Goal: Task Accomplishment & Management: Manage account settings

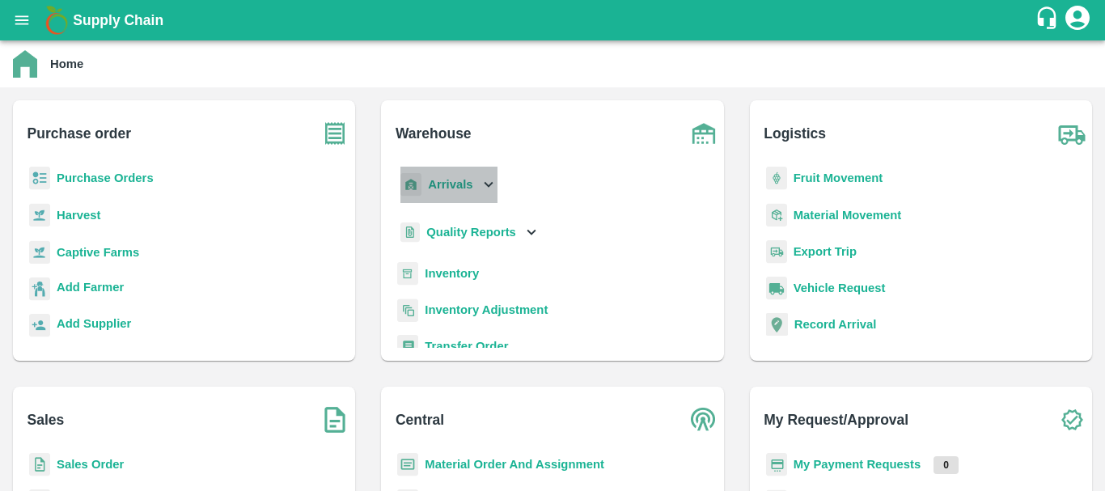
click at [458, 187] on b "Arrivals" at bounding box center [450, 184] width 44 height 13
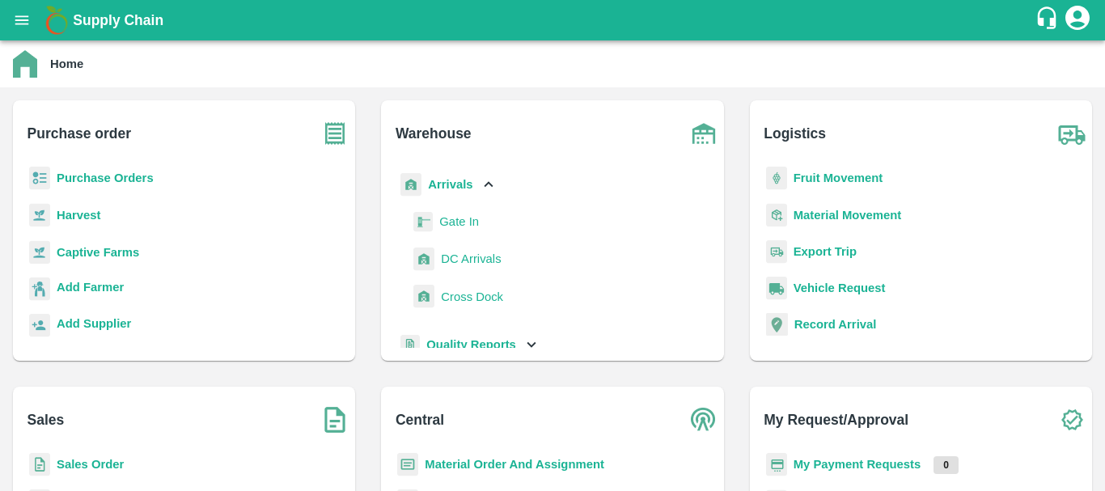
click at [455, 255] on span "DC Arrivals" at bounding box center [471, 259] width 60 height 18
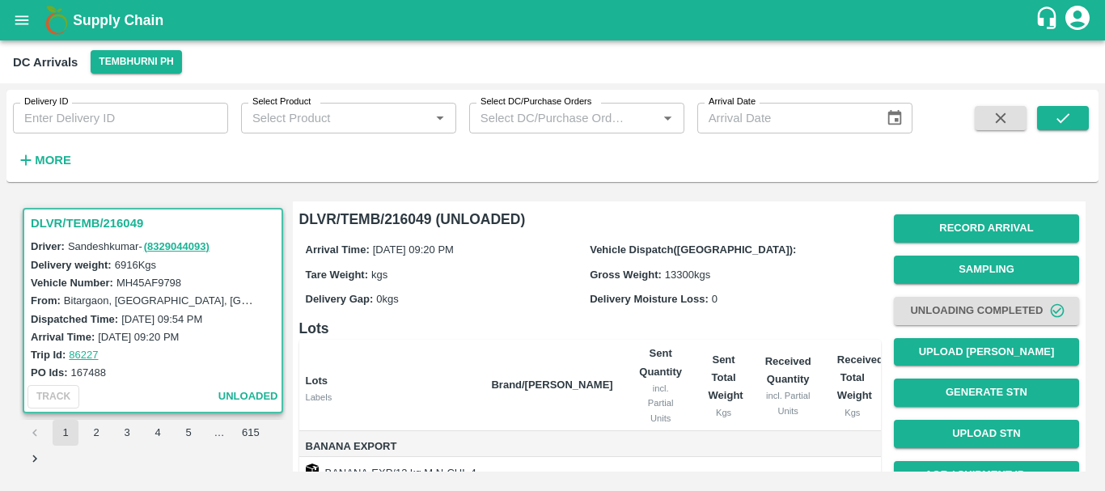
drag, startPoint x: 574, startPoint y: 328, endPoint x: 610, endPoint y: 328, distance: 35.6
drag, startPoint x: 610, startPoint y: 328, endPoint x: 530, endPoint y: 336, distance: 80.4
click at [530, 336] on h6 "Lots" at bounding box center [590, 328] width 582 height 23
click at [127, 55] on button "Tembhurni PH" at bounding box center [136, 61] width 91 height 23
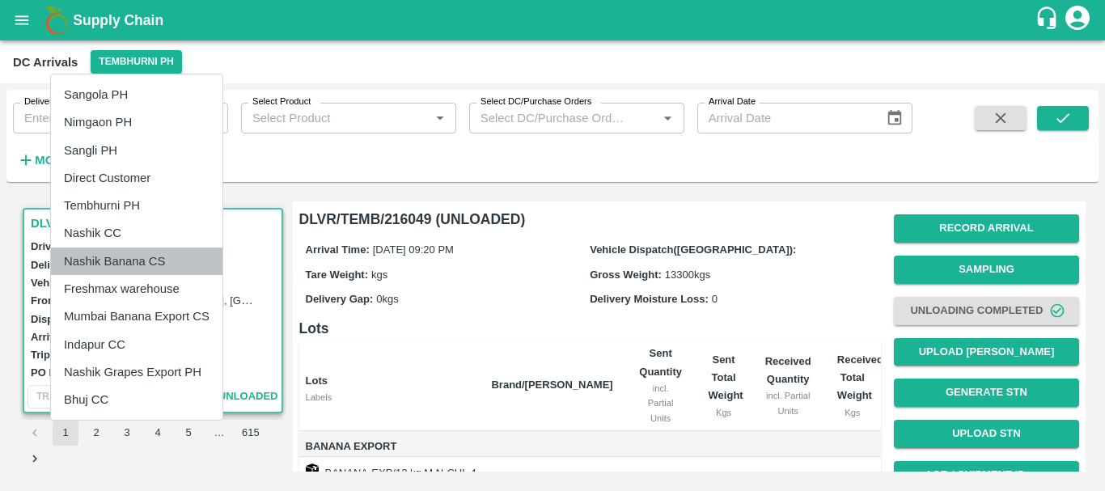
click at [112, 258] on li "Nashik Banana CS" at bounding box center [136, 262] width 171 height 28
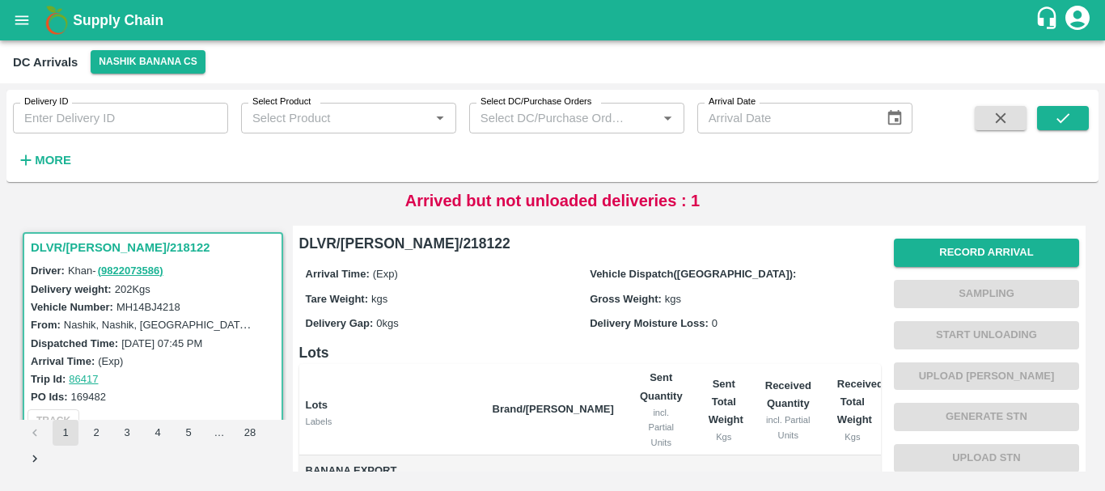
drag, startPoint x: 614, startPoint y: 287, endPoint x: 506, endPoint y: 301, distance: 109.3
click at [506, 301] on div "Tare Weight: kgs" at bounding box center [448, 299] width 285 height 18
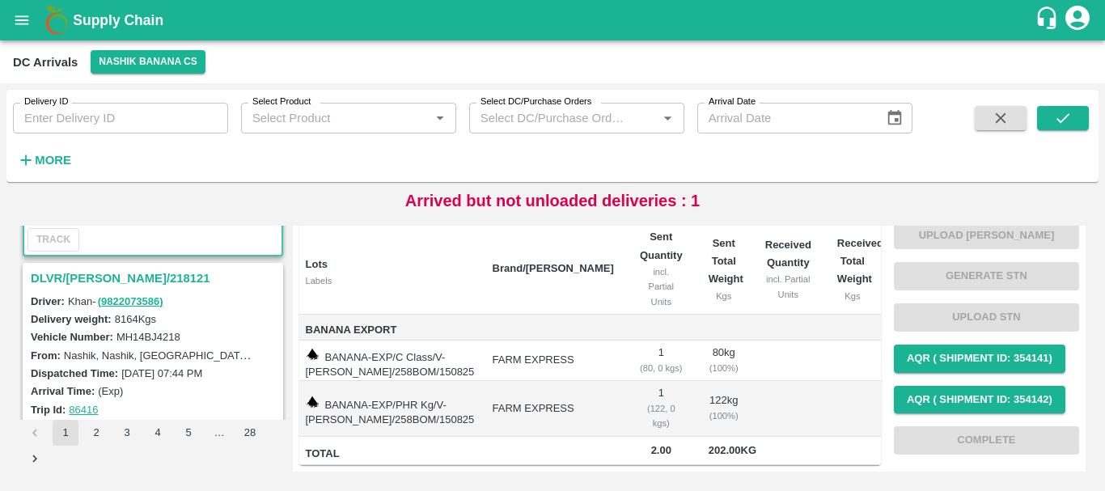
scroll to position [179, 0]
click at [122, 276] on h3 "DLVR/[PERSON_NAME]/218121" at bounding box center [155, 280] width 249 height 21
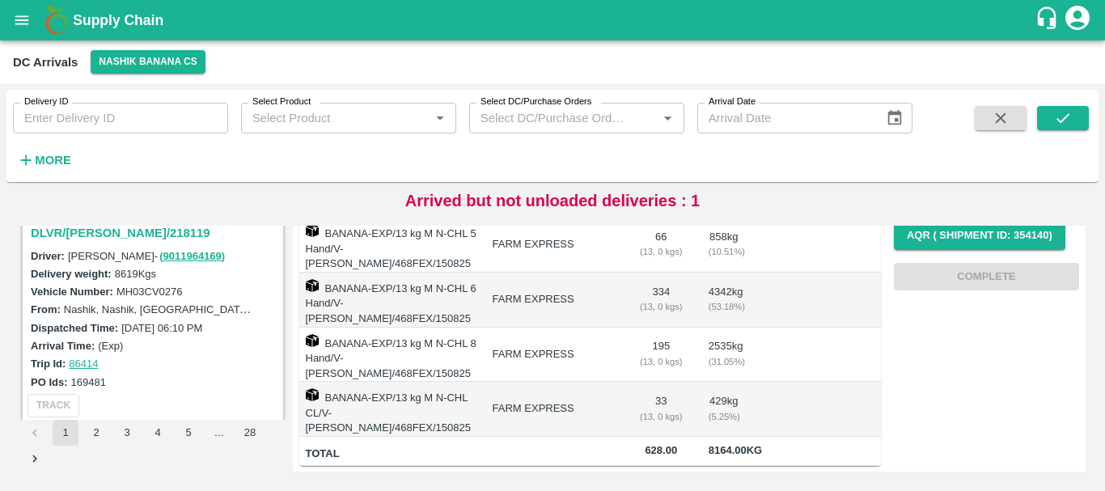
scroll to position [650, 0]
click at [125, 235] on h3 "DLVR/[PERSON_NAME]/218119" at bounding box center [155, 232] width 249 height 21
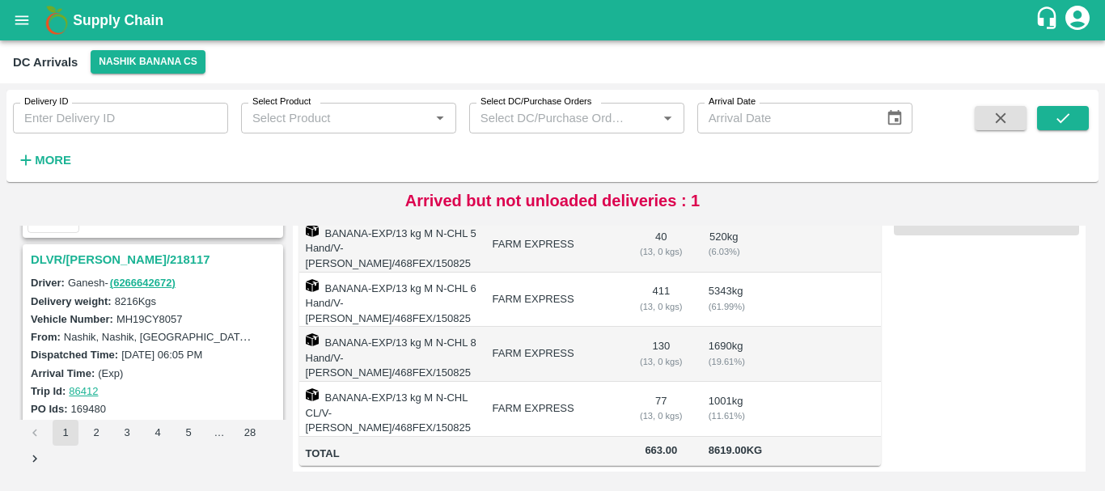
scroll to position [1046, 0]
click at [109, 260] on h3 "DLVR/[PERSON_NAME]/218117" at bounding box center [155, 258] width 249 height 21
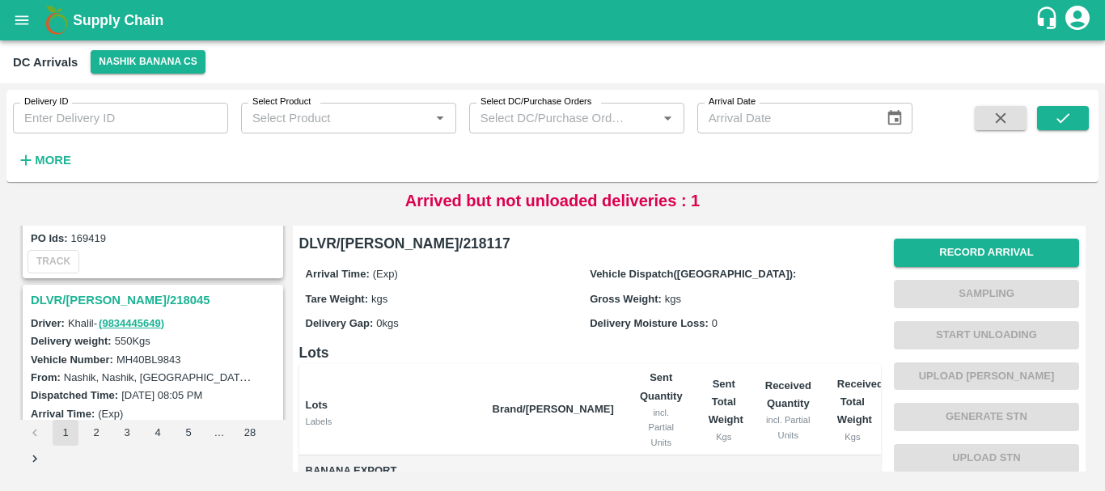
scroll to position [1427, 0]
click at [129, 292] on h3 "DLVR/[PERSON_NAME]/218045" at bounding box center [155, 300] width 249 height 21
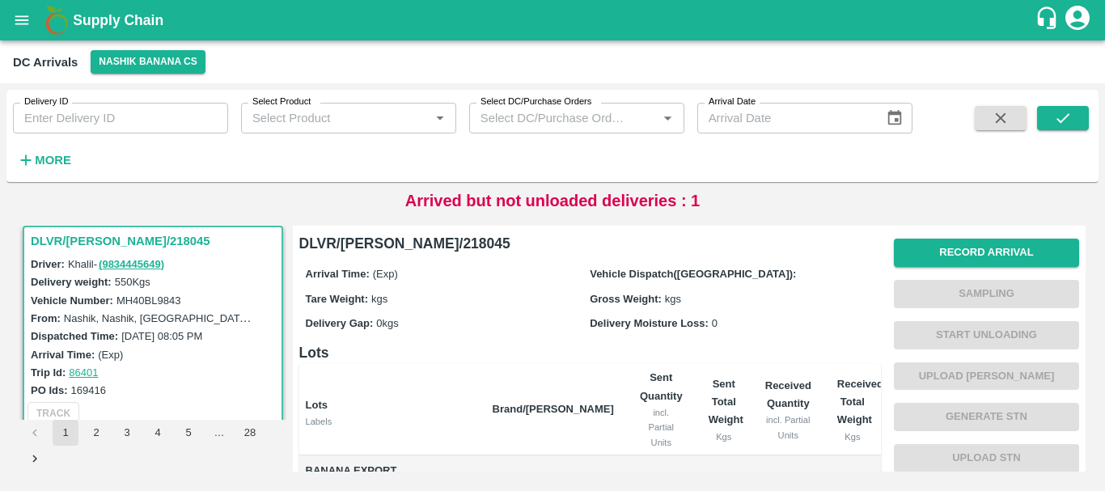
scroll to position [169, 0]
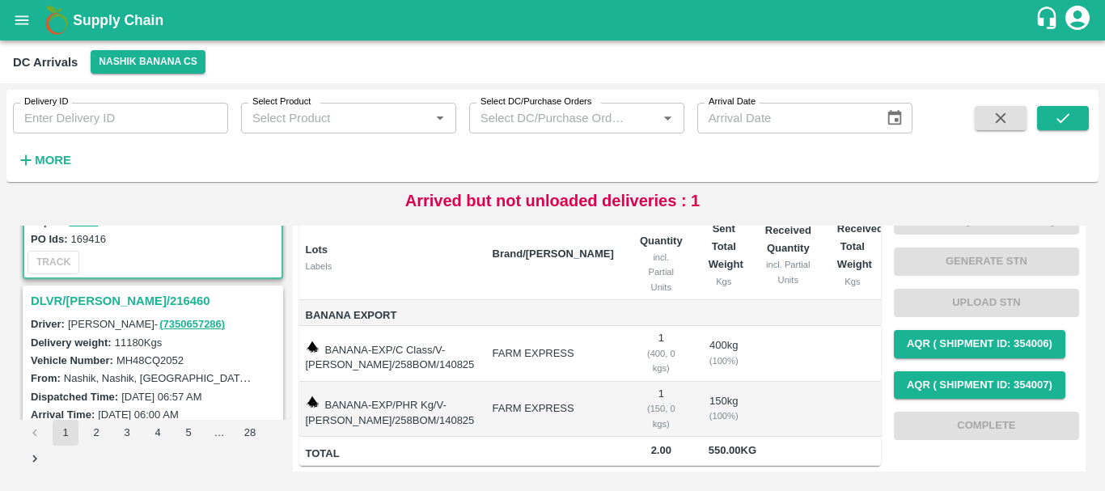
click at [112, 308] on h3 "DLVR/[PERSON_NAME]/216460" at bounding box center [155, 300] width 249 height 21
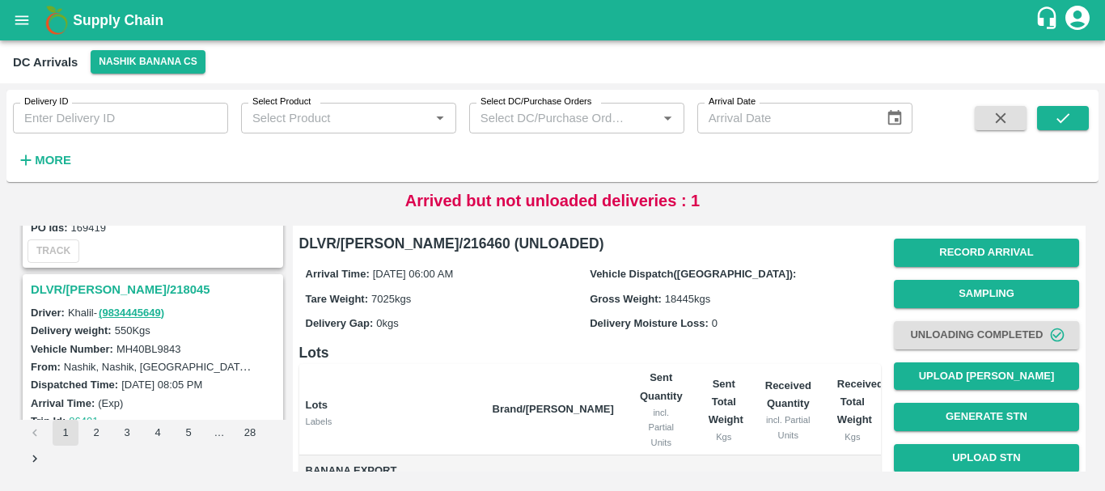
click at [115, 290] on h3 "DLVR/[PERSON_NAME]/218045" at bounding box center [155, 289] width 249 height 21
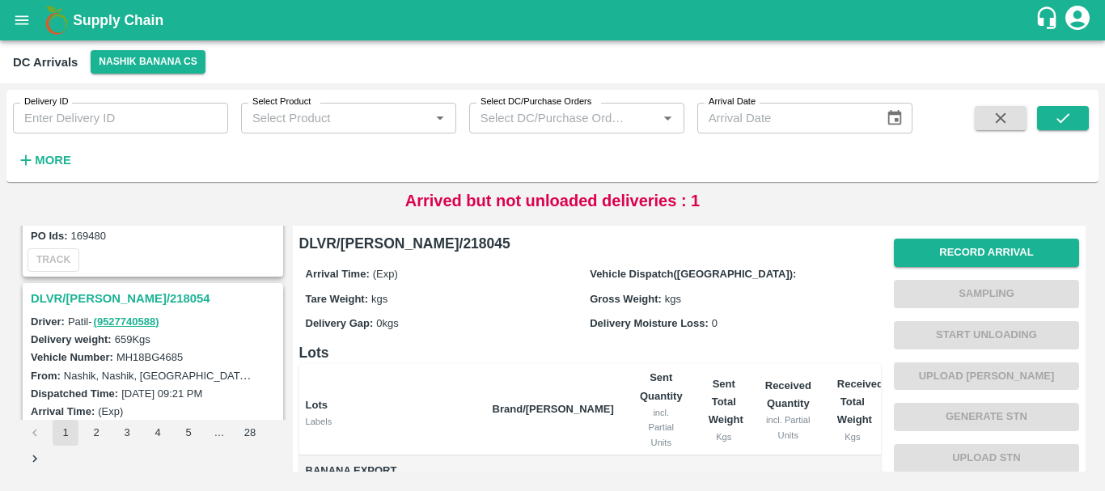
click at [119, 300] on h3 "DLVR/[PERSON_NAME]/218054" at bounding box center [155, 298] width 249 height 21
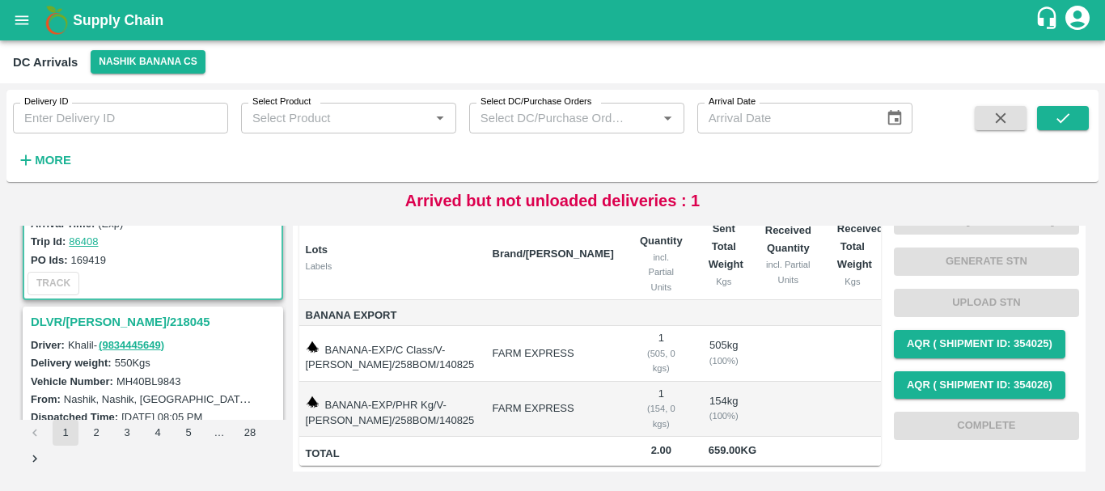
click at [122, 312] on h3 "DLVR/[PERSON_NAME]/218045" at bounding box center [155, 321] width 249 height 21
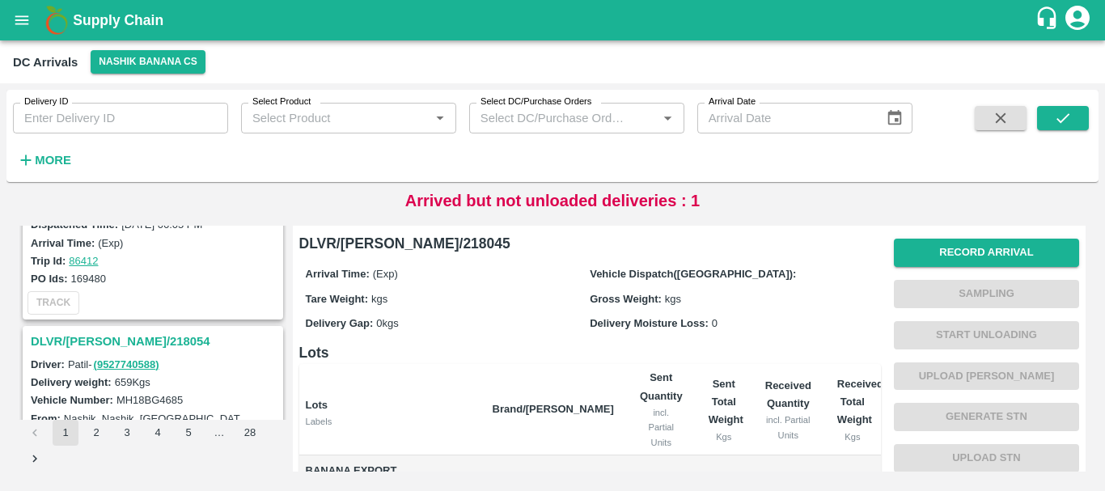
click at [139, 334] on h3 "DLVR/[PERSON_NAME]/218054" at bounding box center [155, 341] width 249 height 21
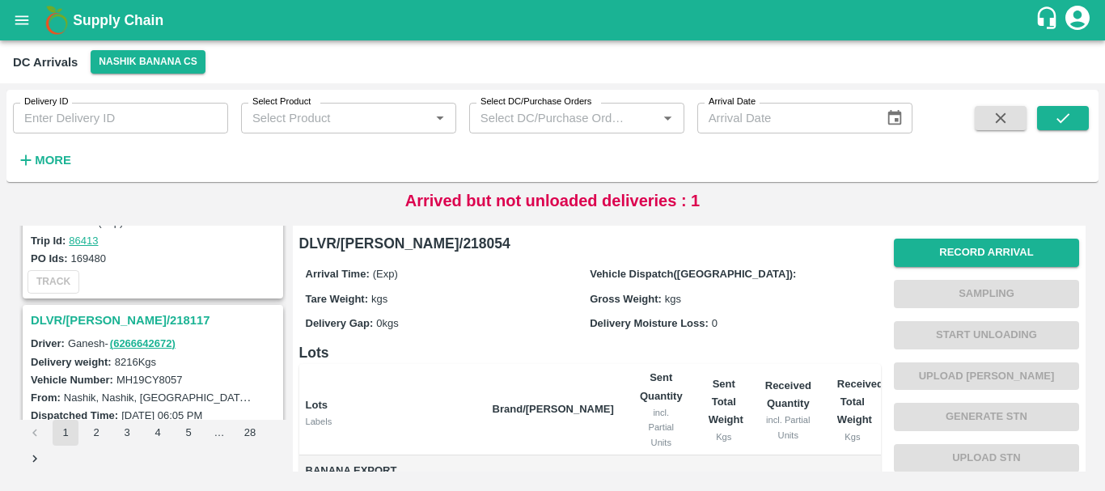
click at [136, 314] on h3 "DLVR/[PERSON_NAME]/218117" at bounding box center [155, 320] width 249 height 21
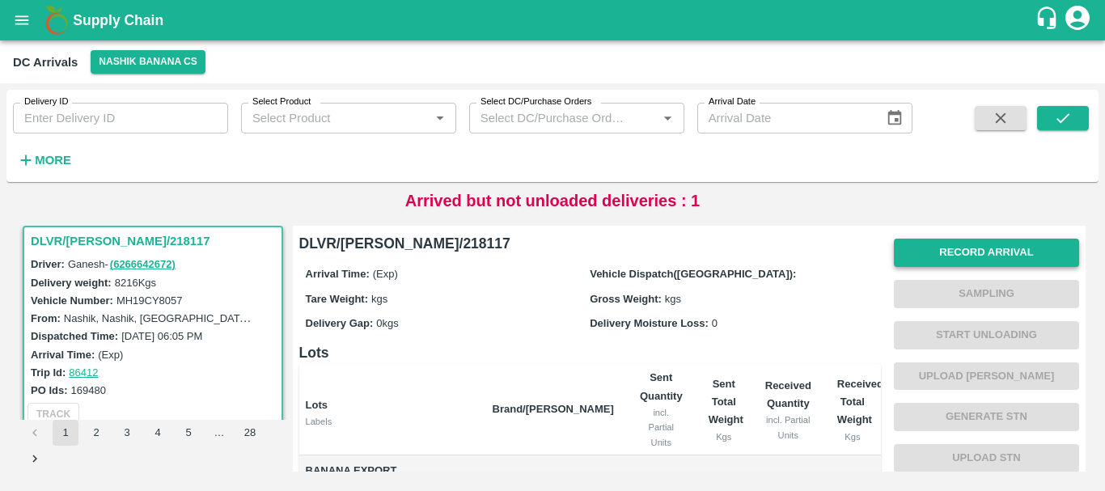
scroll to position [1, 0]
click at [965, 245] on button "Record Arrival" at bounding box center [986, 252] width 185 height 28
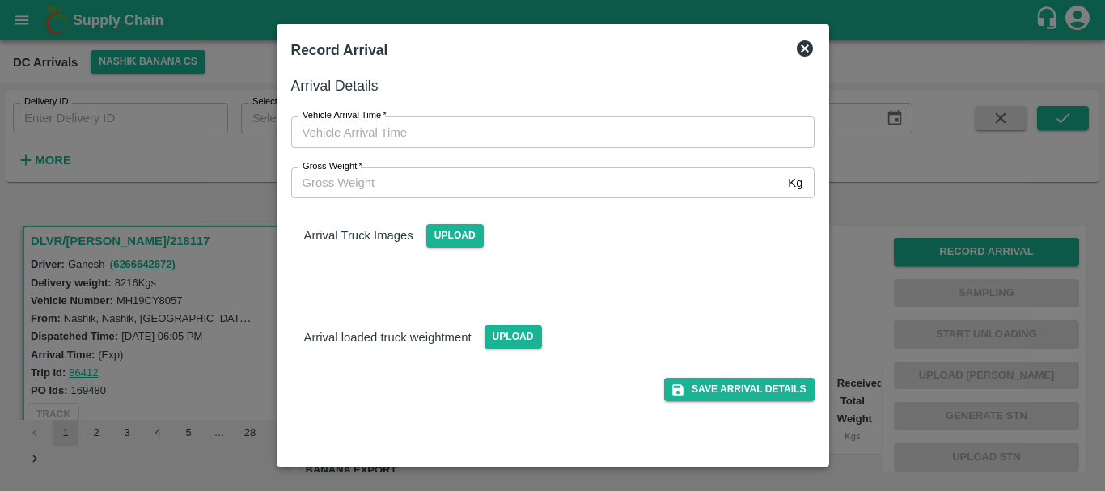
type input "DD/MM/YYYY hh:mm aa"
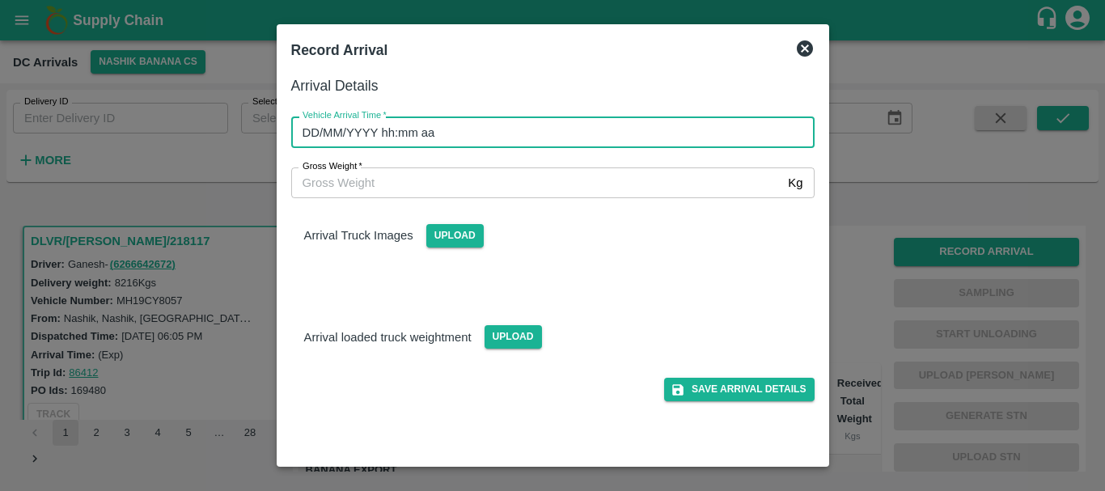
click at [692, 126] on input "DD/MM/YYYY hh:mm aa" at bounding box center [547, 131] width 512 height 31
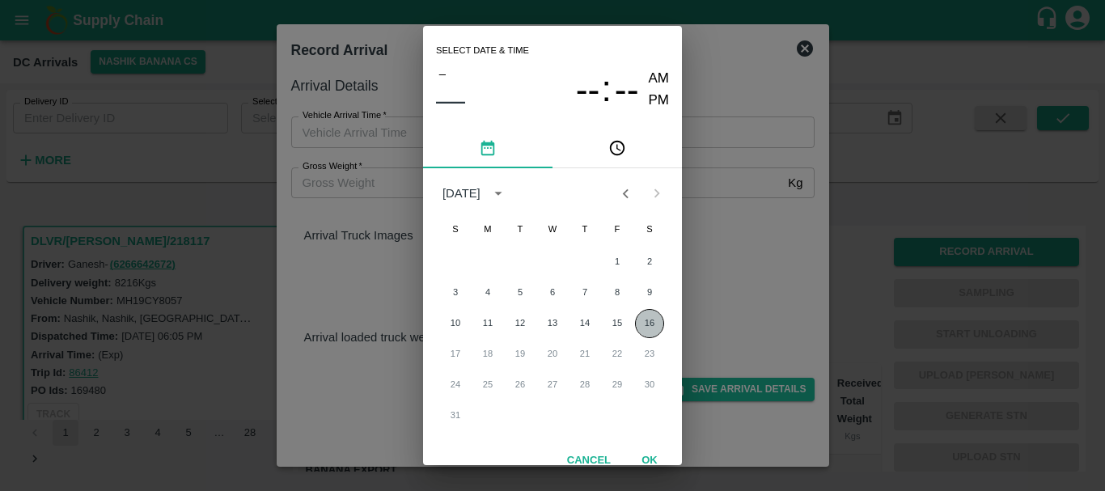
click at [648, 319] on button "16" at bounding box center [649, 323] width 29 height 29
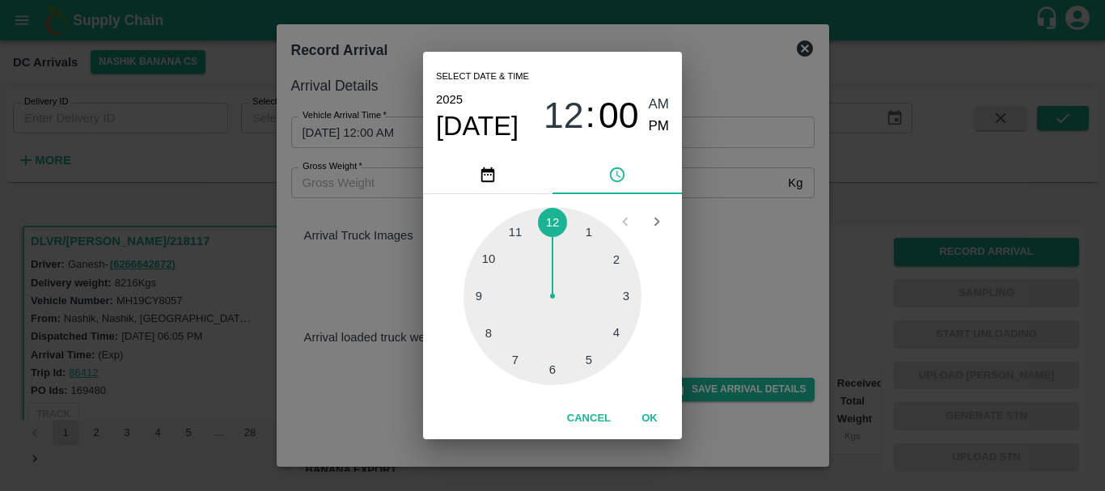
click at [552, 371] on div at bounding box center [552, 296] width 178 height 178
type input "[DATE] 06:30 AM"
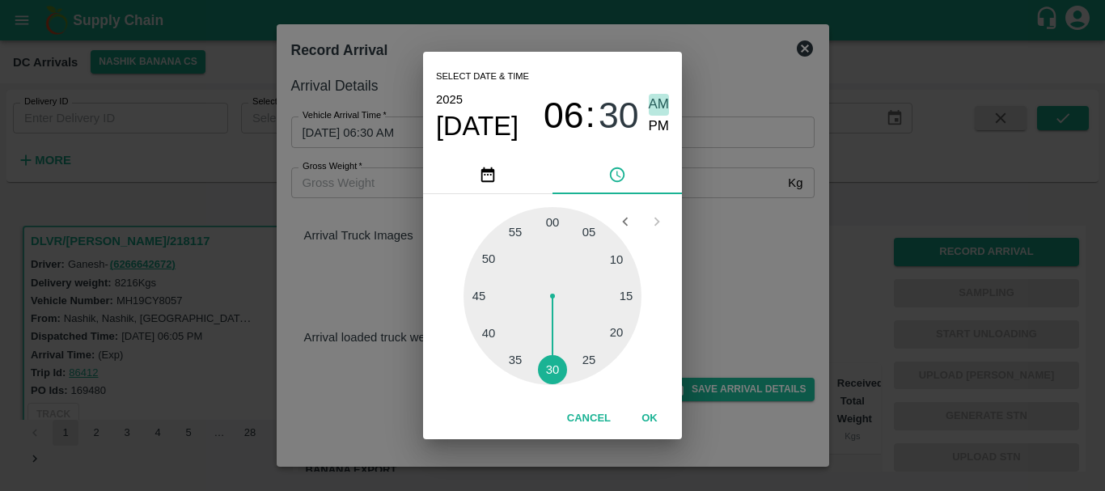
click at [658, 107] on span "AM" at bounding box center [659, 105] width 21 height 22
click at [815, 276] on div "Select date & time [DATE] 06 : 30 AM PM 05 10 15 20 25 30 35 40 45 50 55 00 Can…" at bounding box center [552, 245] width 1105 height 491
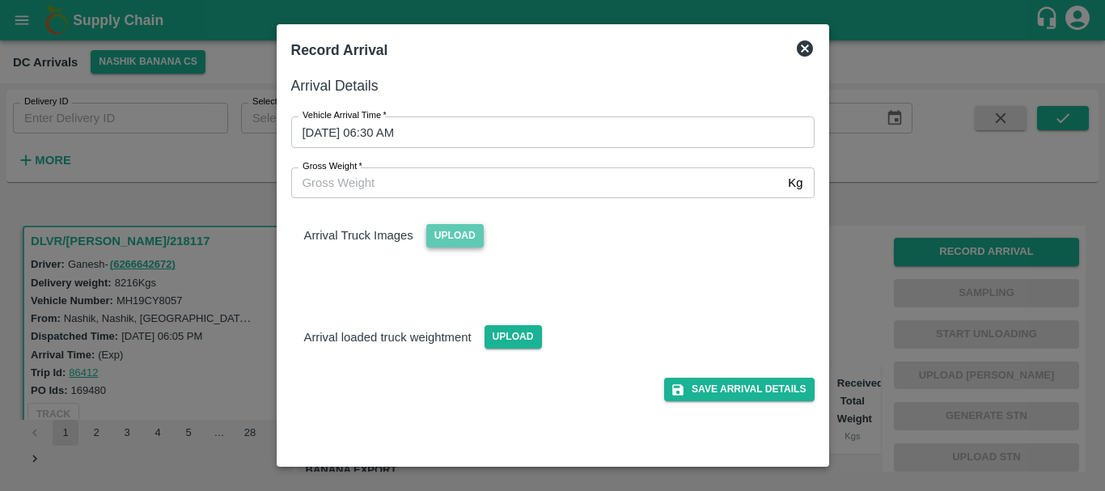
click at [454, 237] on span "Upload" at bounding box center [454, 235] width 57 height 23
click at [0, 0] on input "Upload" at bounding box center [0, 0] width 0 height 0
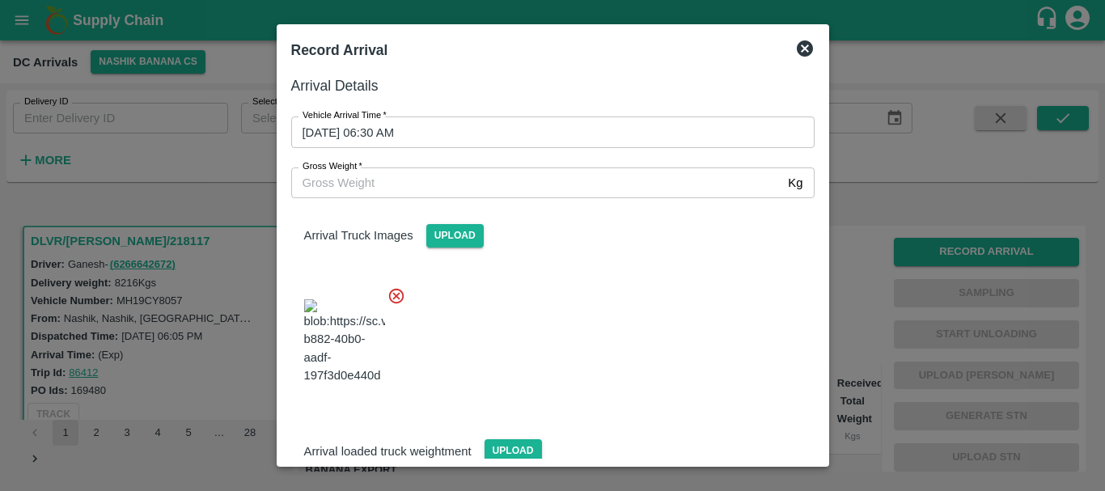
scroll to position [87, 0]
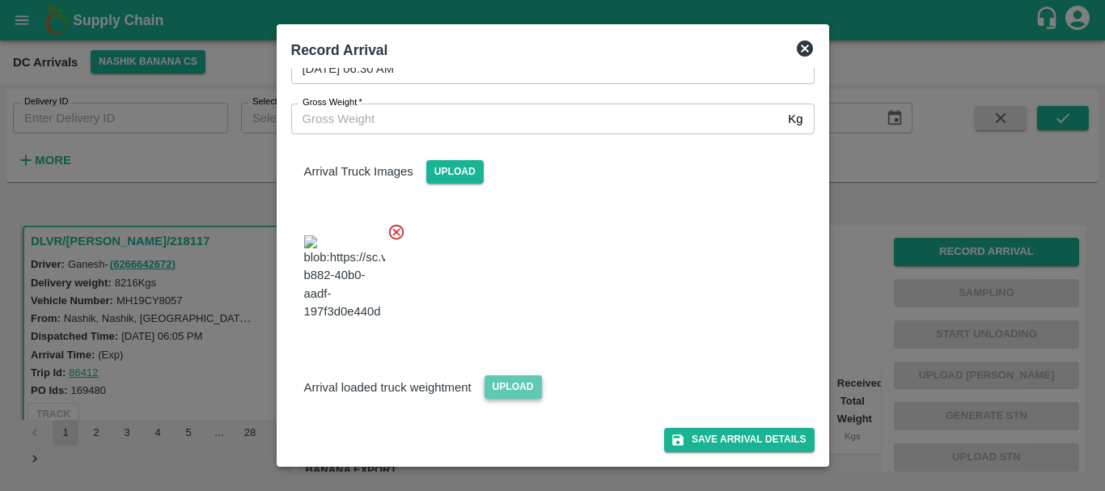
click at [527, 391] on span "Upload" at bounding box center [512, 386] width 57 height 23
click at [0, 0] on input "Upload" at bounding box center [0, 0] width 0 height 0
click at [535, 376] on span "Upload" at bounding box center [512, 386] width 57 height 23
click at [0, 0] on input "Upload" at bounding box center [0, 0] width 0 height 0
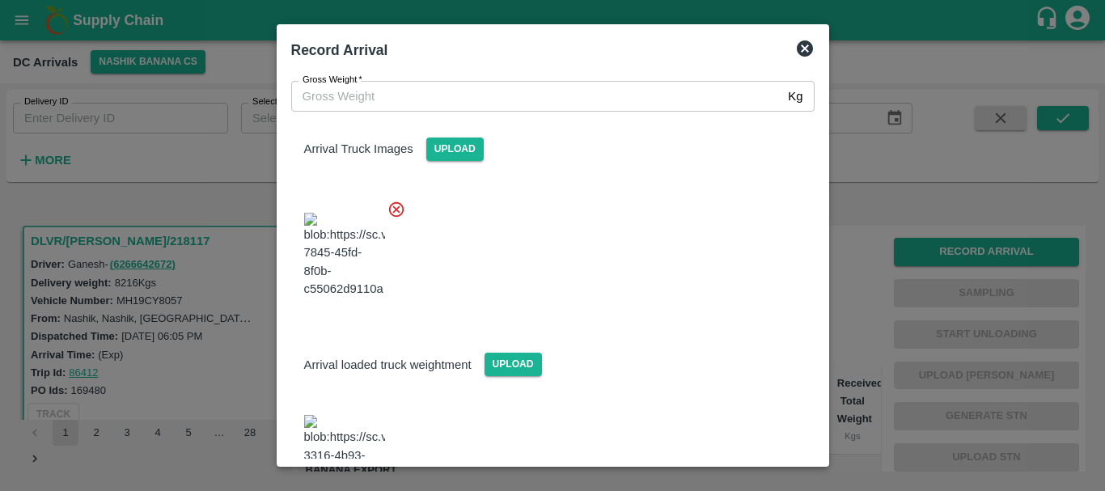
scroll to position [174, 0]
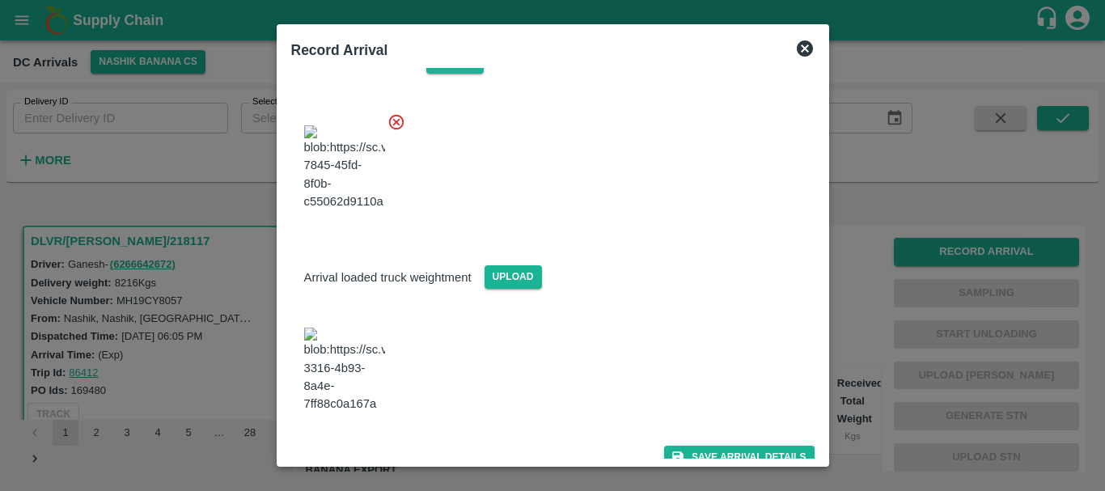
click at [354, 366] on img at bounding box center [344, 370] width 81 height 85
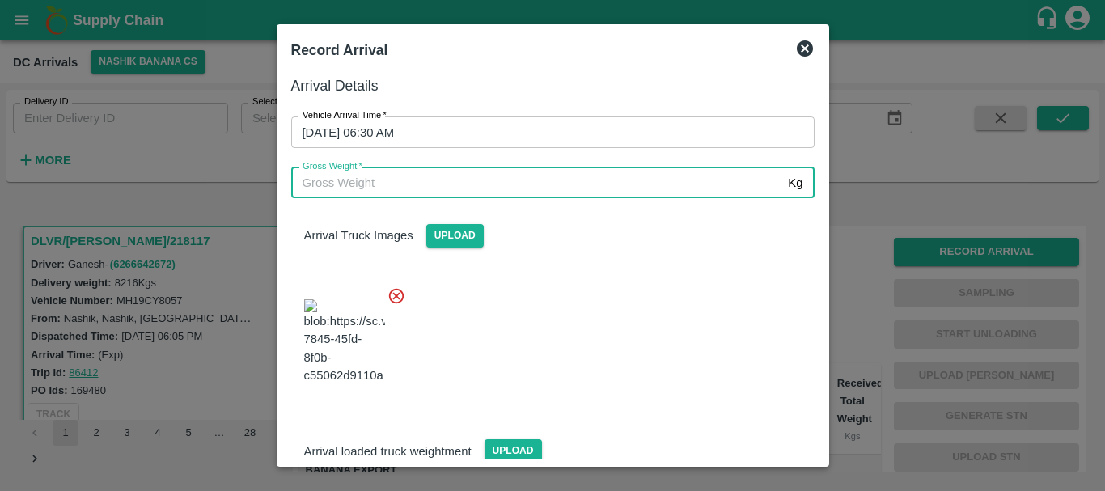
click at [494, 176] on input "Gross Weight   *" at bounding box center [536, 182] width 491 height 31
type input "15070"
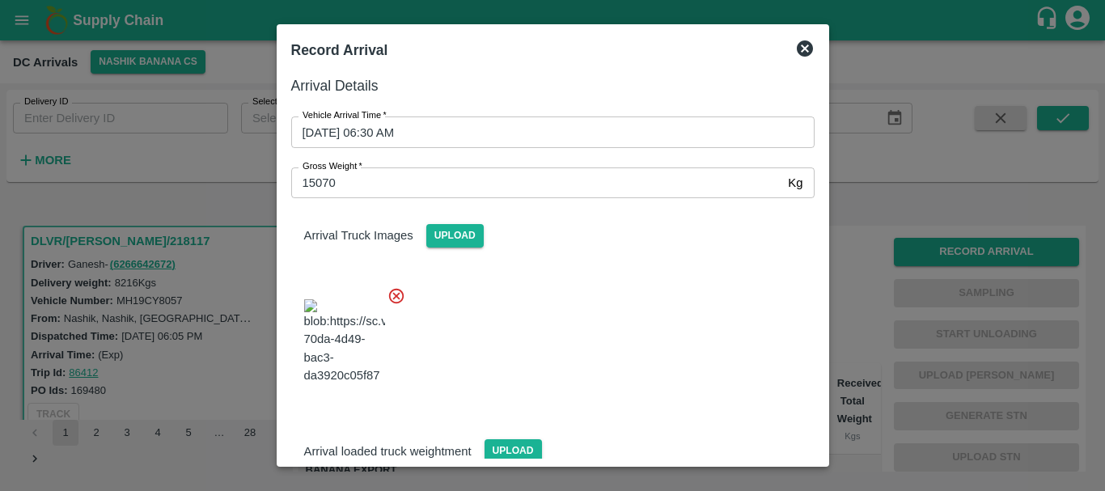
click at [587, 292] on div at bounding box center [546, 336] width 536 height 127
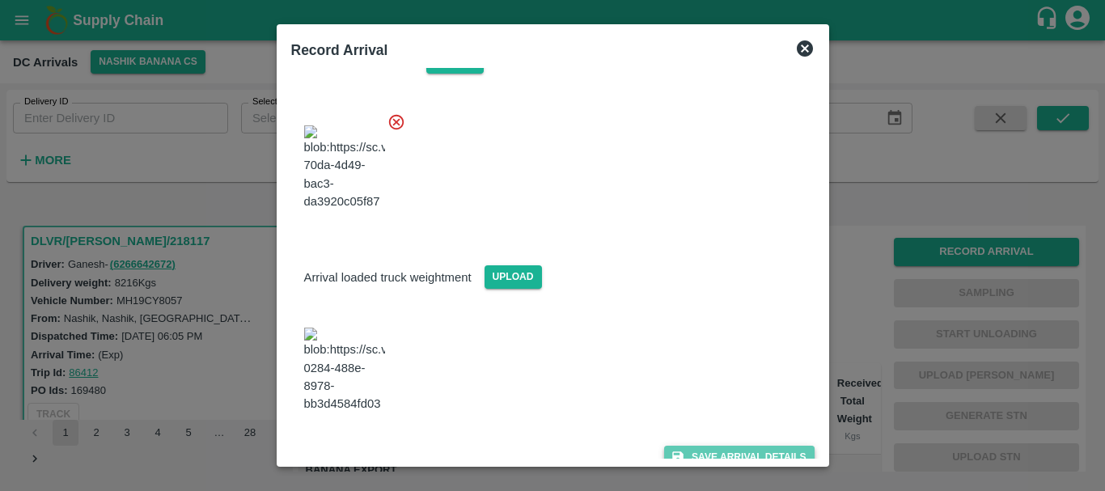
click at [707, 446] on button "Save Arrival Details" at bounding box center [739, 457] width 150 height 23
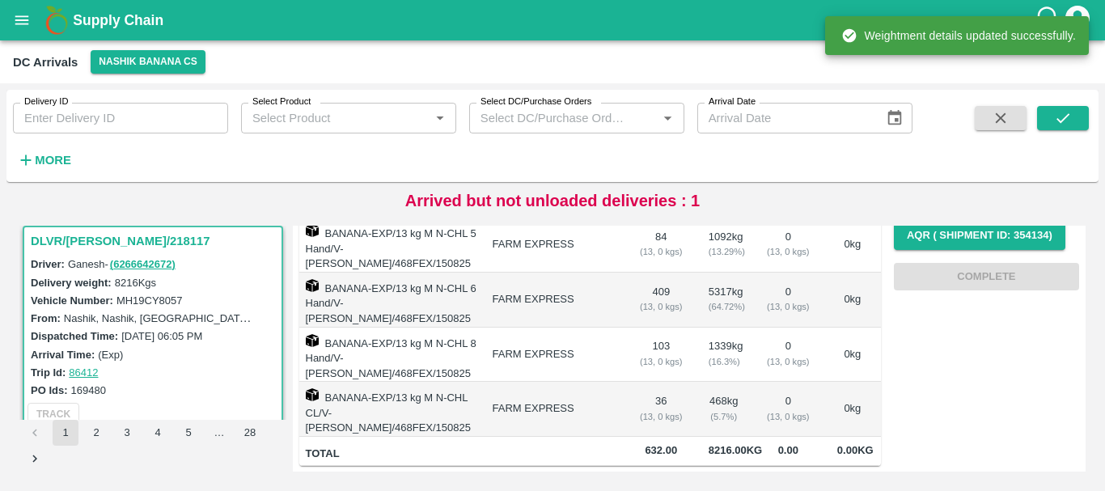
scroll to position [0, 0]
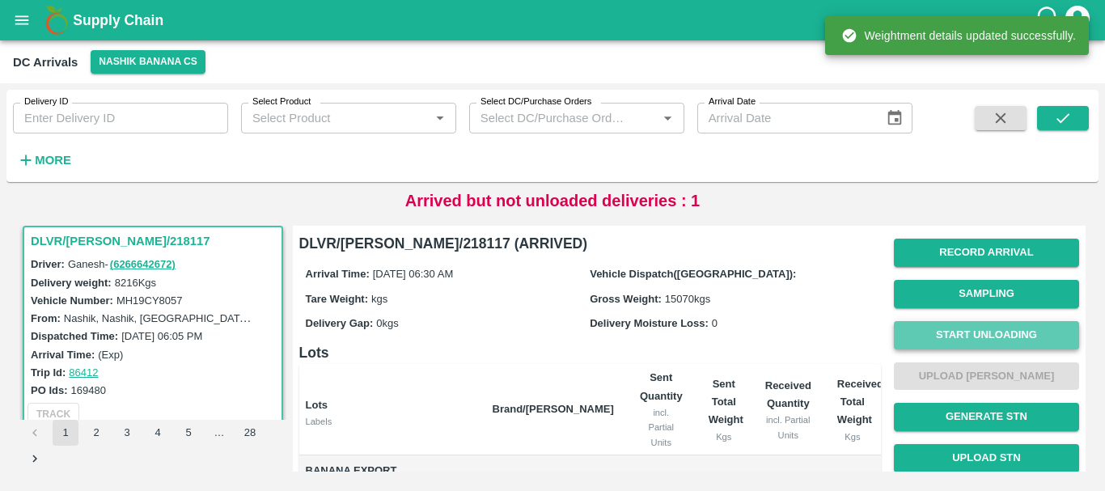
click at [949, 331] on button "Start Unloading" at bounding box center [986, 335] width 185 height 28
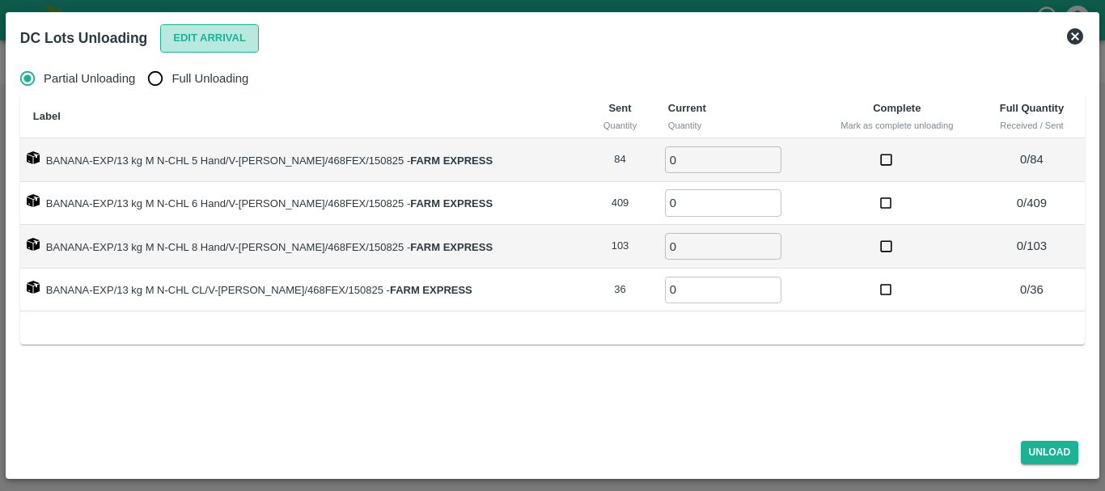
click at [177, 40] on button "Edit Arrival" at bounding box center [209, 38] width 99 height 28
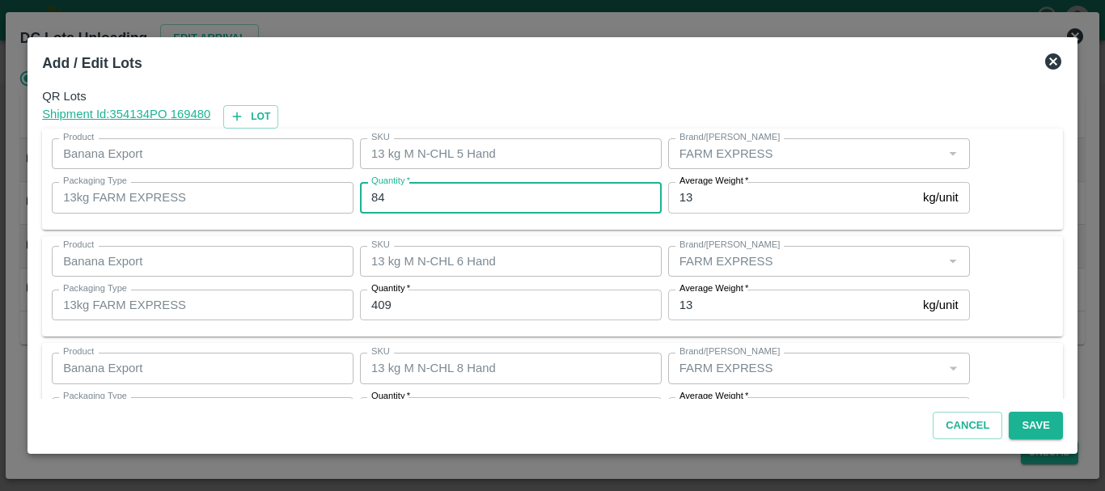
click at [454, 194] on input "84" at bounding box center [511, 197] width 302 height 31
type input "89"
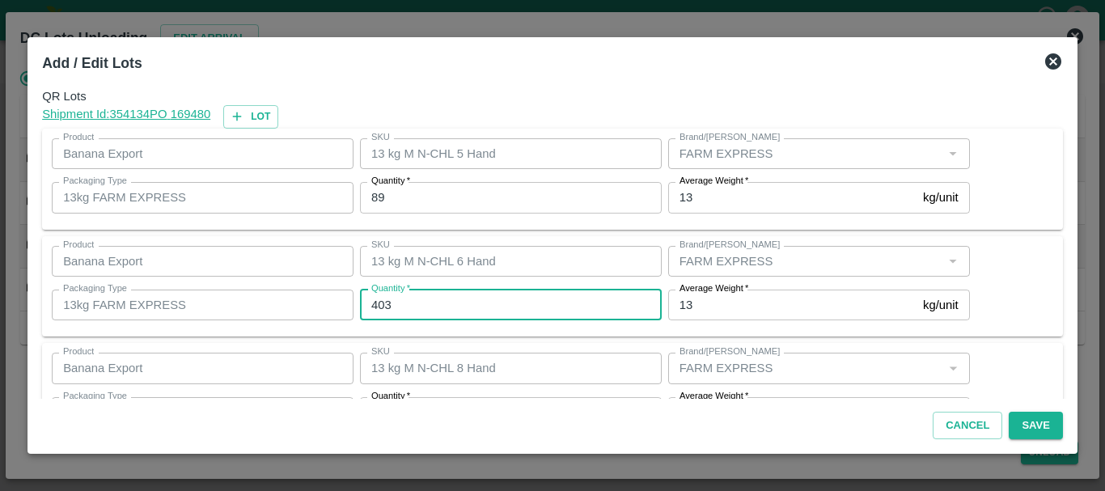
type input "403"
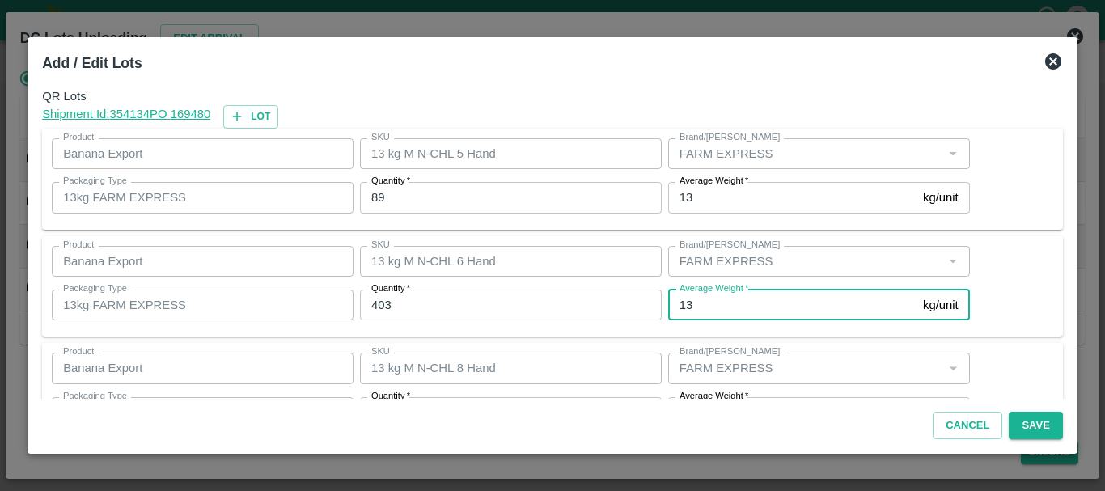
scroll to position [29, 0]
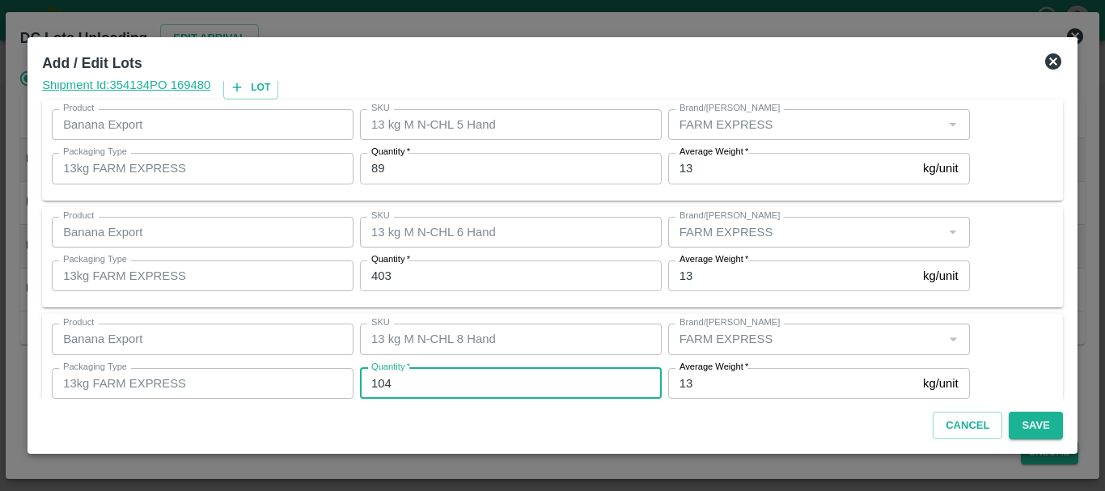
type input "104"
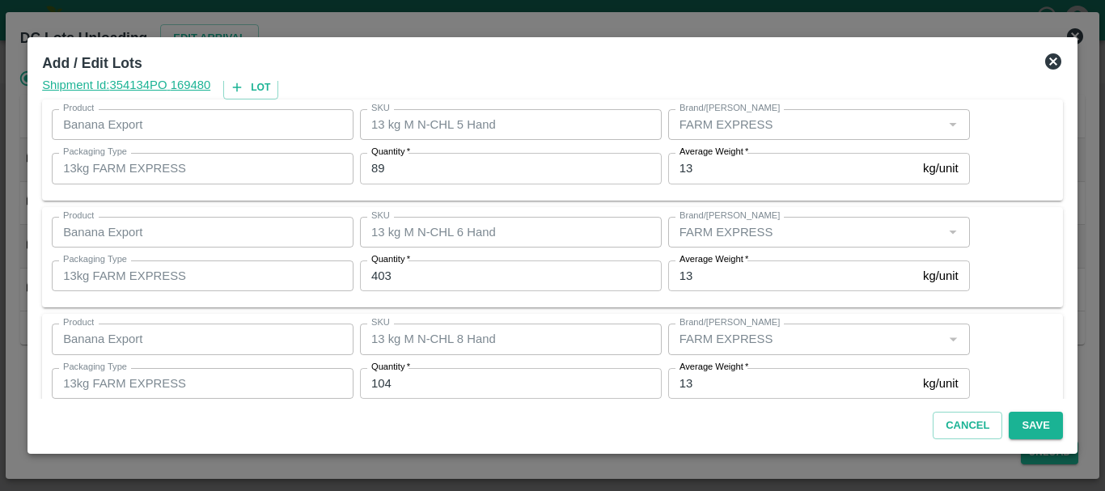
scroll to position [166, 0]
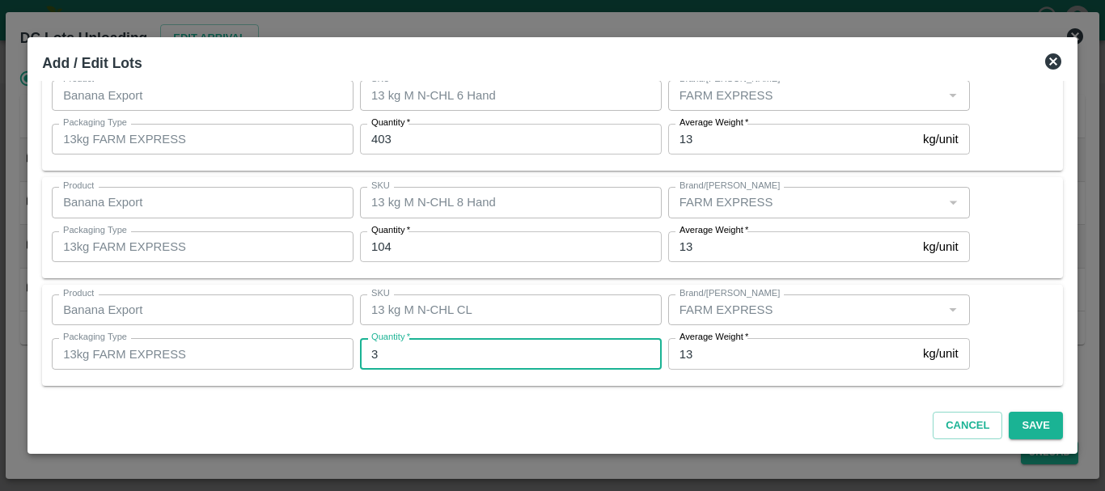
type input "36"
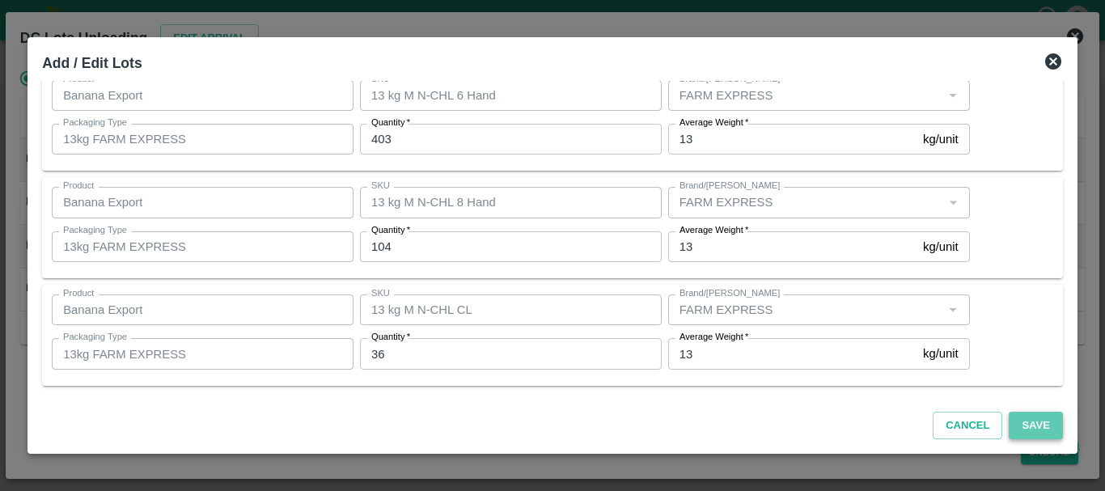
click at [1020, 420] on button "Save" at bounding box center [1035, 426] width 53 height 28
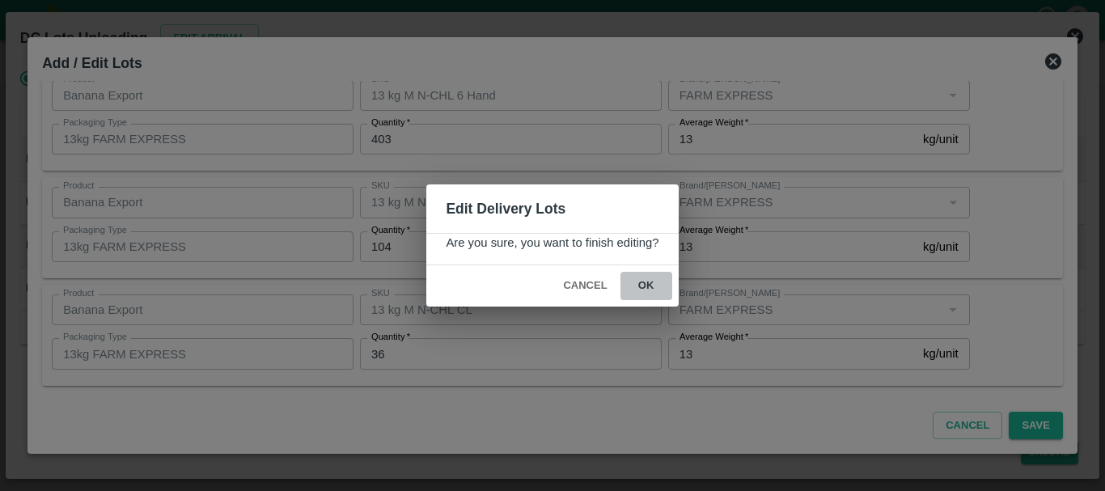
click at [650, 281] on button "ok" at bounding box center [646, 286] width 52 height 28
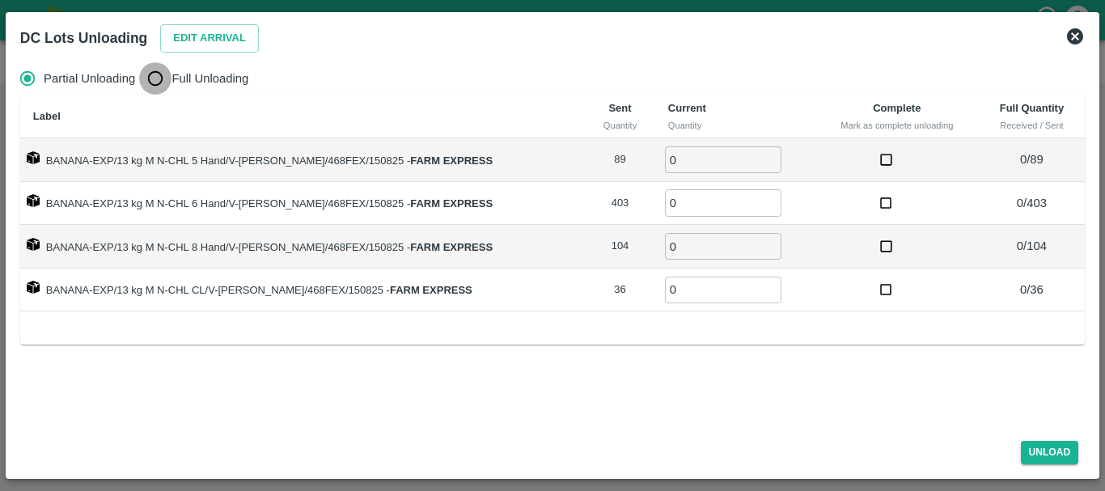
click at [155, 72] on input "Full Unloading" at bounding box center [155, 78] width 32 height 32
radio input "true"
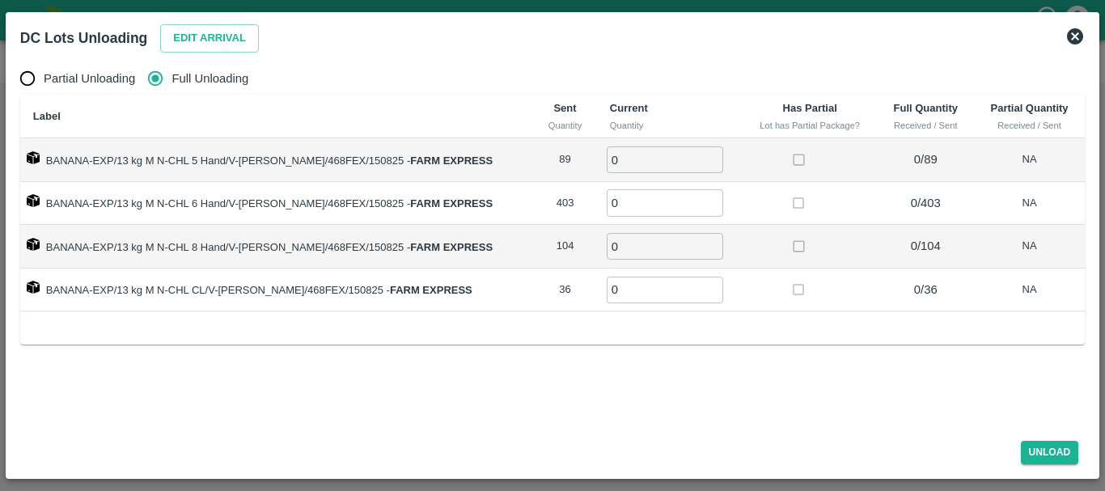
click at [665, 146] on input "0" at bounding box center [665, 159] width 116 height 27
type input "089"
type input "403"
type input "104"
type input "36"
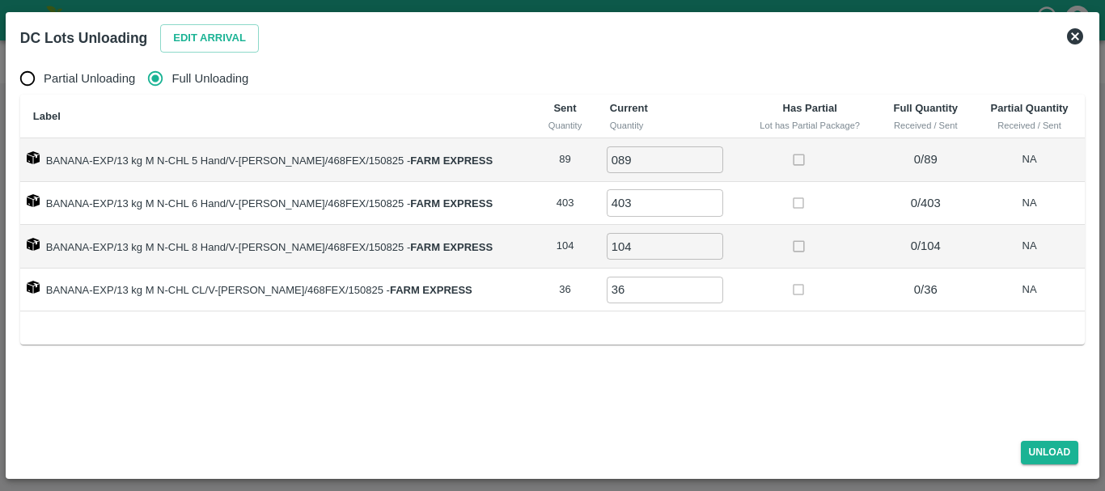
click at [762, 294] on td at bounding box center [810, 291] width 135 height 44
click at [1047, 445] on button "Unload" at bounding box center [1050, 452] width 58 height 23
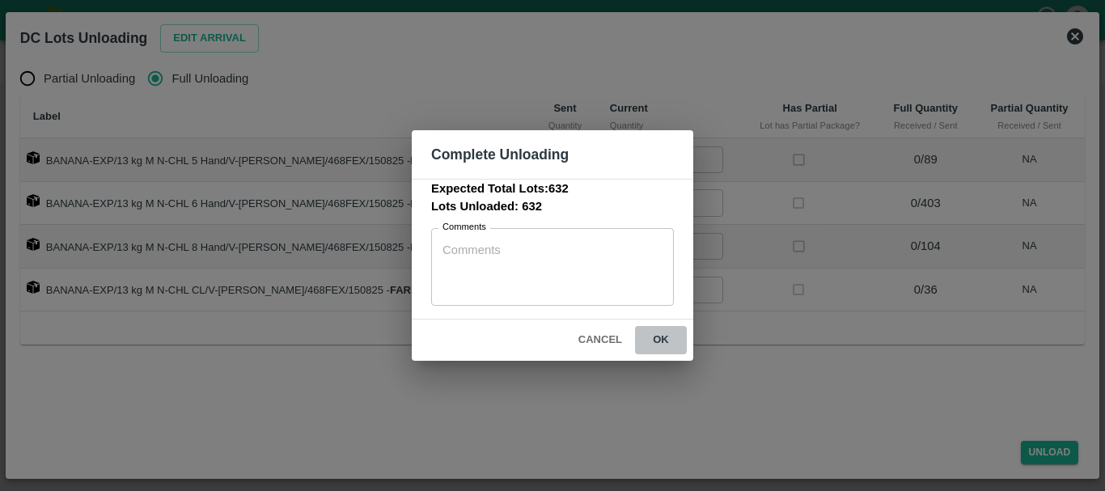
click at [659, 349] on button "ok" at bounding box center [661, 340] width 52 height 28
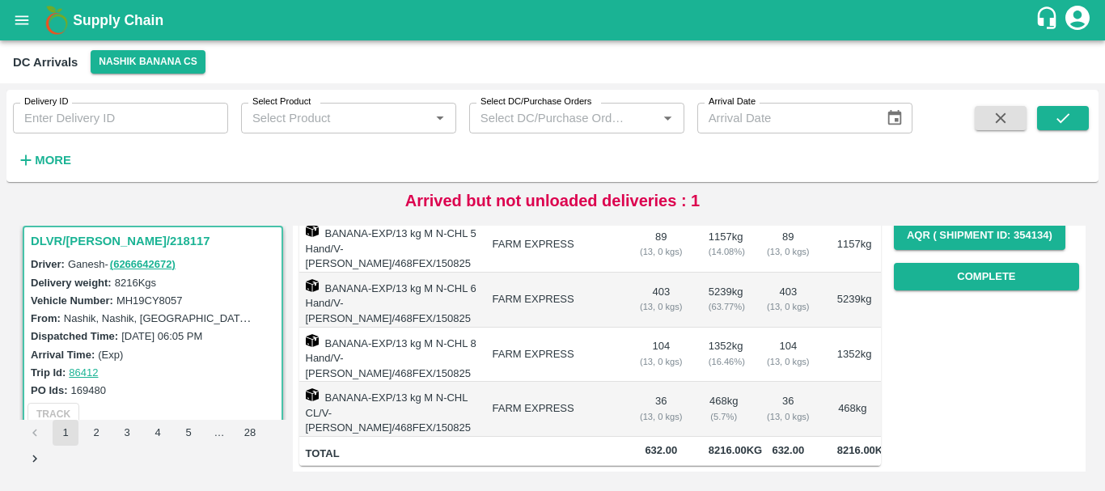
scroll to position [0, 0]
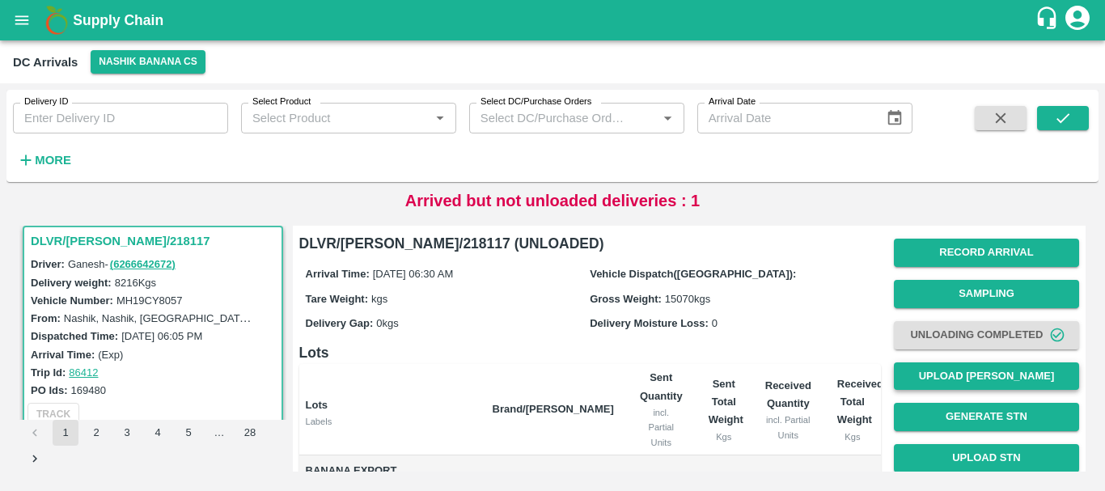
click at [913, 373] on button "Upload [PERSON_NAME]" at bounding box center [986, 376] width 185 height 28
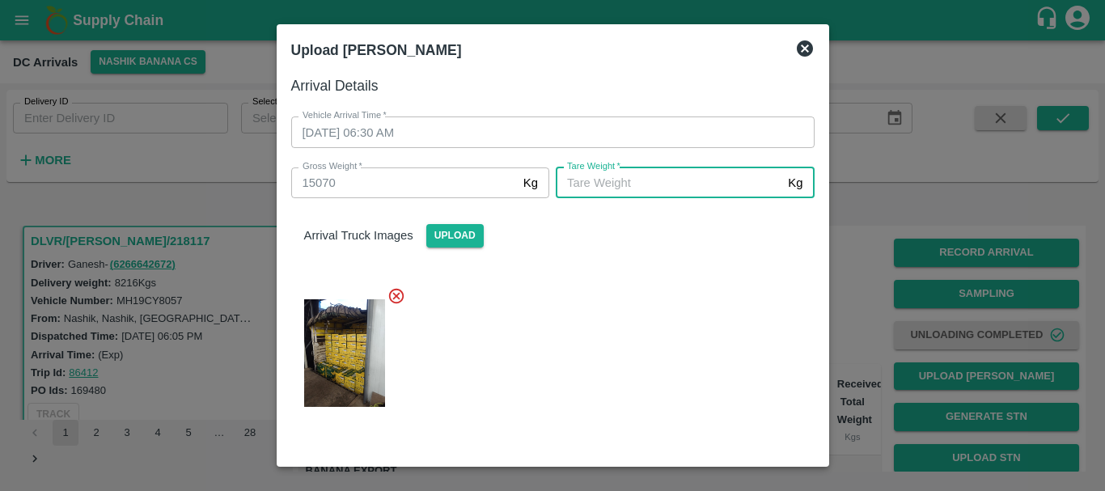
click at [605, 182] on input "[PERSON_NAME]   *" at bounding box center [669, 182] width 226 height 31
type input "6800"
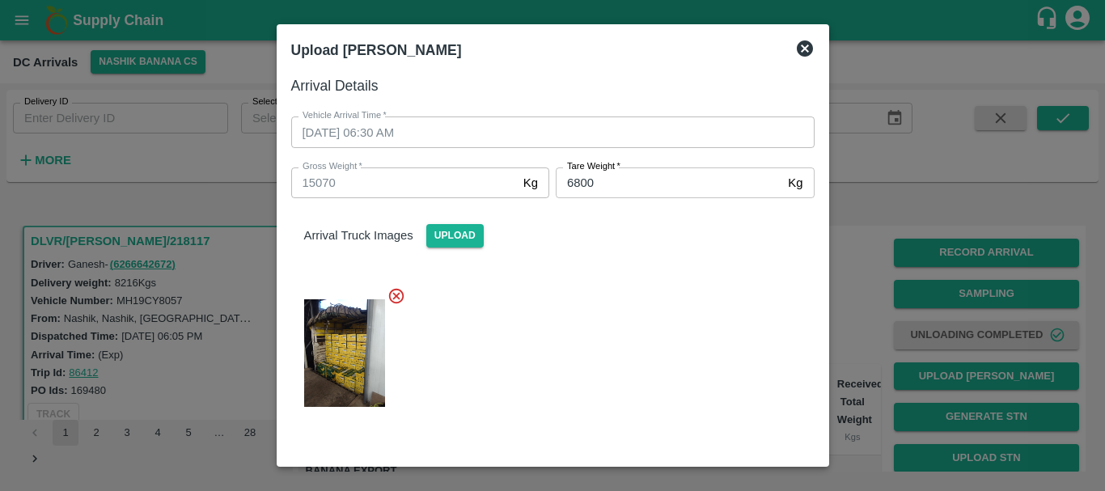
click at [624, 343] on div at bounding box center [546, 348] width 536 height 150
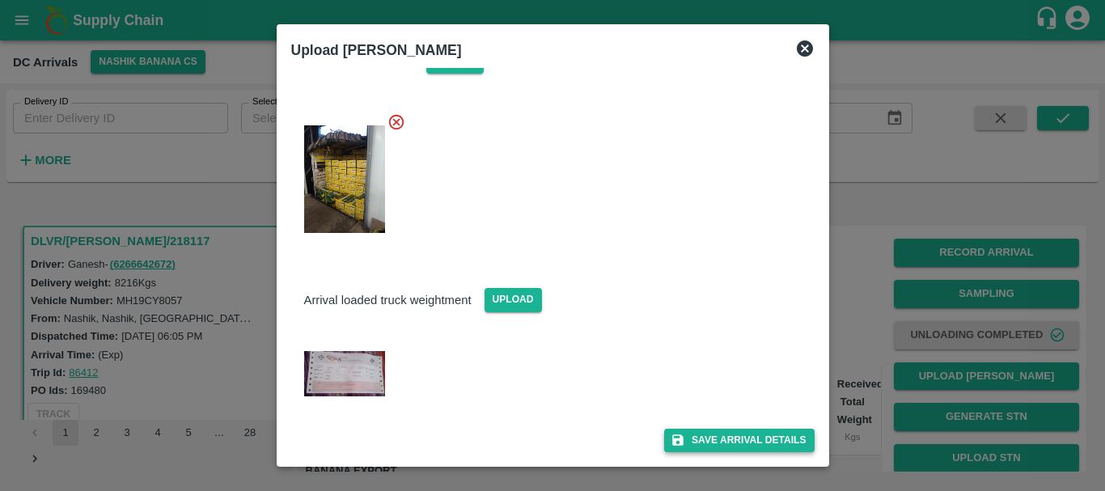
click at [747, 442] on button "Save Arrival Details" at bounding box center [739, 440] width 150 height 23
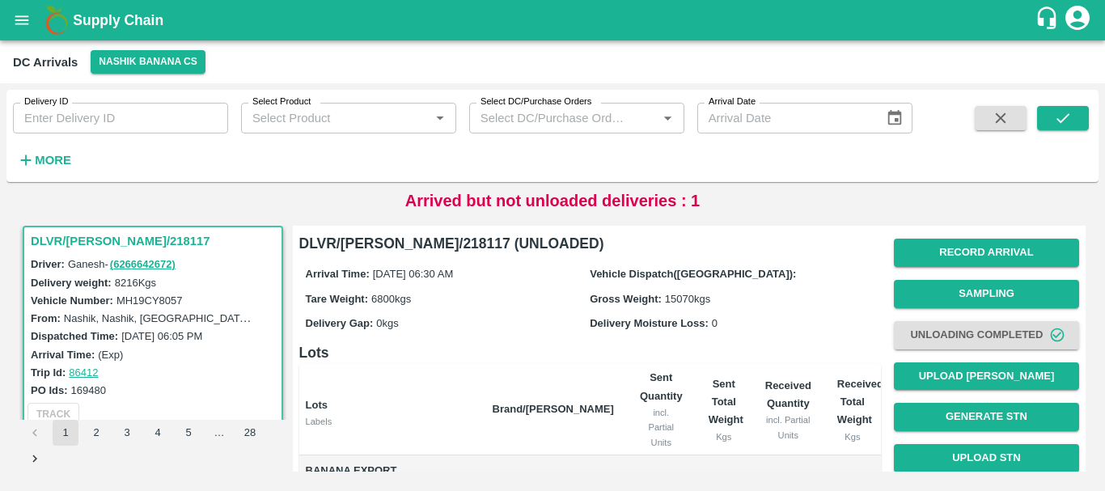
scroll to position [280, 0]
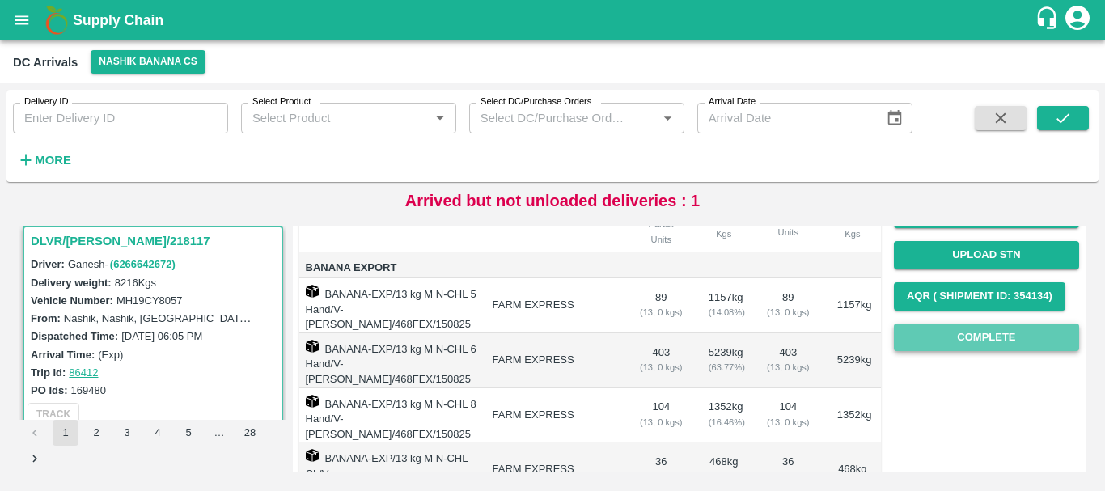
click at [928, 335] on button "Complete" at bounding box center [986, 338] width 185 height 28
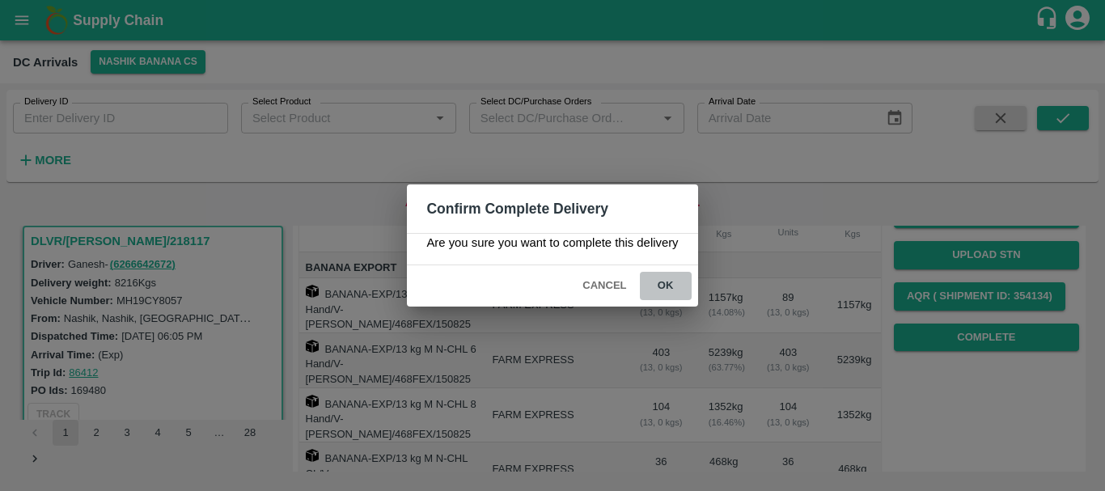
click at [680, 279] on button "ok" at bounding box center [666, 286] width 52 height 28
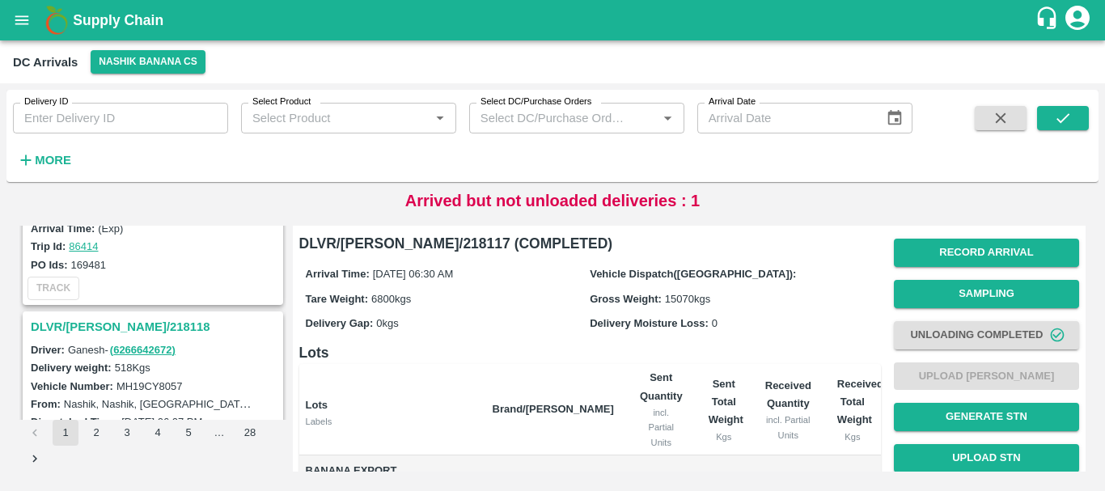
click at [98, 328] on h3 "DLVR/[PERSON_NAME]/218118" at bounding box center [155, 326] width 249 height 21
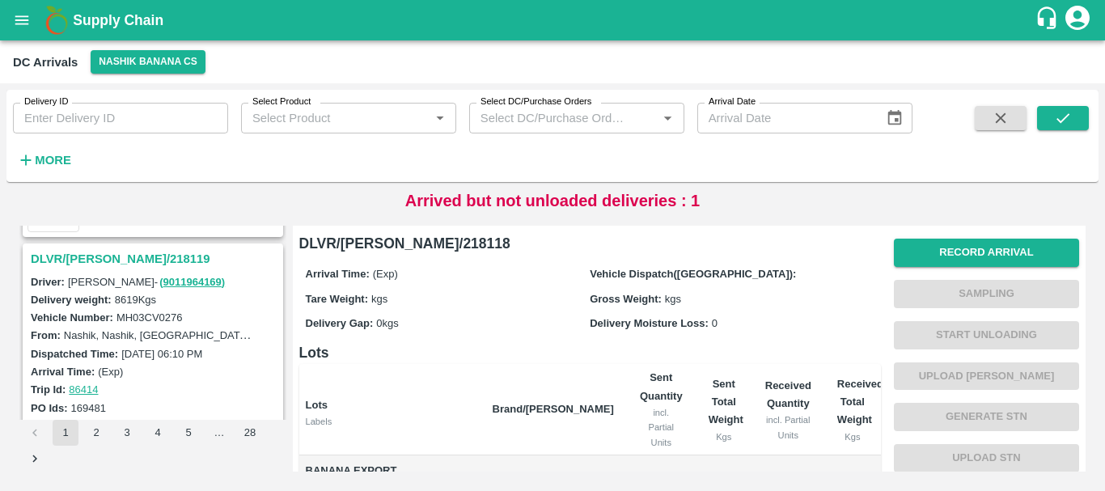
click at [80, 256] on h3 "DLVR/[PERSON_NAME]/218119" at bounding box center [155, 258] width 249 height 21
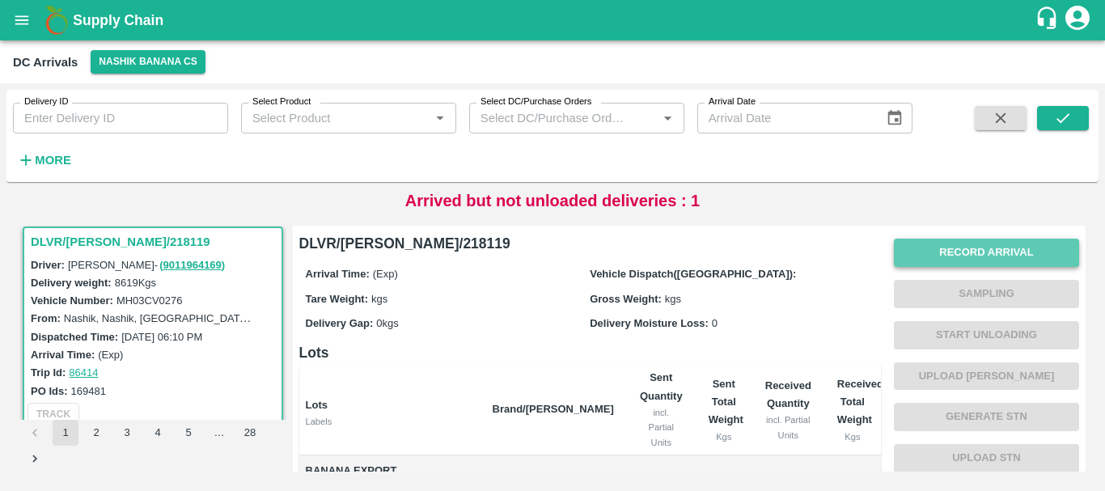
click at [961, 253] on button "Record Arrival" at bounding box center [986, 253] width 185 height 28
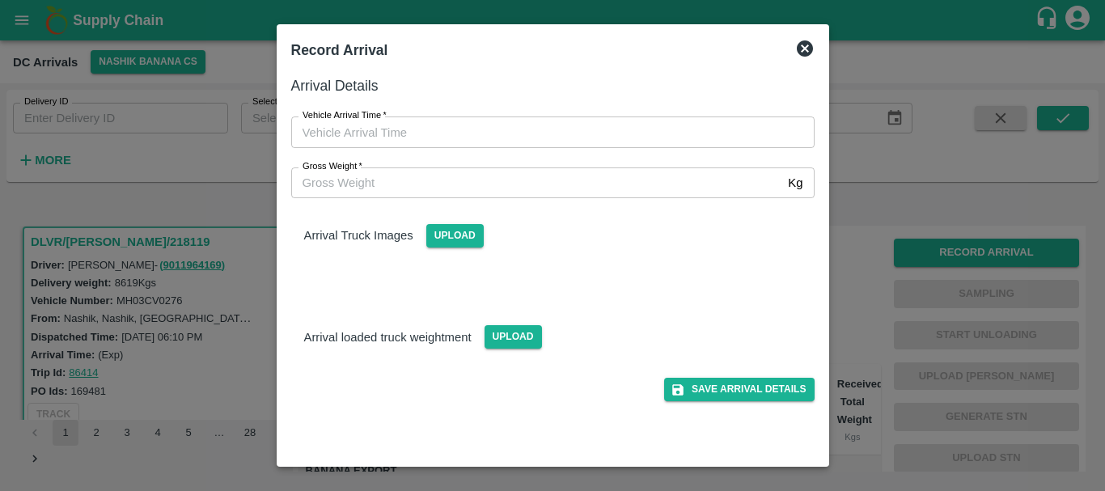
type input "DD/MM/YYYY hh:mm aa"
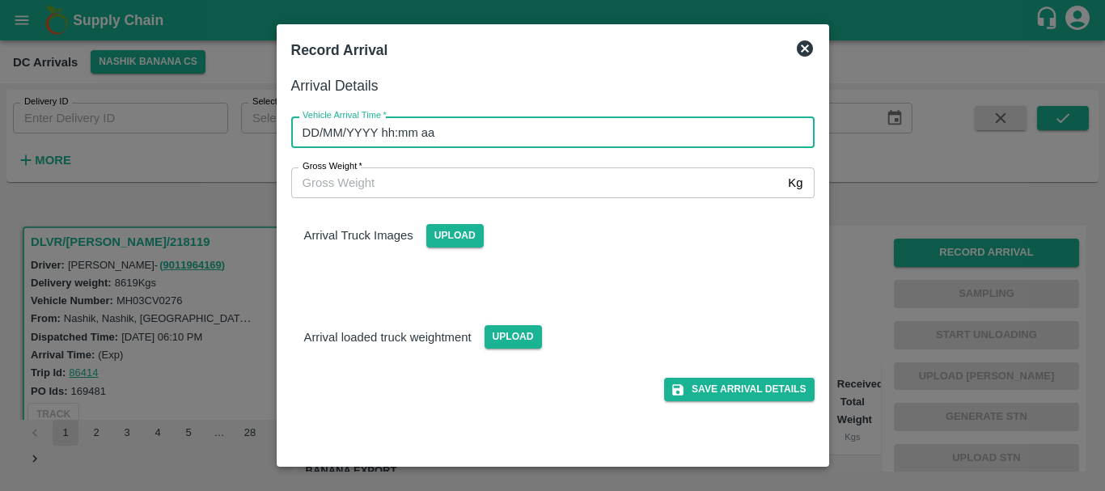
click at [648, 135] on input "DD/MM/YYYY hh:mm aa" at bounding box center [547, 131] width 512 height 31
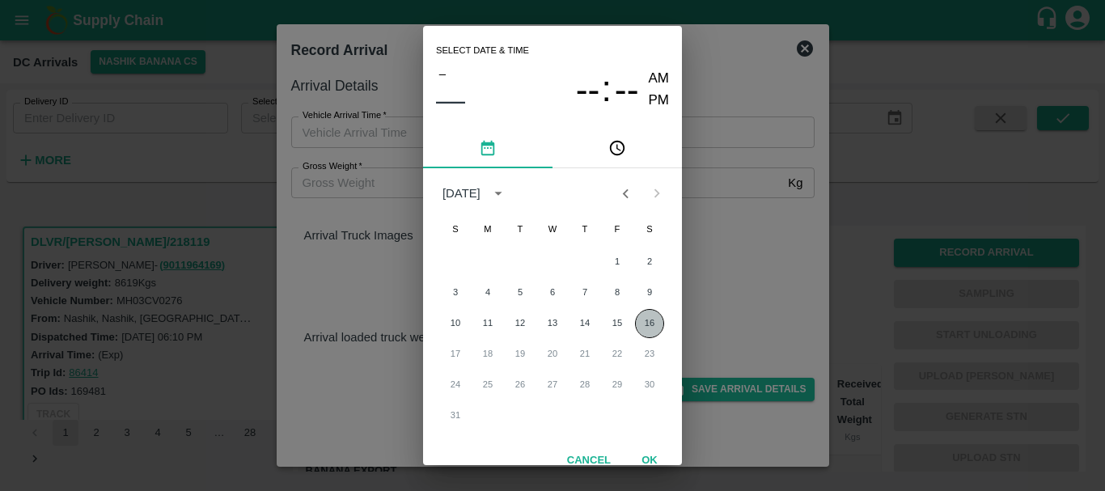
click at [640, 321] on button "16" at bounding box center [649, 323] width 29 height 29
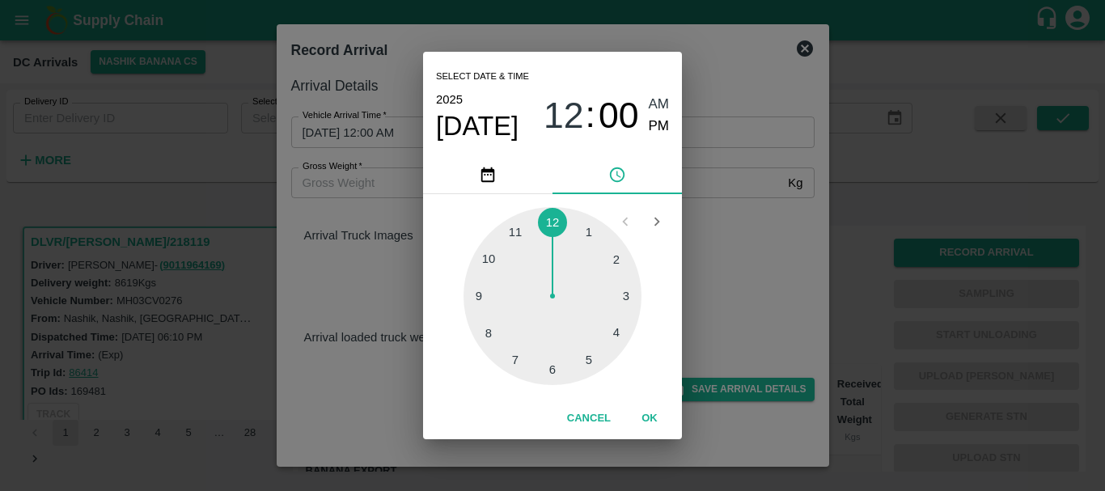
click at [520, 356] on div at bounding box center [552, 296] width 178 height 178
click at [551, 363] on div at bounding box center [552, 296] width 178 height 178
type input "[DATE] 07:30 AM"
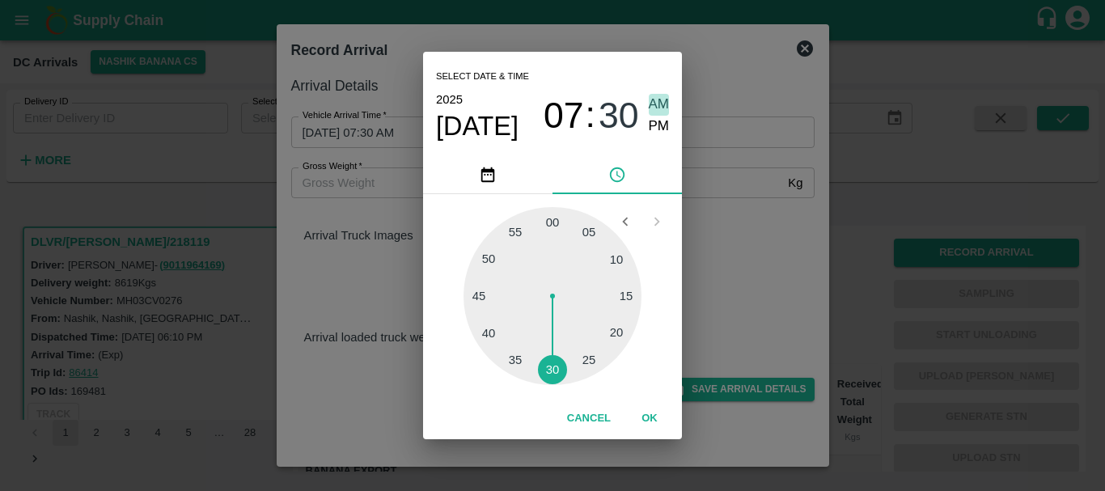
click at [667, 103] on span "AM" at bounding box center [659, 105] width 21 height 22
click at [717, 209] on div "Select date & time [DATE] 07 : 30 AM PM 05 10 15 20 25 30 35 40 45 50 55 00 Can…" at bounding box center [552, 245] width 1105 height 491
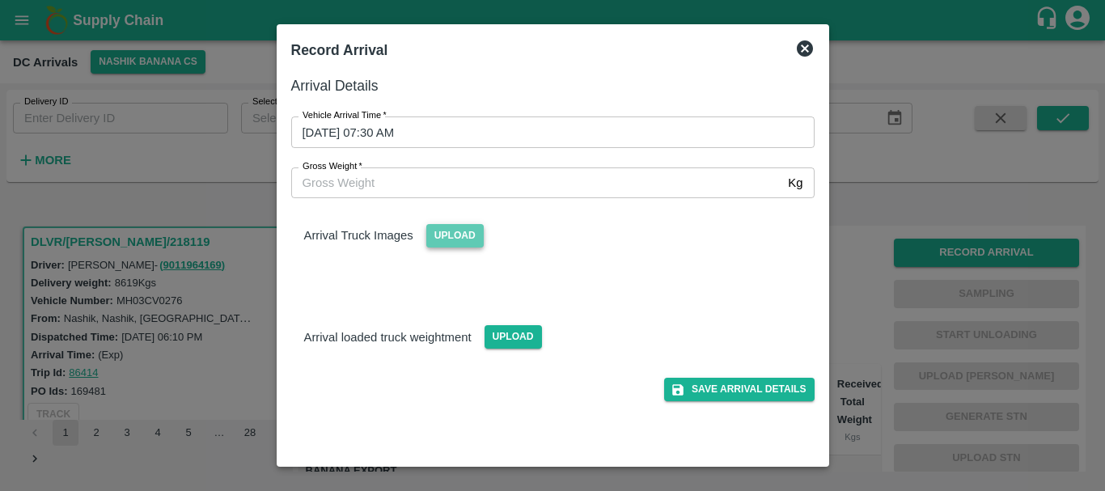
click at [468, 232] on span "Upload" at bounding box center [454, 235] width 57 height 23
click at [0, 0] on input "Upload" at bounding box center [0, 0] width 0 height 0
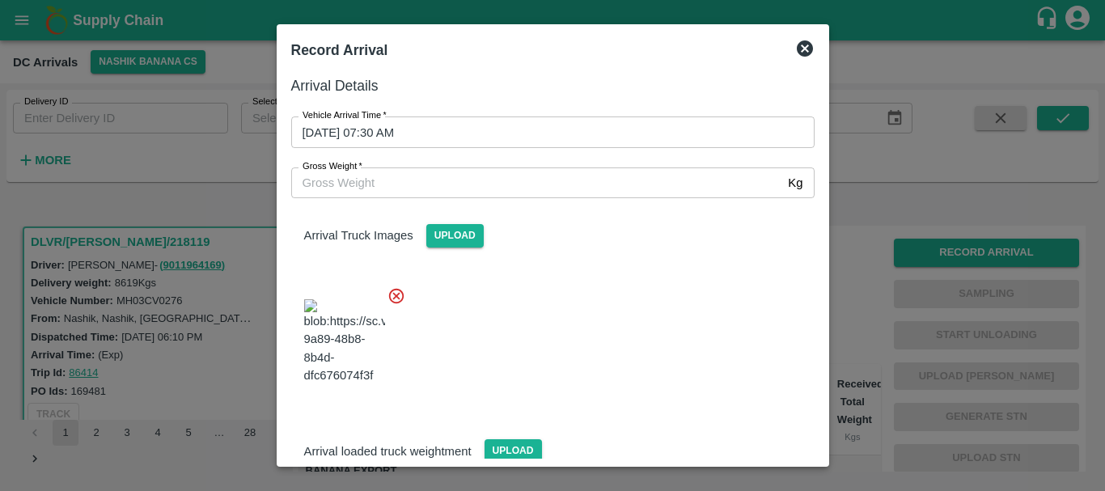
scroll to position [39, 0]
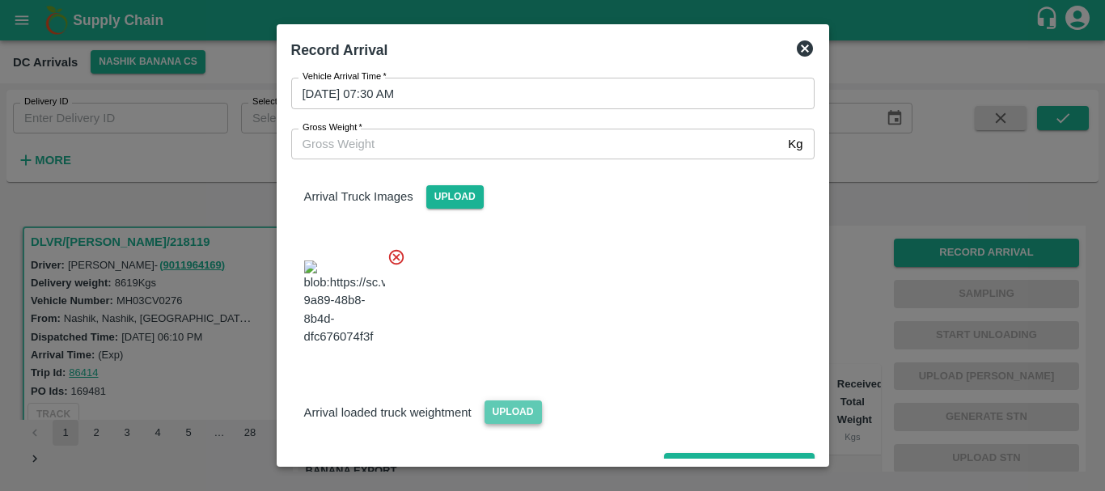
click at [534, 400] on span "Upload" at bounding box center [512, 411] width 57 height 23
click at [0, 0] on input "Upload" at bounding box center [0, 0] width 0 height 0
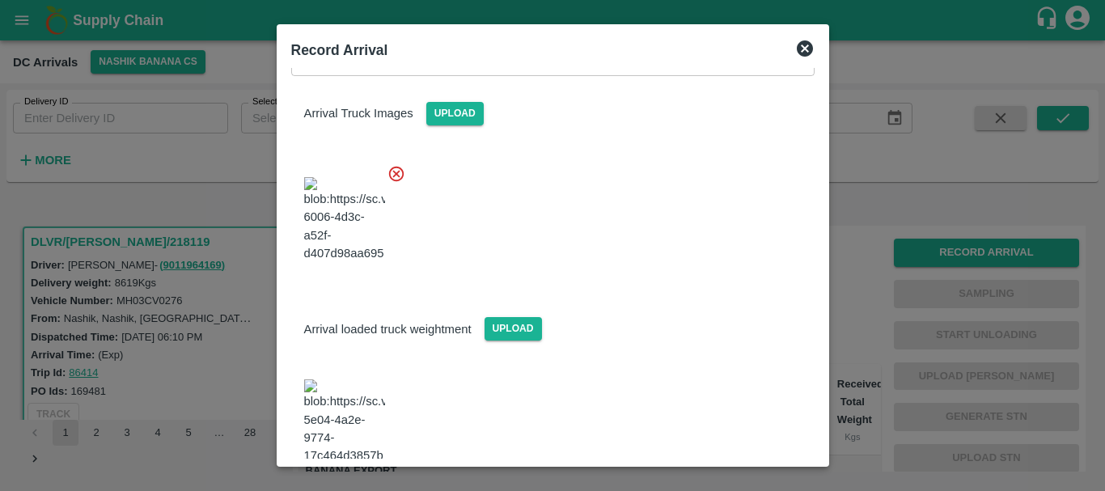
click at [334, 379] on img at bounding box center [344, 421] width 81 height 85
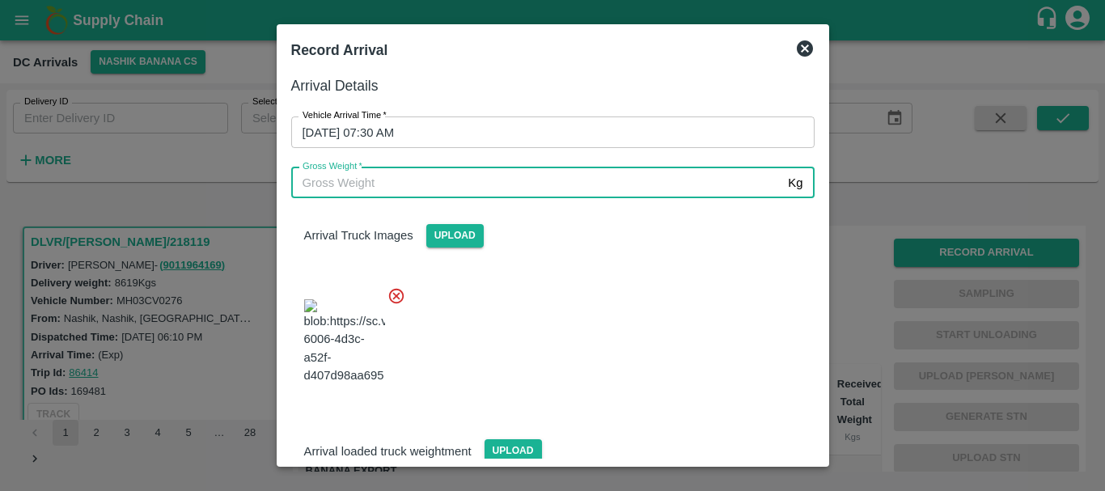
click at [422, 186] on input "Gross Weight   *" at bounding box center [536, 182] width 491 height 31
type input "15150"
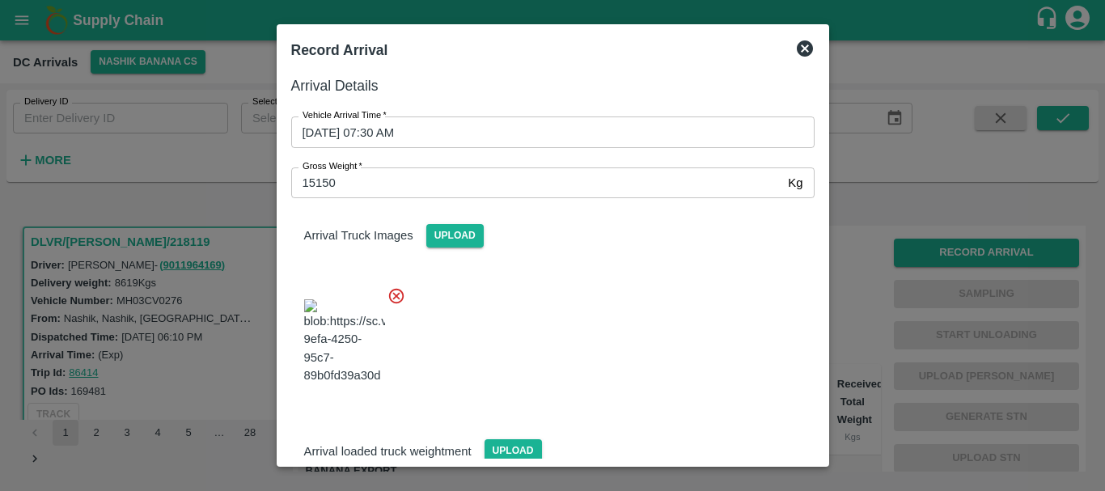
click at [560, 273] on div at bounding box center [546, 336] width 536 height 127
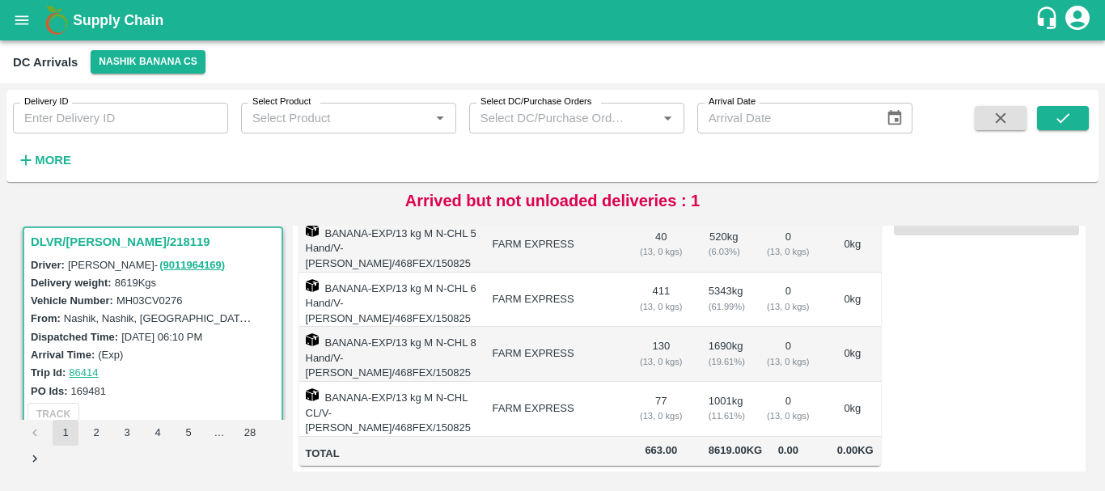
scroll to position [0, 0]
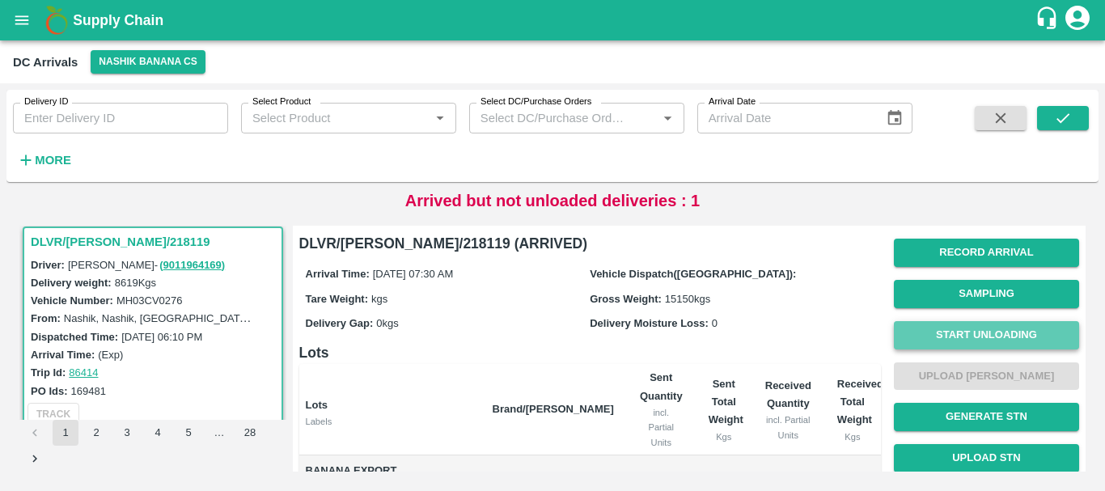
click at [970, 337] on button "Start Unloading" at bounding box center [986, 335] width 185 height 28
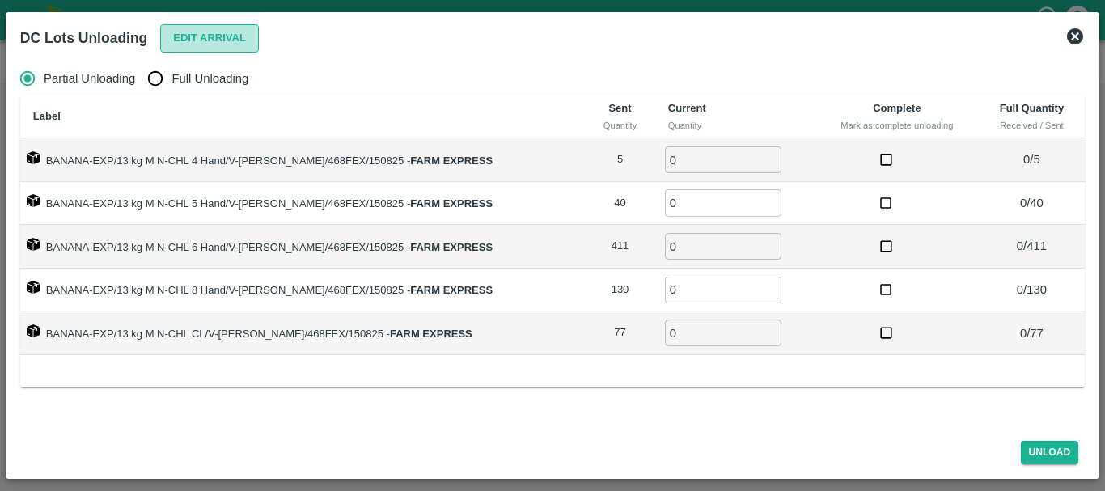
click at [204, 36] on button "Edit Arrival" at bounding box center [209, 38] width 99 height 28
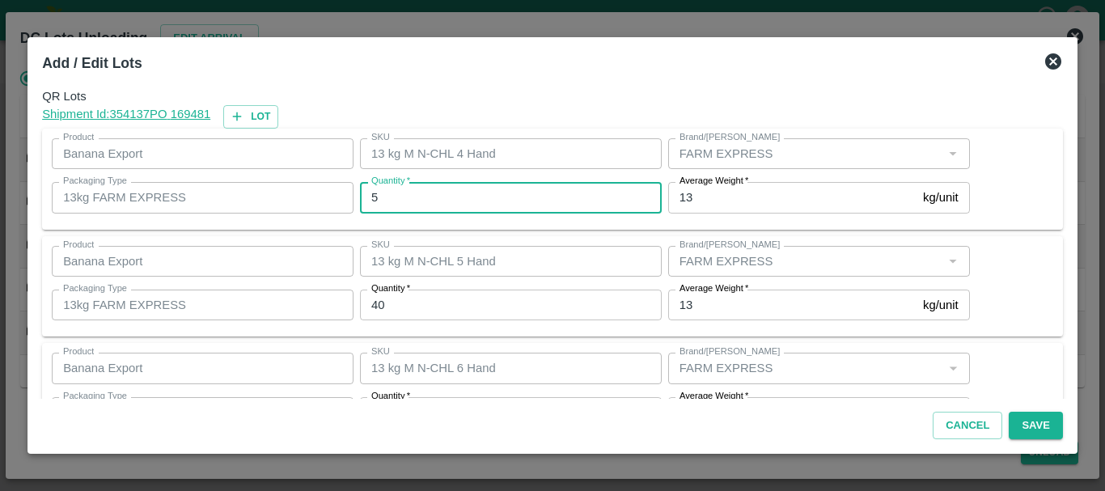
click at [499, 191] on input "5" at bounding box center [511, 197] width 302 height 31
type input "1"
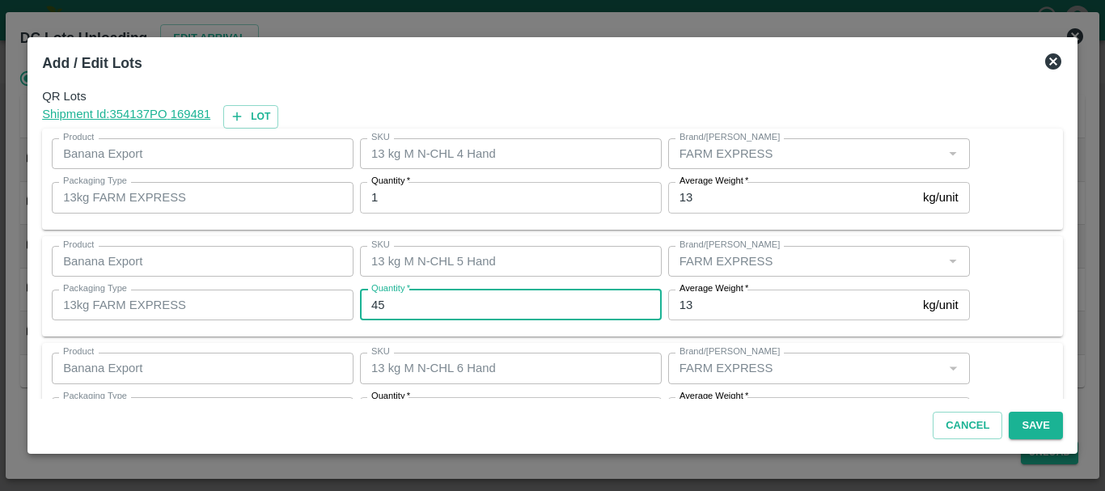
type input "45"
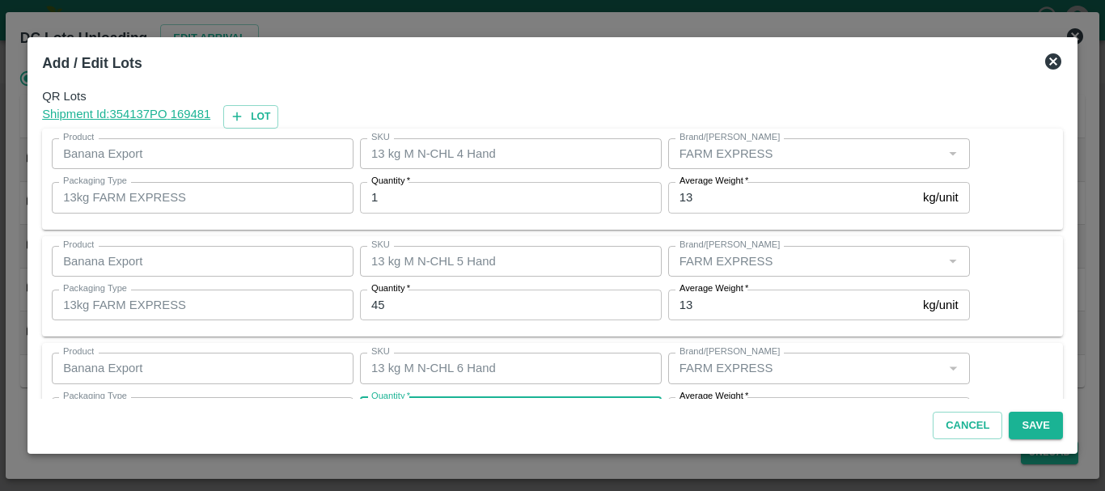
scroll to position [29, 0]
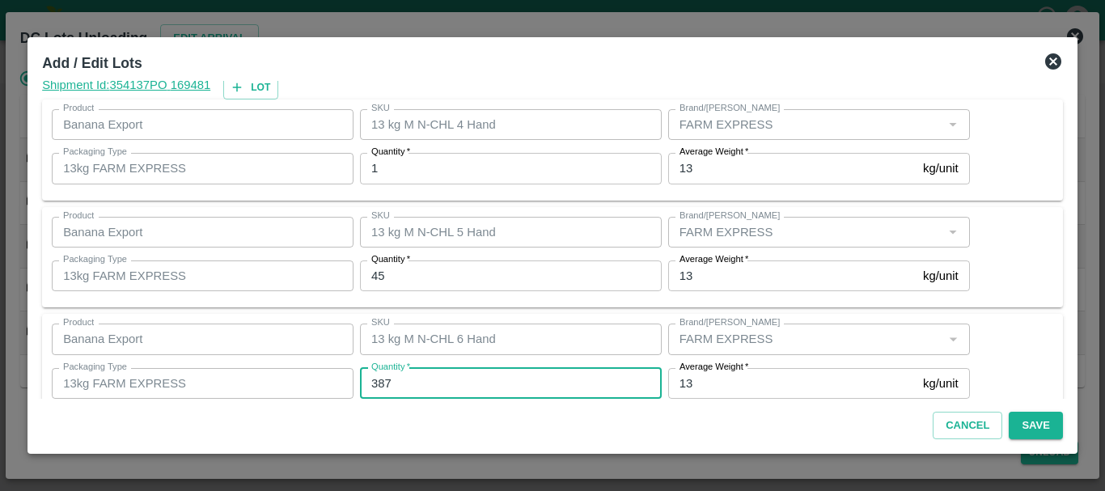
type input "387"
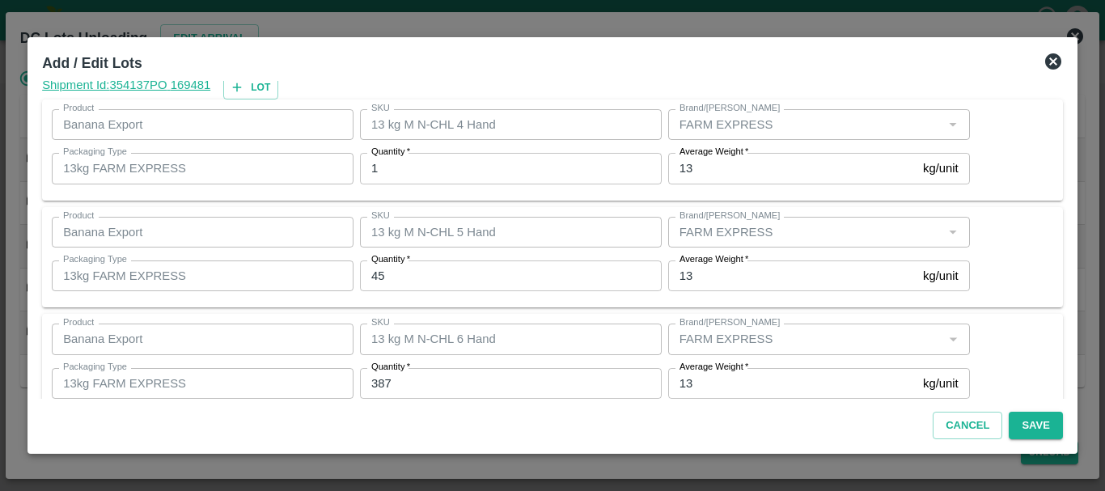
scroll to position [273, 0]
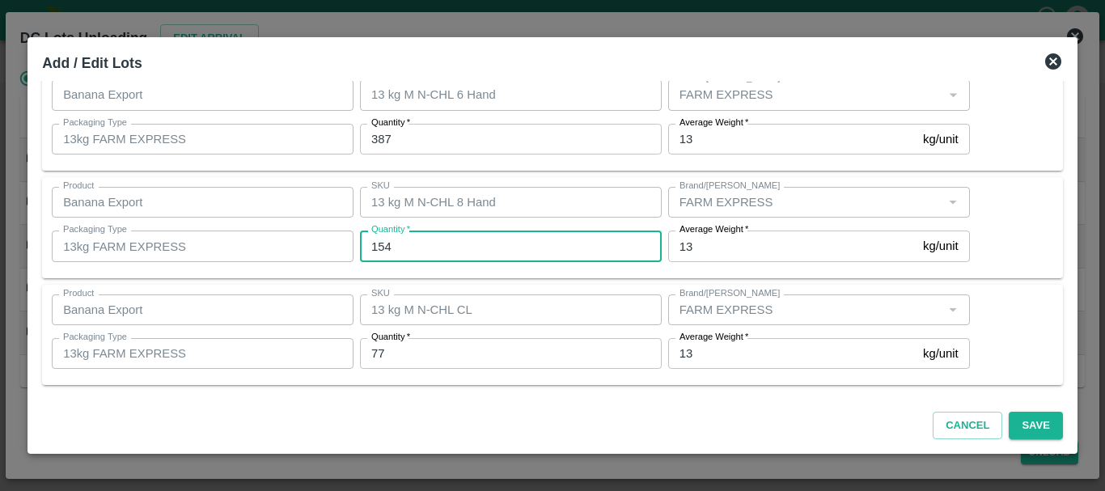
type input "154"
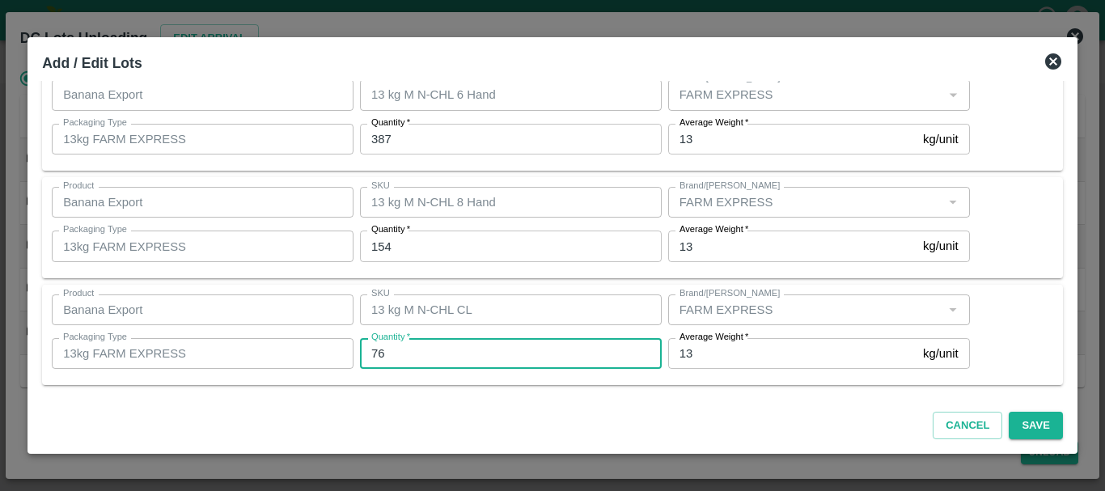
type input "76"
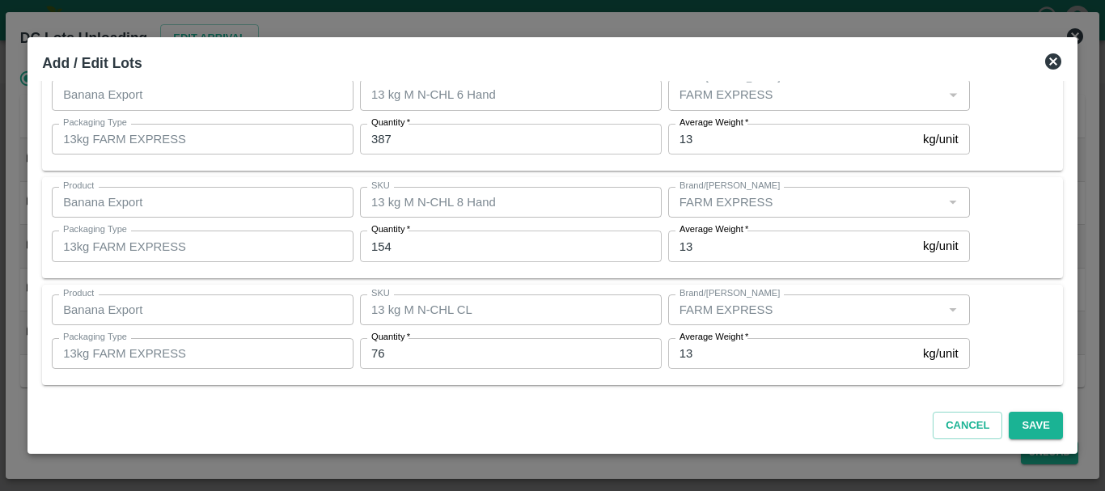
click at [564, 282] on div "QR Lots Shipment Id: 354137 PO 169481 Lot Product Banana Export Product SKU 13 …" at bounding box center [553, 240] width 1034 height 318
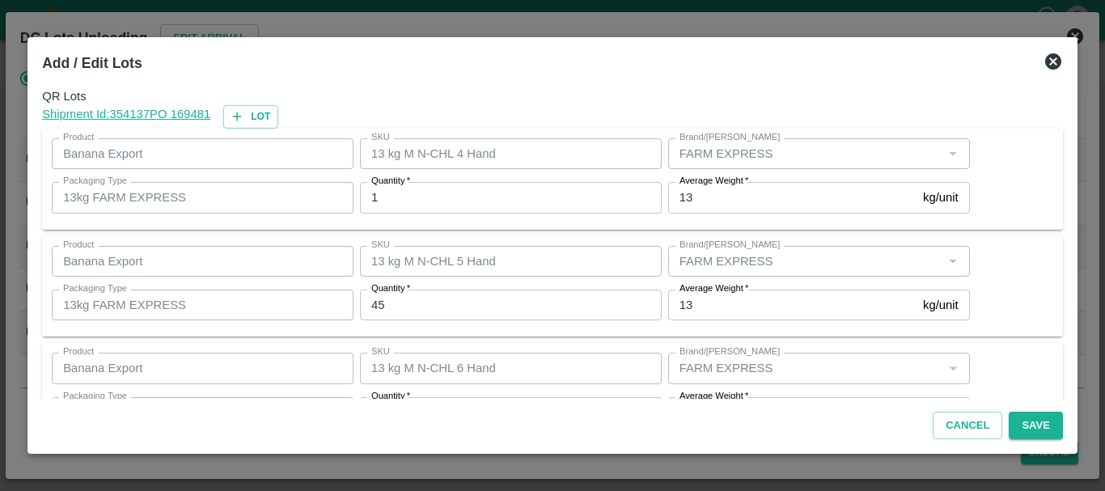
scroll to position [273, 0]
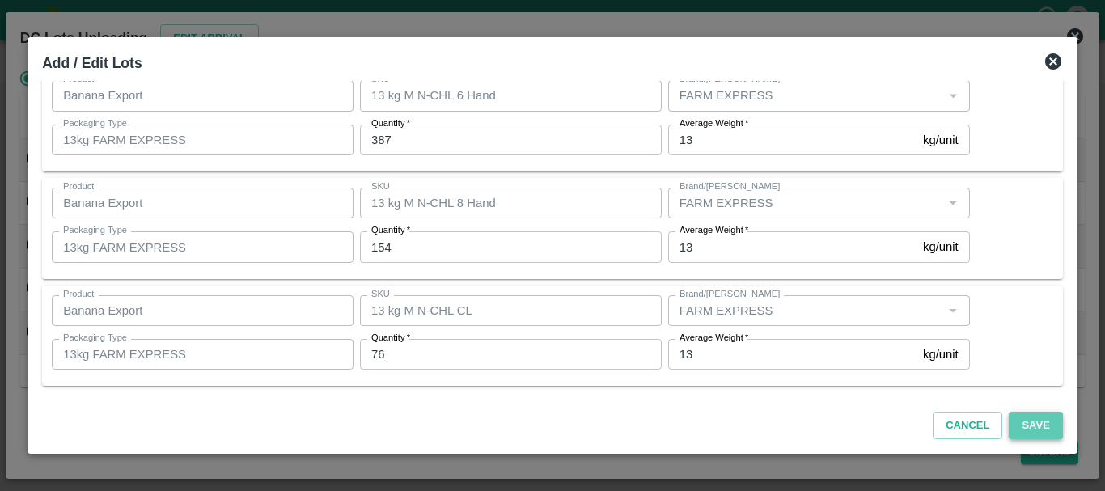
click at [1033, 424] on button "Save" at bounding box center [1035, 426] width 53 height 28
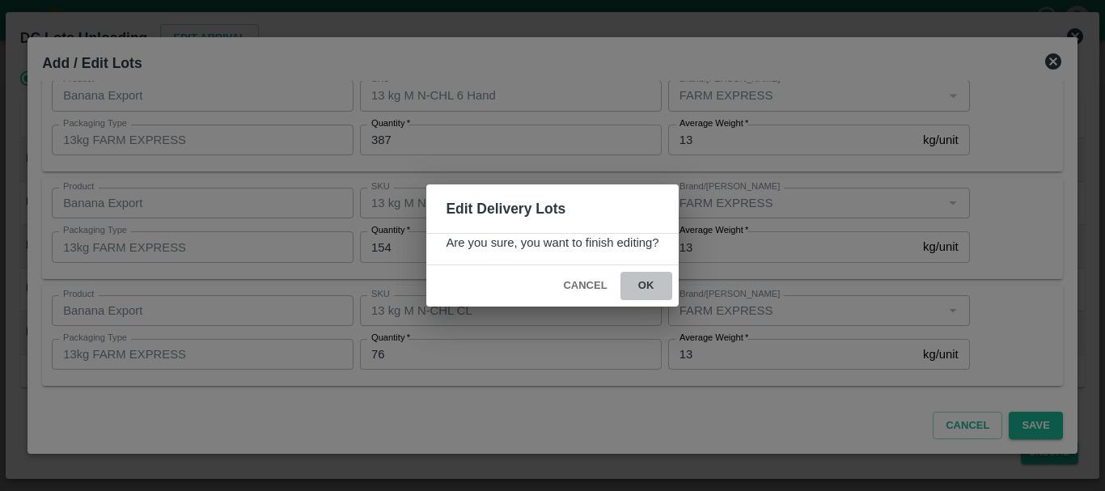
click at [660, 282] on button "ok" at bounding box center [646, 286] width 52 height 28
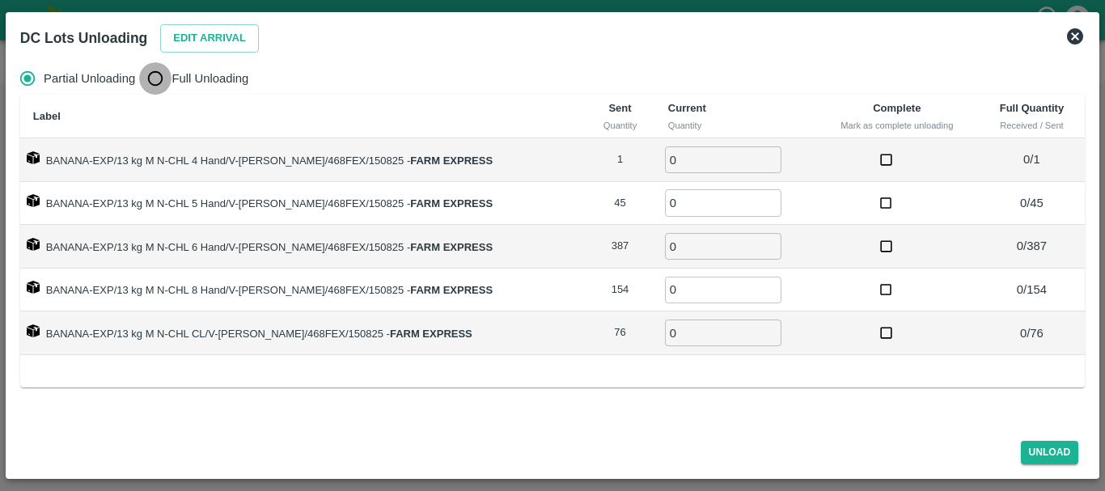
click at [161, 80] on input "Full Unloading" at bounding box center [155, 78] width 32 height 32
radio input "true"
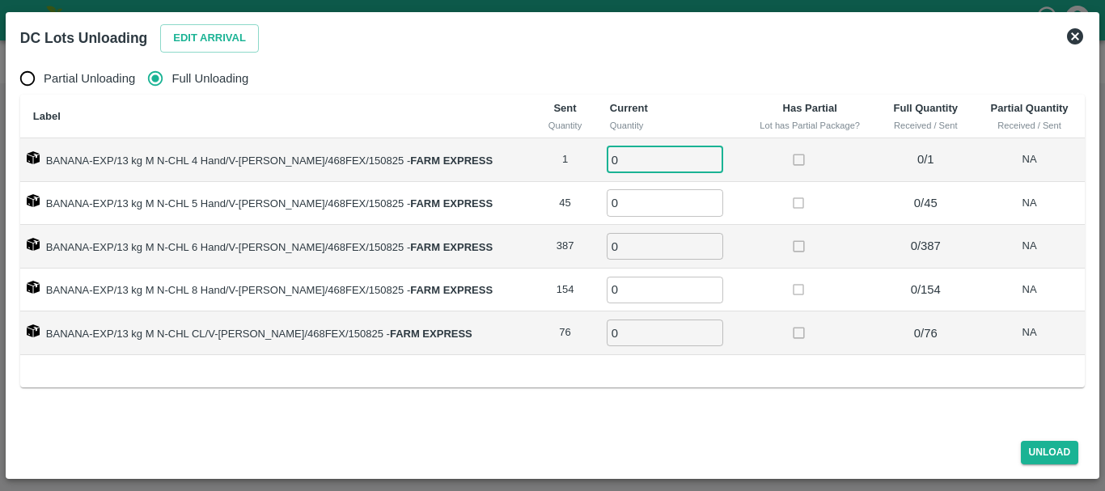
click at [616, 165] on input "0" at bounding box center [665, 159] width 116 height 27
type input "01"
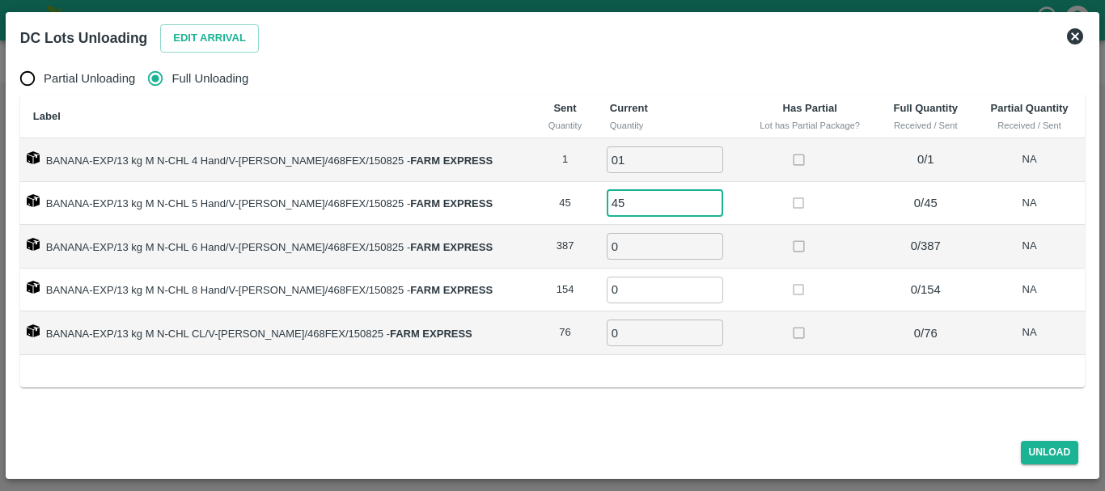
type input "45"
type input "387"
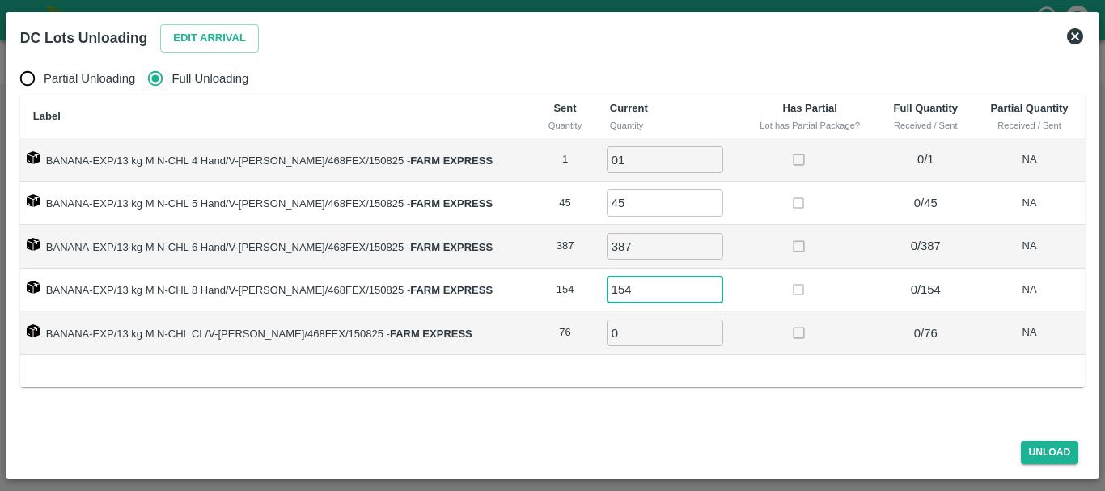
type input "154"
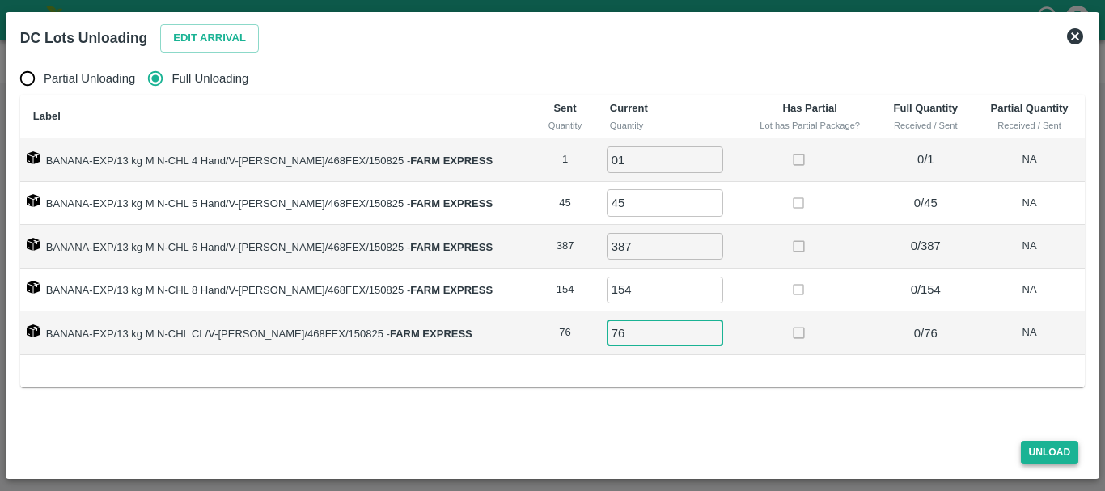
type input "76"
click at [1052, 446] on button "Unload" at bounding box center [1050, 452] width 58 height 23
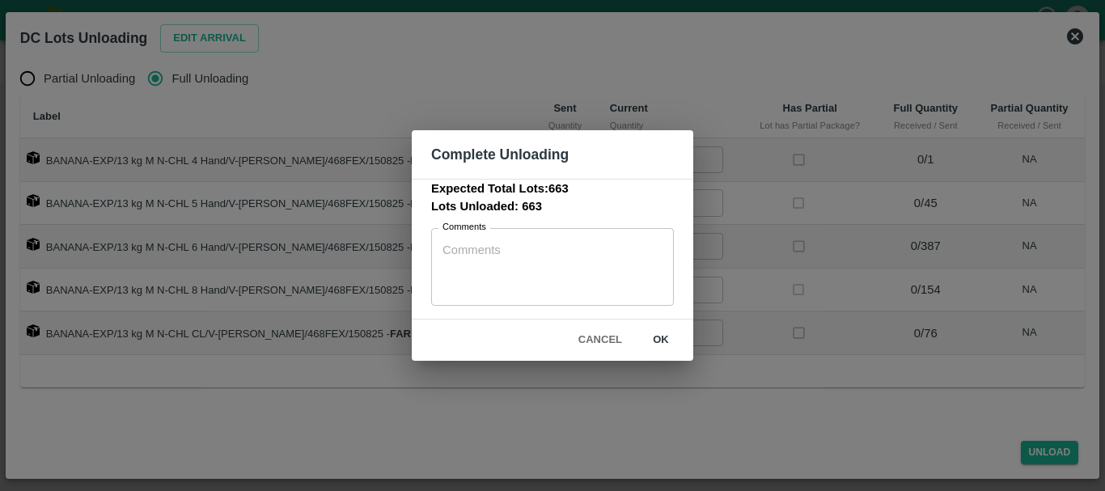
click at [751, 289] on div "Complete Unloading Expected Total Lots: 663 Lots Unloaded: 663 Comments x Comme…" at bounding box center [552, 245] width 1105 height 491
click at [587, 332] on button "Cancel" at bounding box center [600, 340] width 57 height 28
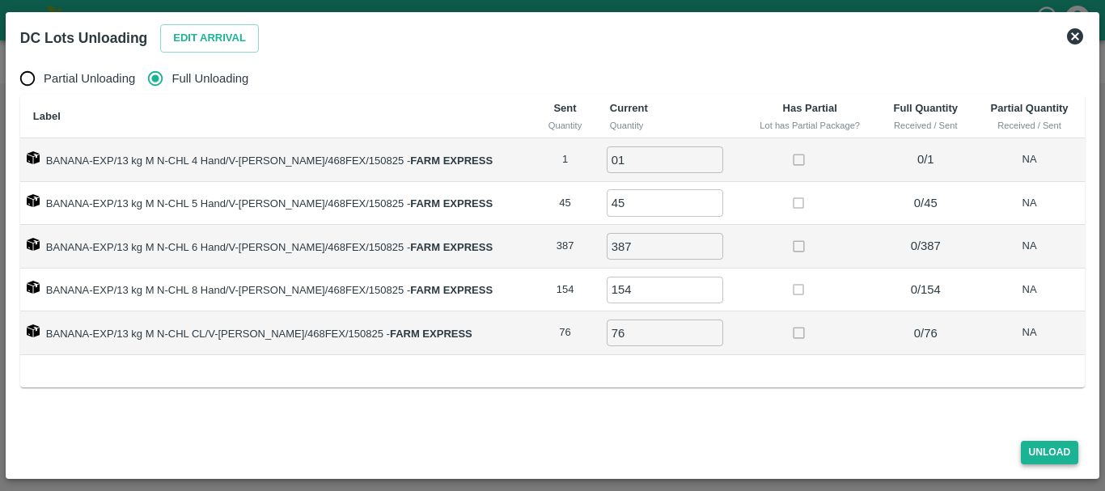
click at [1041, 451] on button "Unload" at bounding box center [1050, 452] width 58 height 23
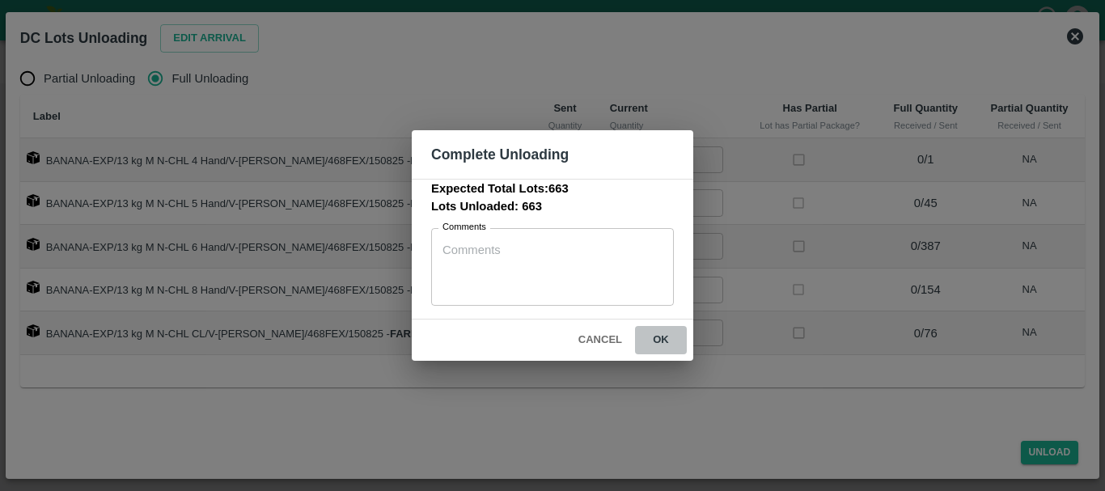
click at [665, 347] on button "ok" at bounding box center [661, 340] width 52 height 28
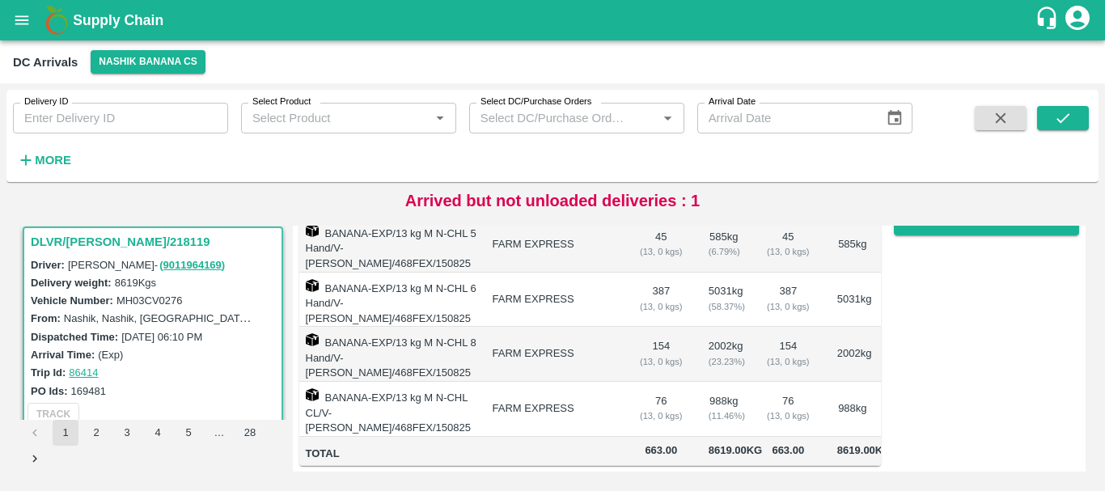
scroll to position [0, 0]
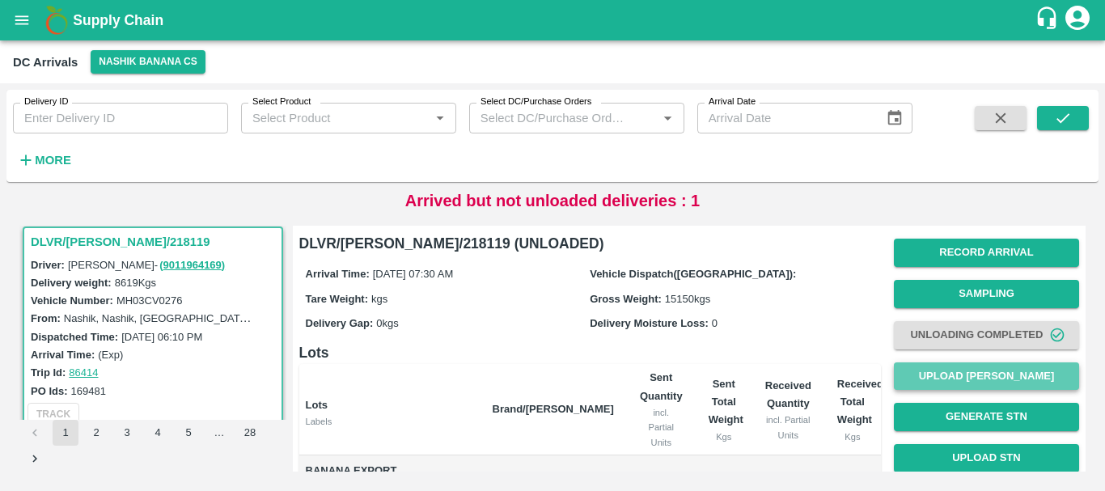
click at [927, 383] on button "Upload [PERSON_NAME]" at bounding box center [986, 376] width 185 height 28
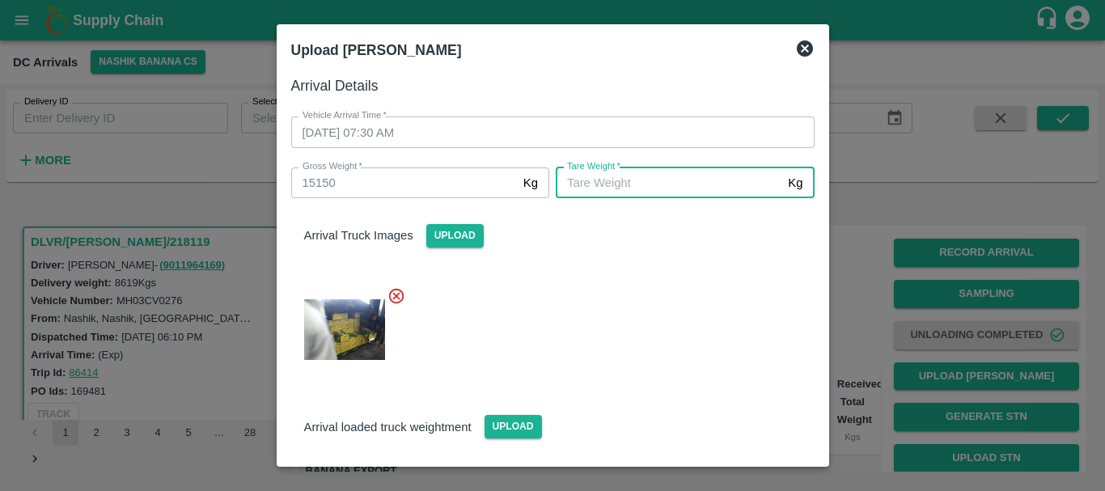
click at [634, 177] on input "[PERSON_NAME]   *" at bounding box center [669, 182] width 226 height 31
type input "5770"
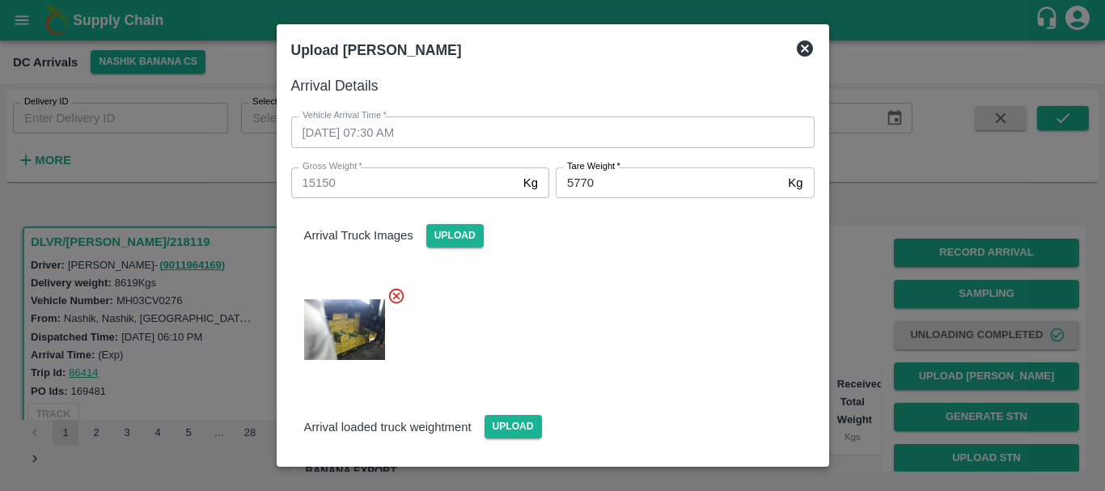
click at [642, 336] on div at bounding box center [546, 324] width 536 height 103
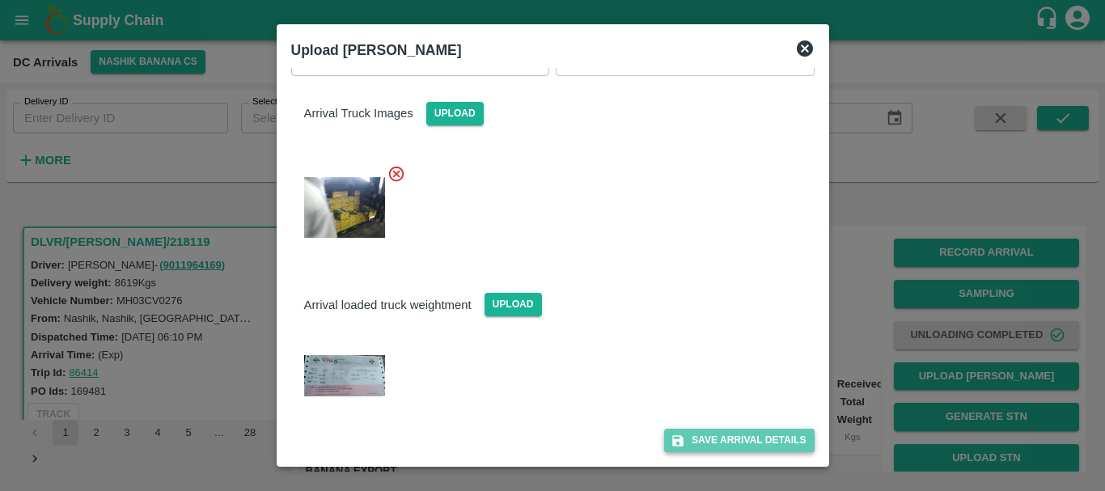
click at [713, 446] on button "Save Arrival Details" at bounding box center [739, 440] width 150 height 23
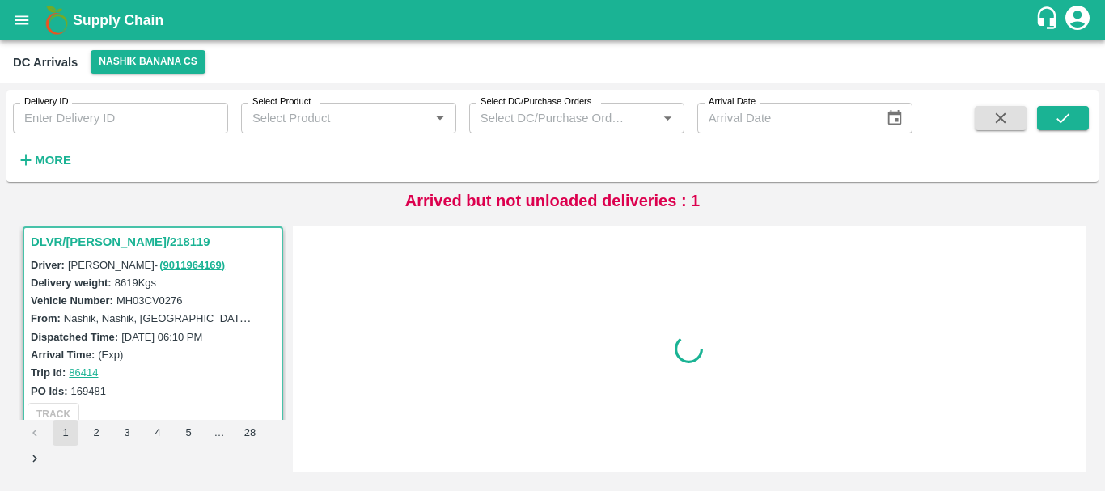
click at [717, 325] on div at bounding box center [689, 348] width 781 height 233
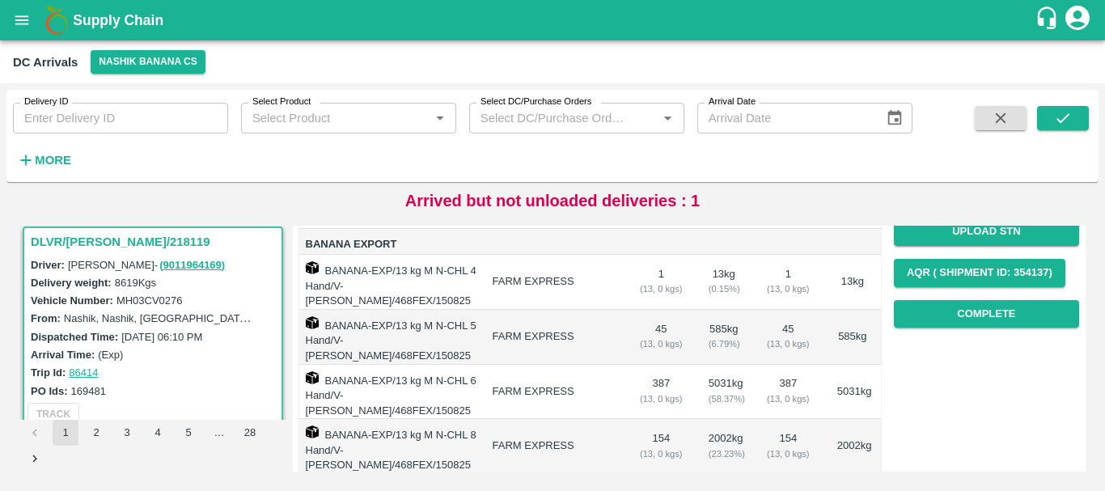
scroll to position [226, 0]
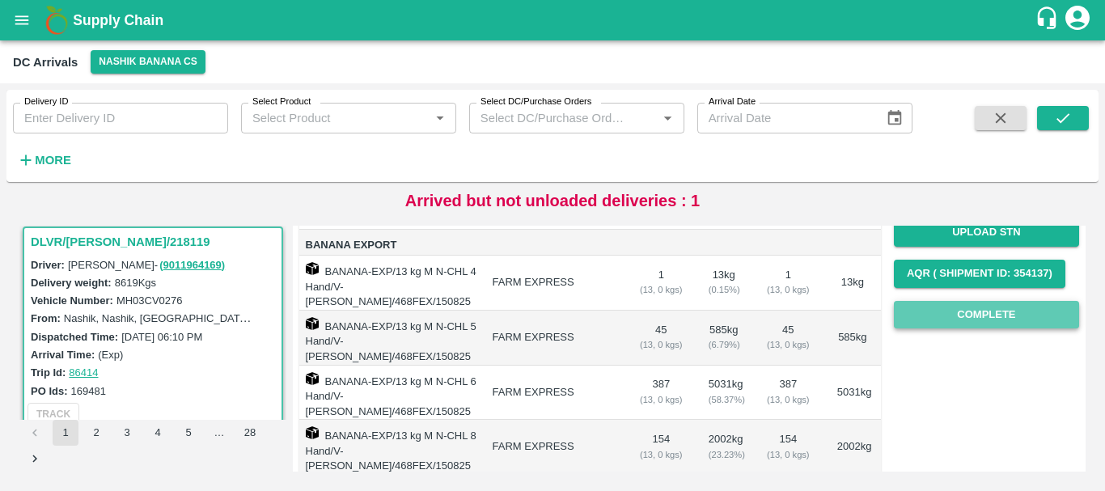
click at [935, 311] on button "Complete" at bounding box center [986, 315] width 185 height 28
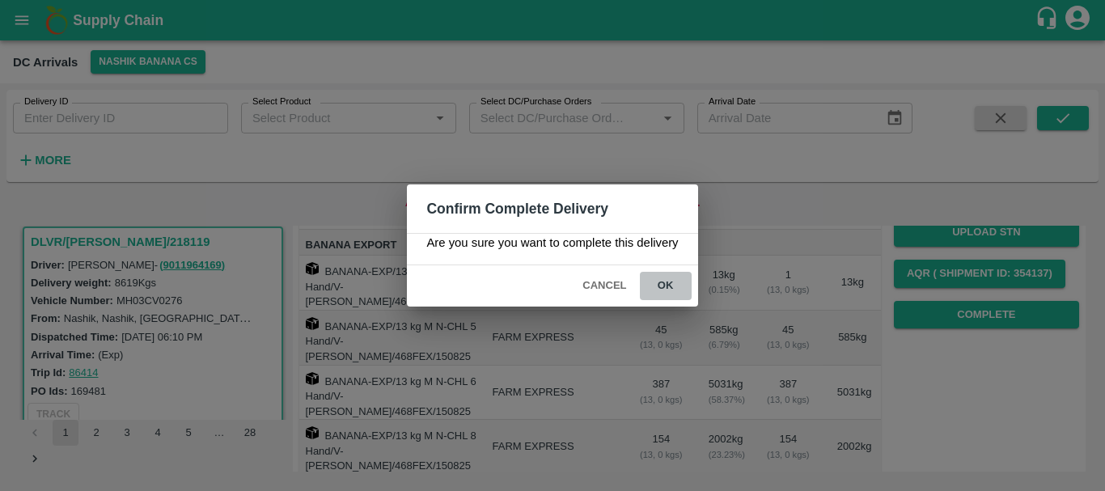
click at [657, 290] on button "ok" at bounding box center [666, 286] width 52 height 28
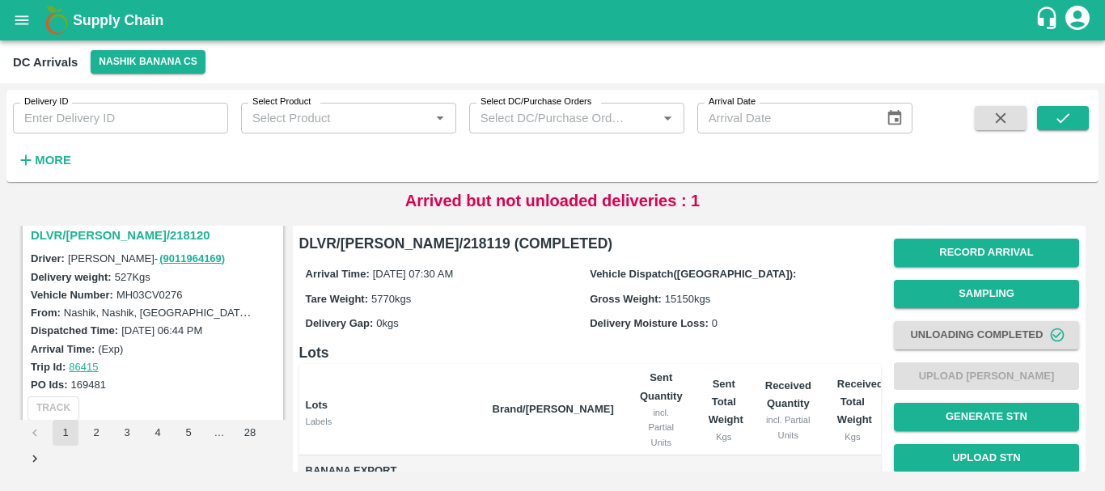
scroll to position [302, 0]
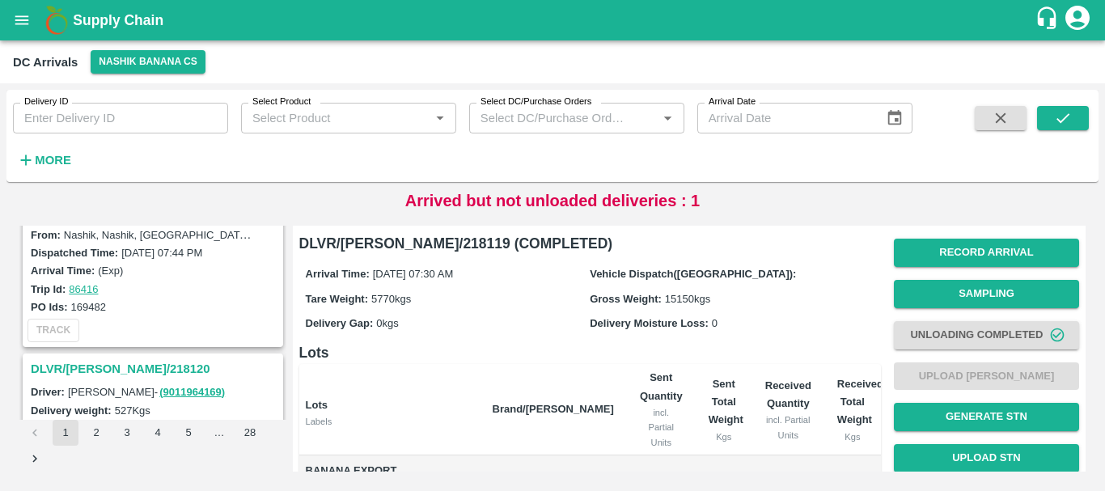
click at [80, 361] on h3 "DLVR/[PERSON_NAME]/218120" at bounding box center [155, 368] width 249 height 21
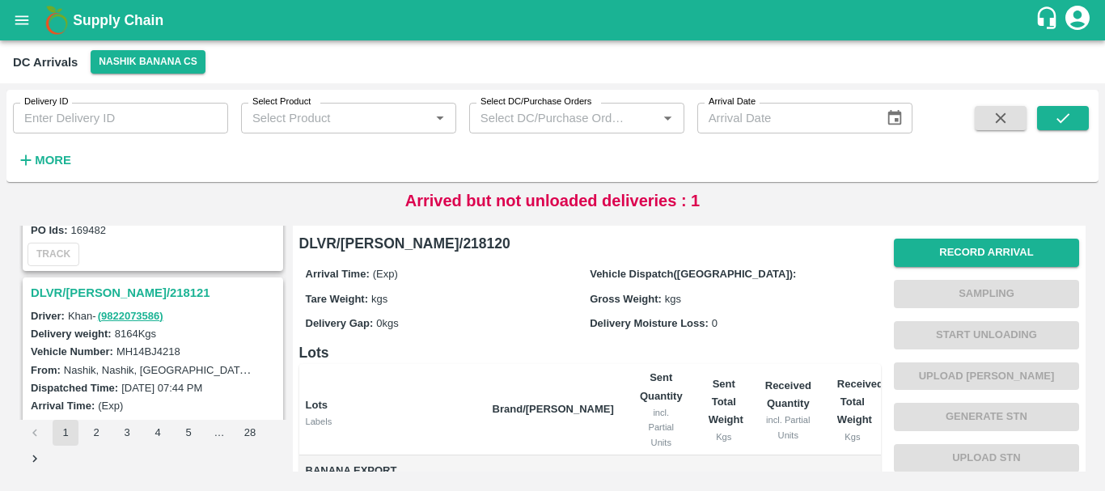
scroll to position [166, 0]
click at [113, 285] on h3 "DLVR/[PERSON_NAME]/218121" at bounding box center [155, 293] width 249 height 21
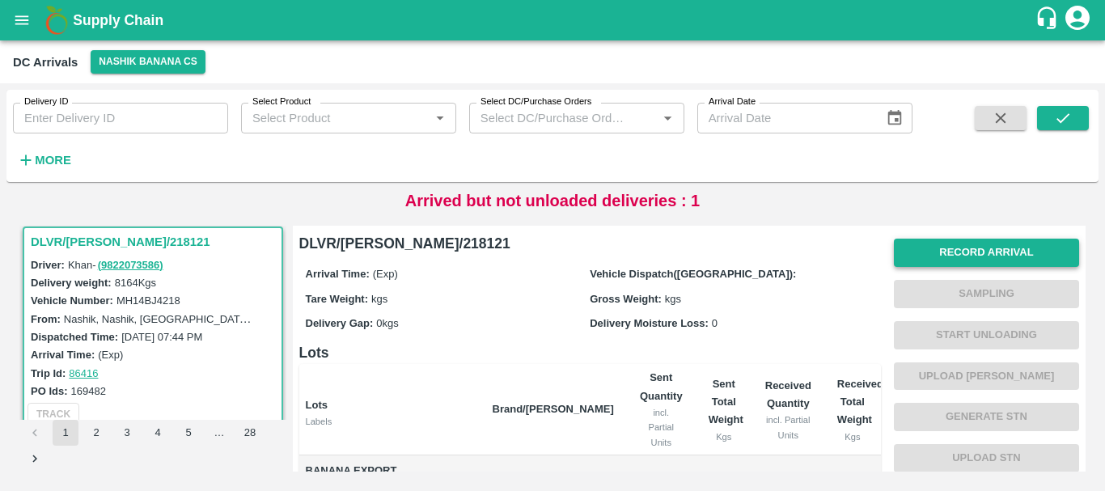
click at [925, 255] on button "Record Arrival" at bounding box center [986, 253] width 185 height 28
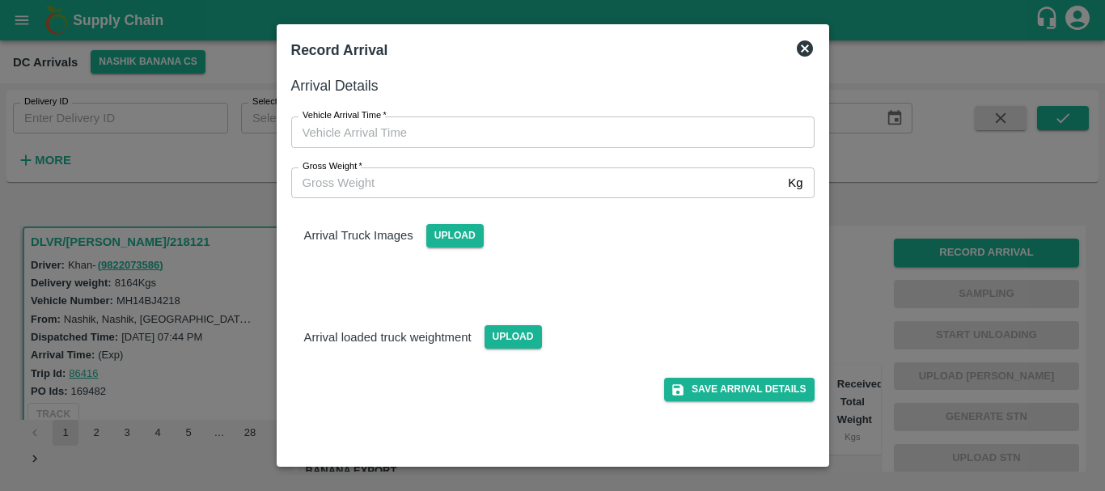
type input "DD/MM/YYYY hh:mm aa"
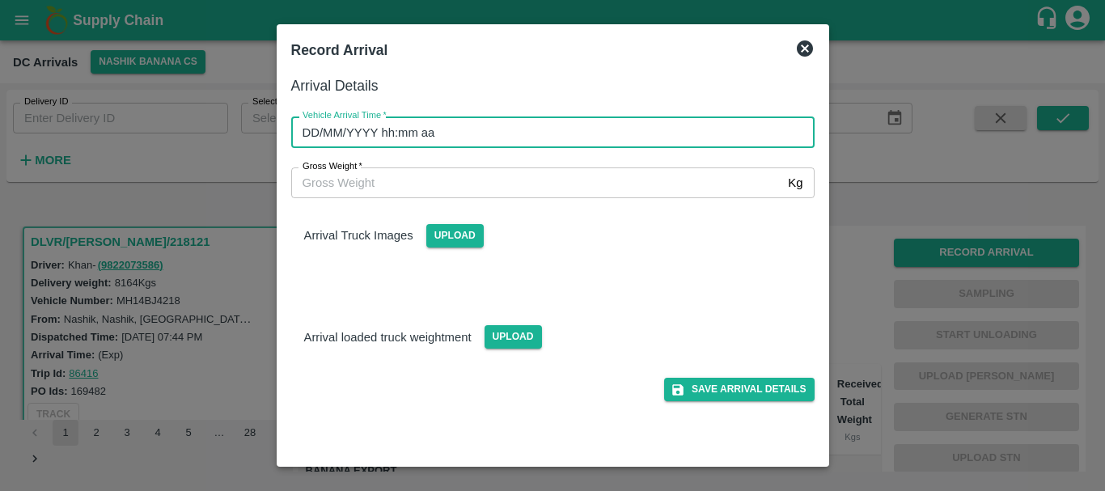
click at [383, 133] on input "DD/MM/YYYY hh:mm aa" at bounding box center [547, 131] width 512 height 31
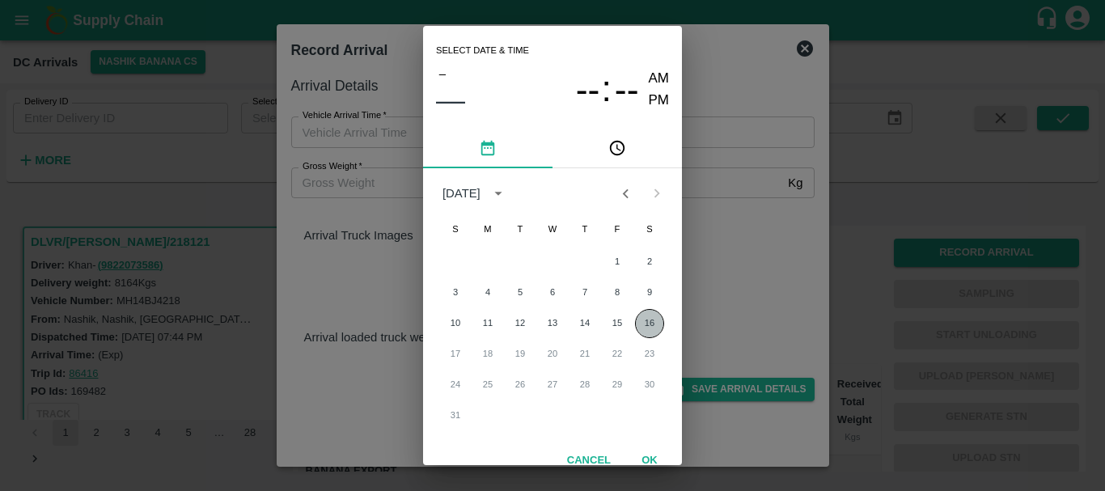
click at [649, 315] on button "16" at bounding box center [649, 323] width 29 height 29
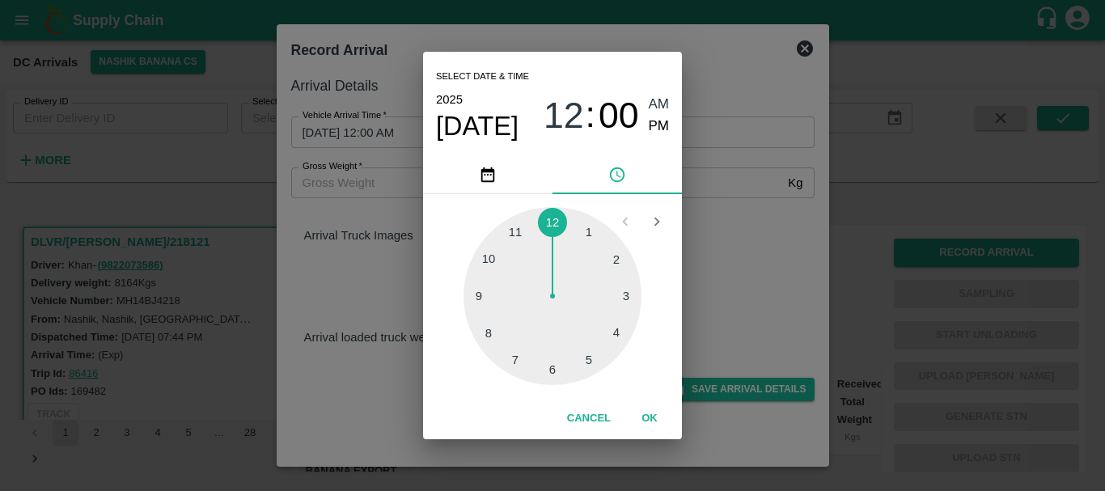
click at [486, 294] on div at bounding box center [552, 296] width 178 height 178
type input "[DATE] 09:00 AM"
click at [654, 101] on span "AM" at bounding box center [659, 105] width 21 height 22
click at [649, 423] on button "OK" at bounding box center [650, 418] width 52 height 28
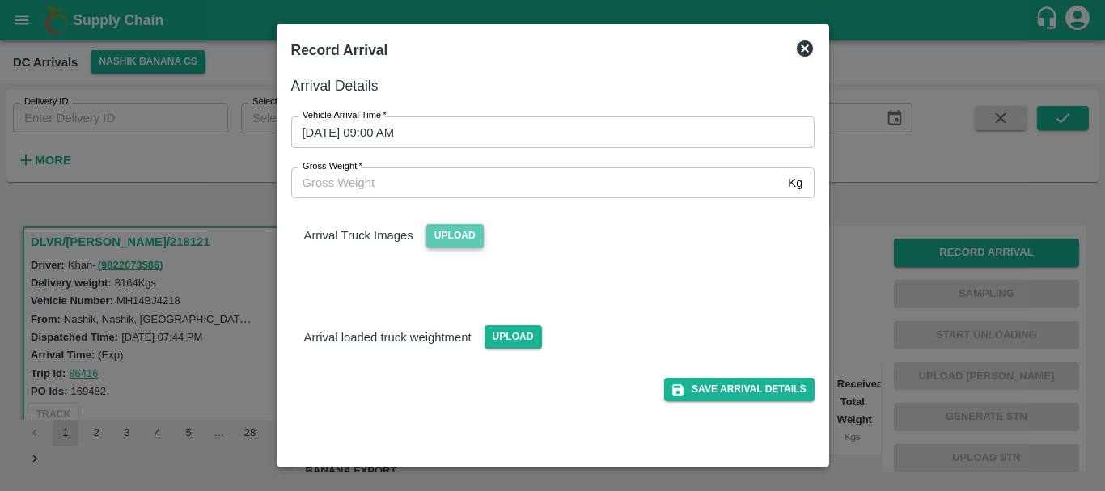
click at [466, 242] on span "Upload" at bounding box center [454, 235] width 57 height 23
click at [0, 0] on input "Upload" at bounding box center [0, 0] width 0 height 0
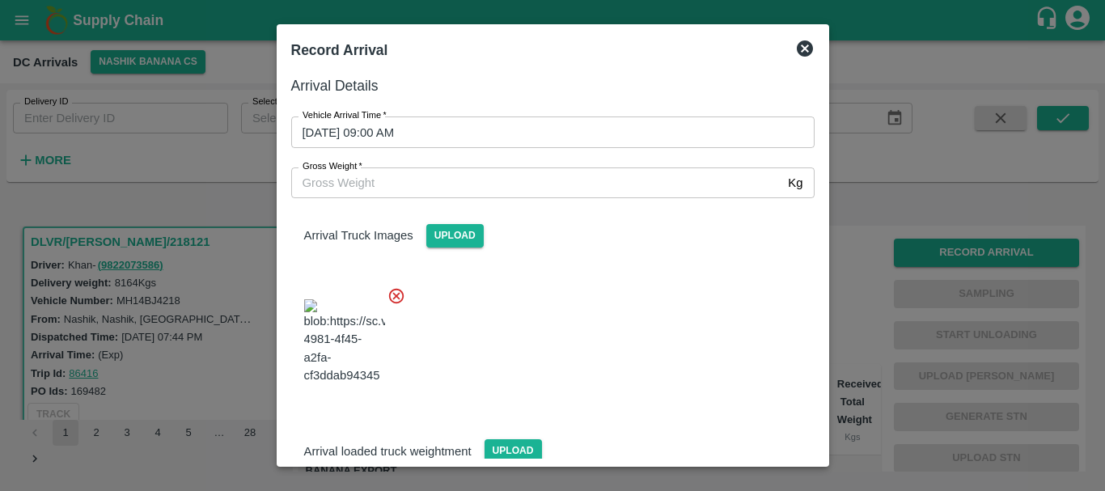
scroll to position [122, 0]
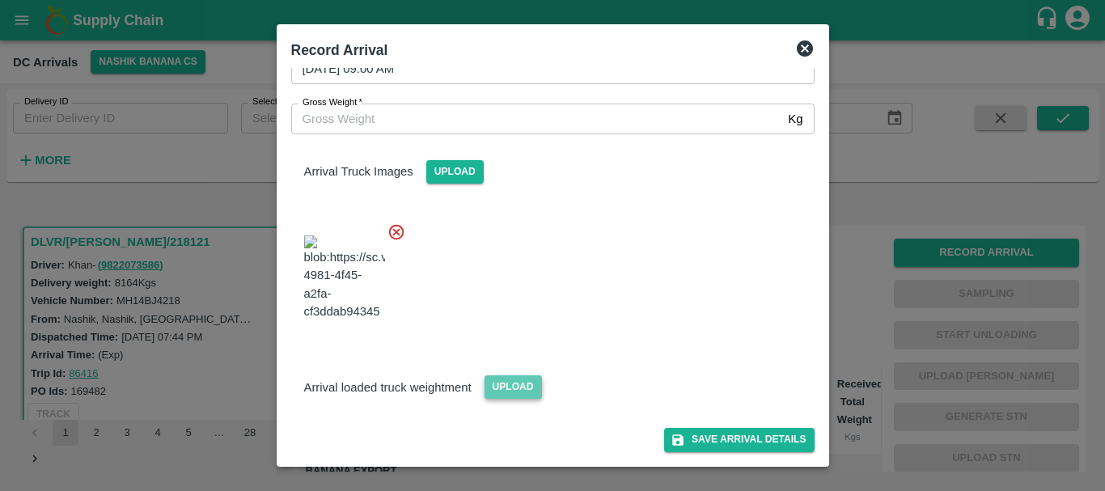
click at [518, 386] on span "Upload" at bounding box center [512, 386] width 57 height 23
click at [0, 0] on input "Upload" at bounding box center [0, 0] width 0 height 0
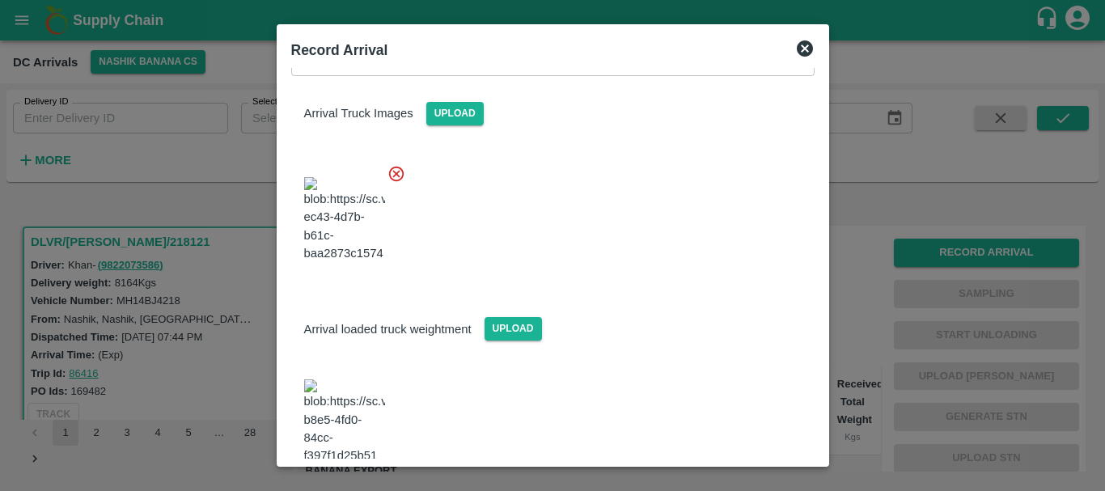
scroll to position [196, 0]
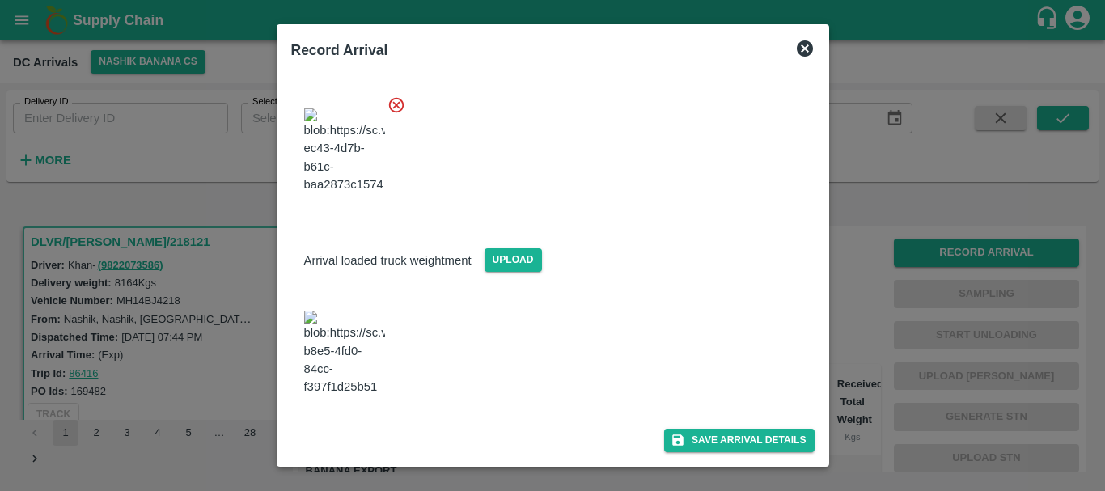
click at [356, 376] on img at bounding box center [344, 353] width 81 height 85
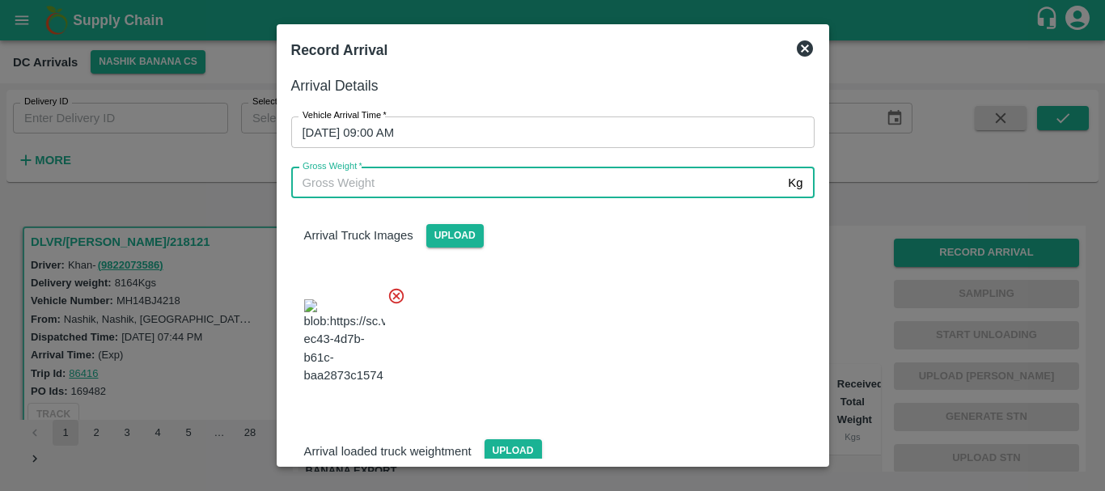
click at [396, 188] on input "Gross Weight   *" at bounding box center [536, 182] width 491 height 31
type input "15850"
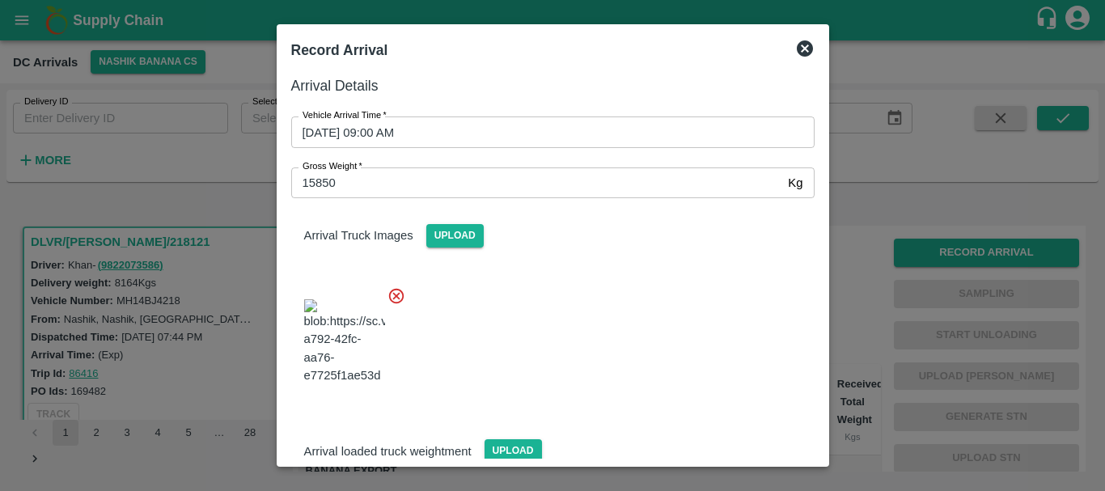
click at [587, 307] on div at bounding box center [546, 336] width 536 height 127
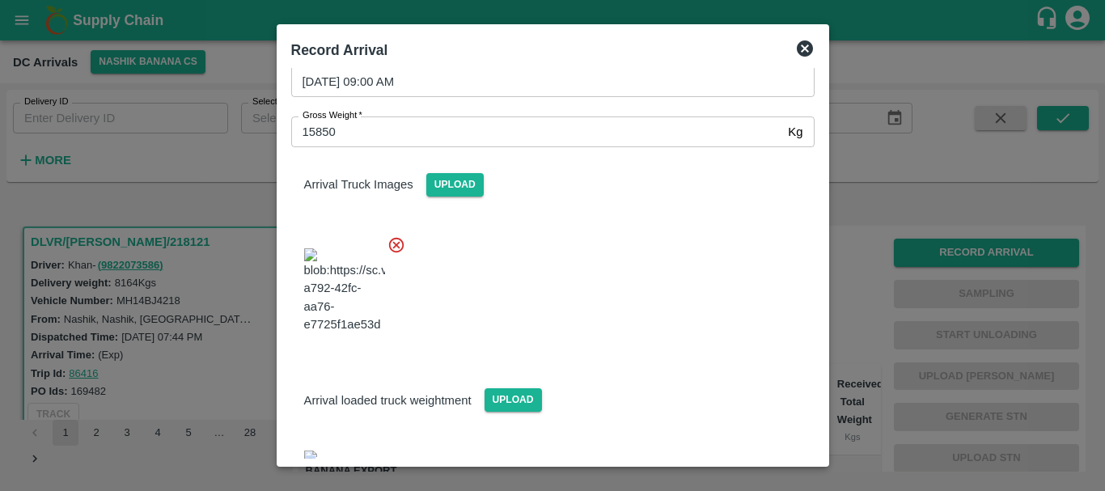
scroll to position [196, 0]
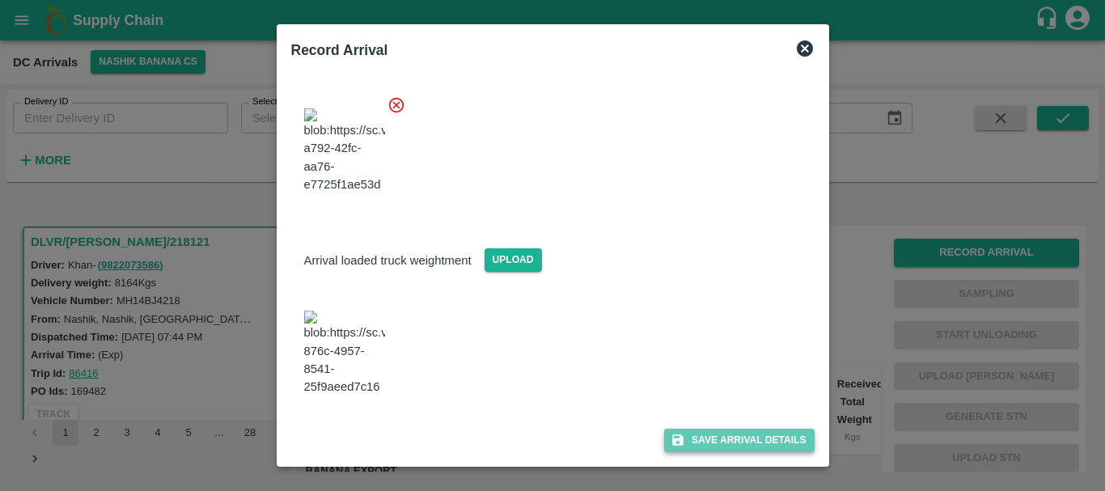
click at [680, 436] on icon "submit" at bounding box center [678, 440] width 15 height 15
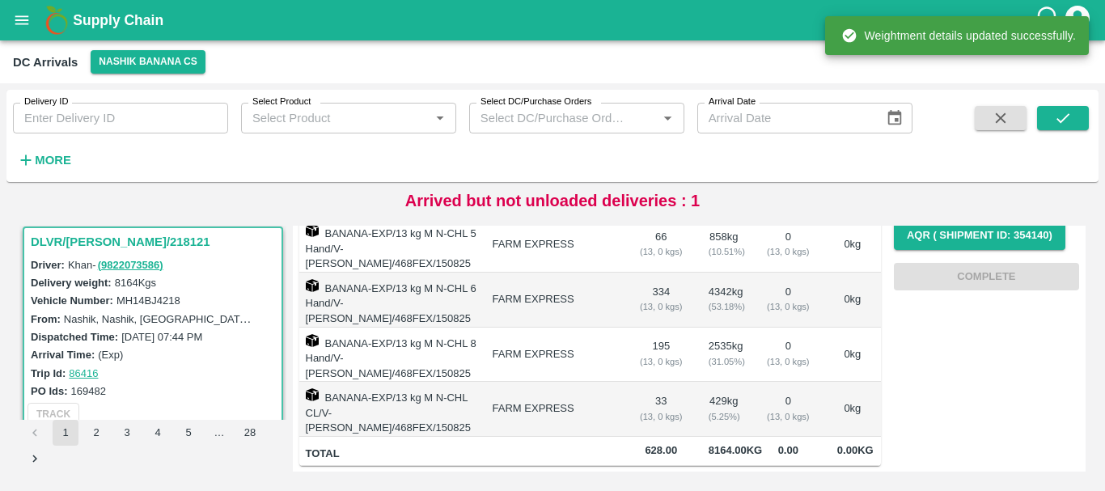
scroll to position [0, 0]
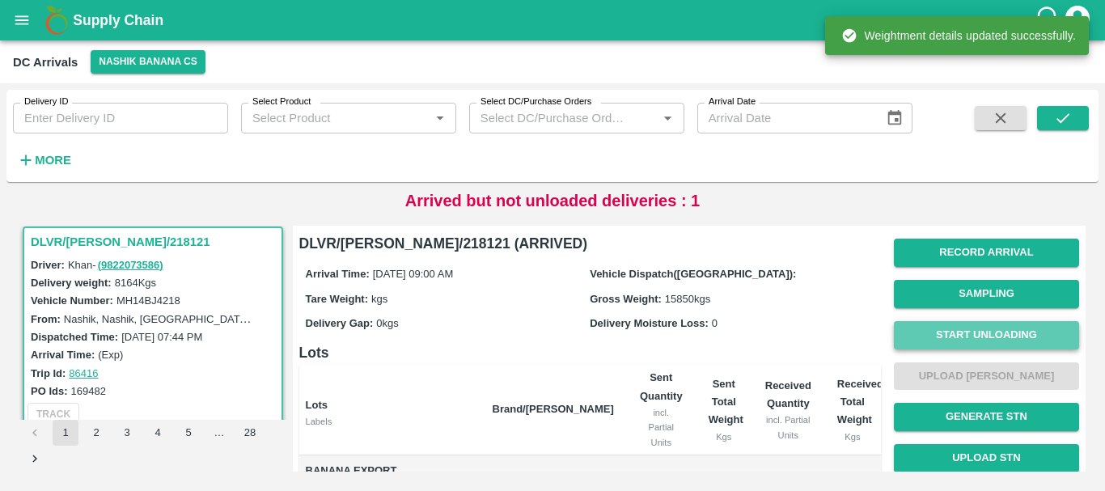
click at [923, 341] on button "Start Unloading" at bounding box center [986, 335] width 185 height 28
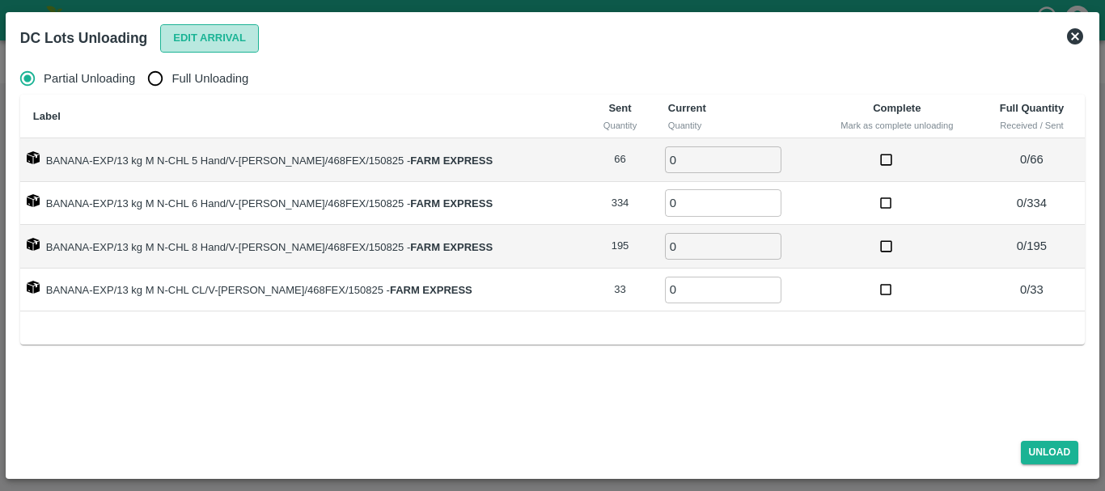
click at [194, 29] on button "Edit Arrival" at bounding box center [209, 38] width 99 height 28
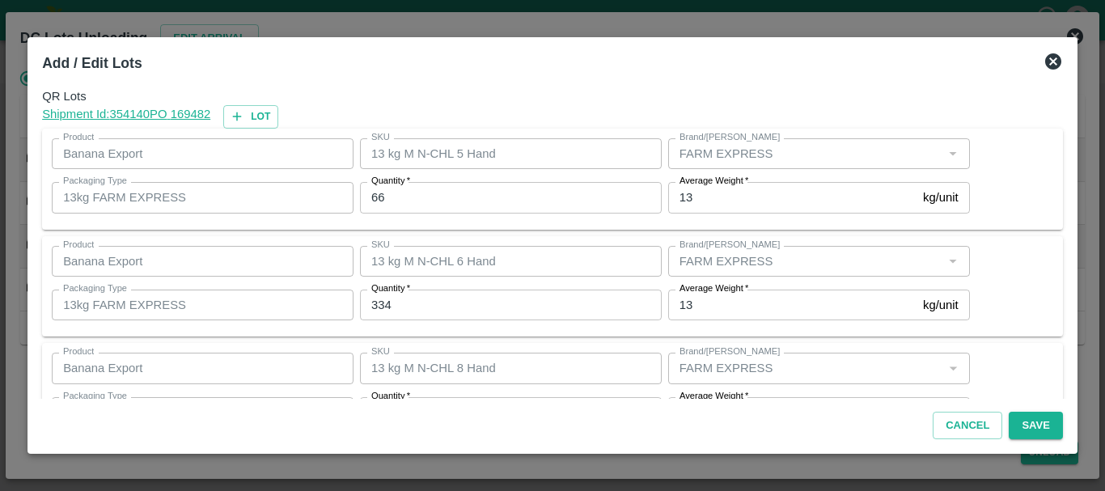
click at [518, 180] on div "Quantity   * 66 Quantity" at bounding box center [507, 198] width 308 height 44
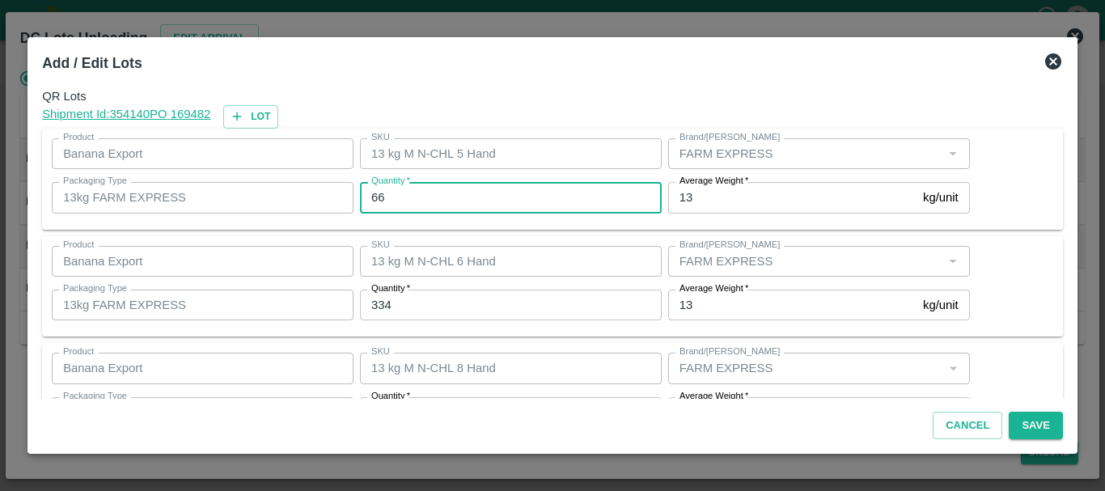
click at [480, 197] on input "66" at bounding box center [511, 197] width 302 height 31
type input "6"
type input "68"
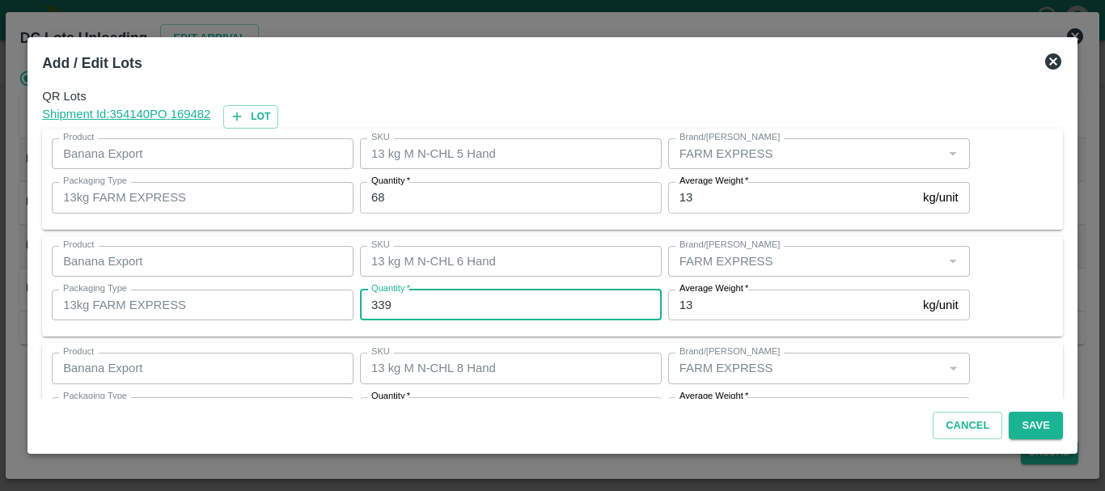
type input "339"
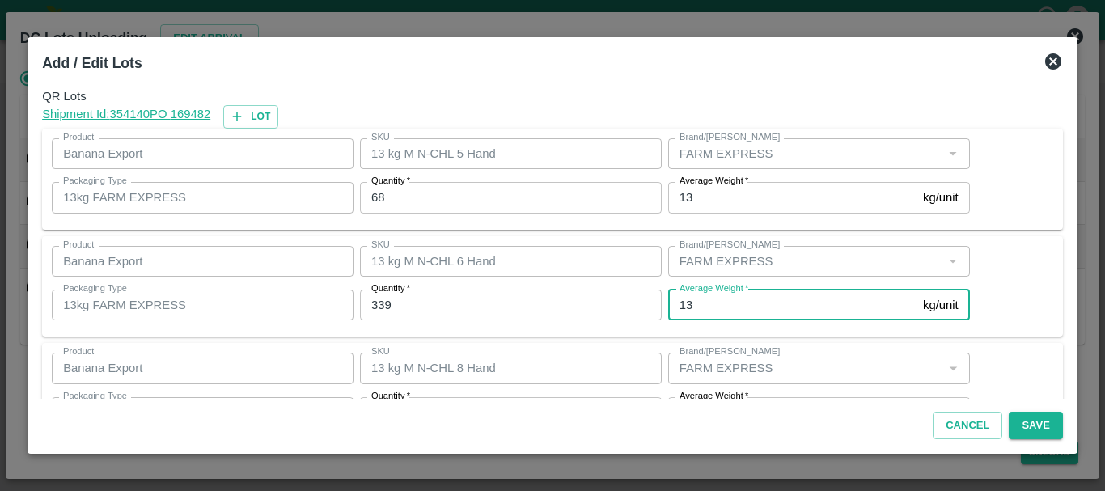
scroll to position [29, 0]
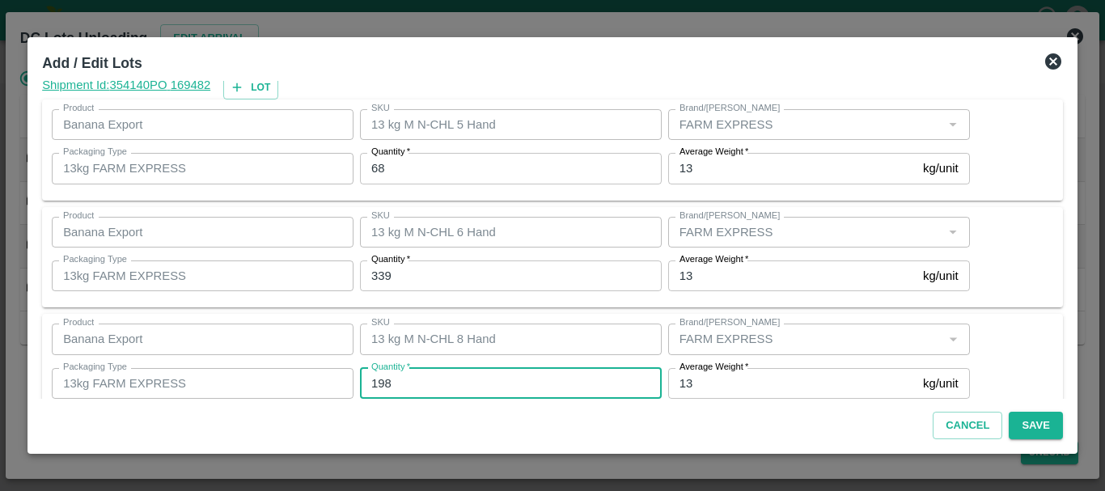
type input "198"
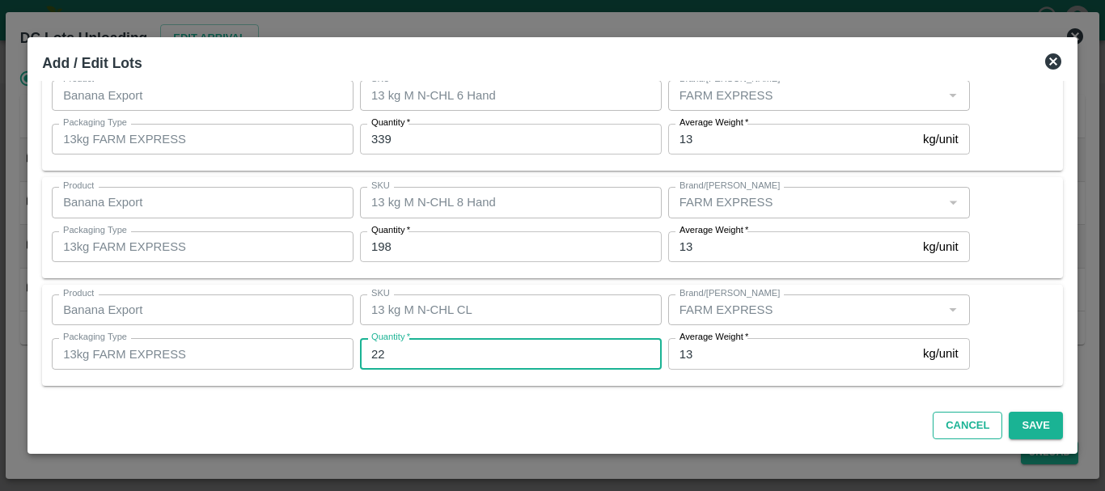
scroll to position [165, 0]
type input "22"
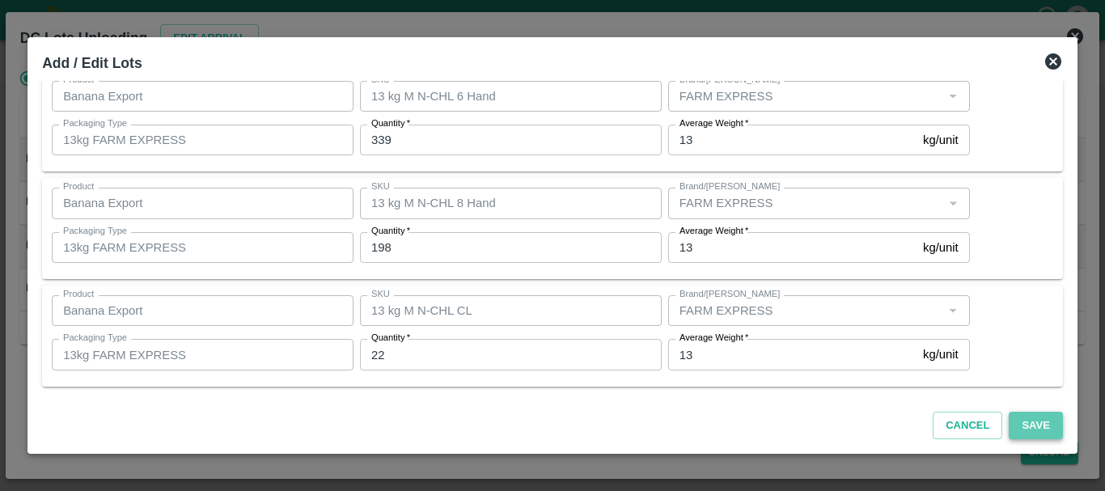
click at [1024, 432] on button "Save" at bounding box center [1035, 426] width 53 height 28
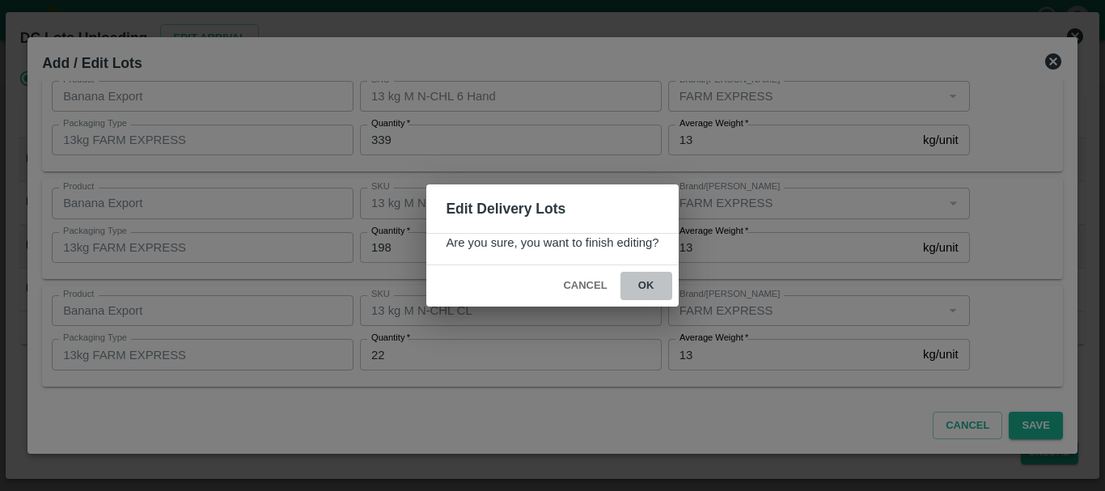
click at [657, 280] on button "ok" at bounding box center [646, 286] width 52 height 28
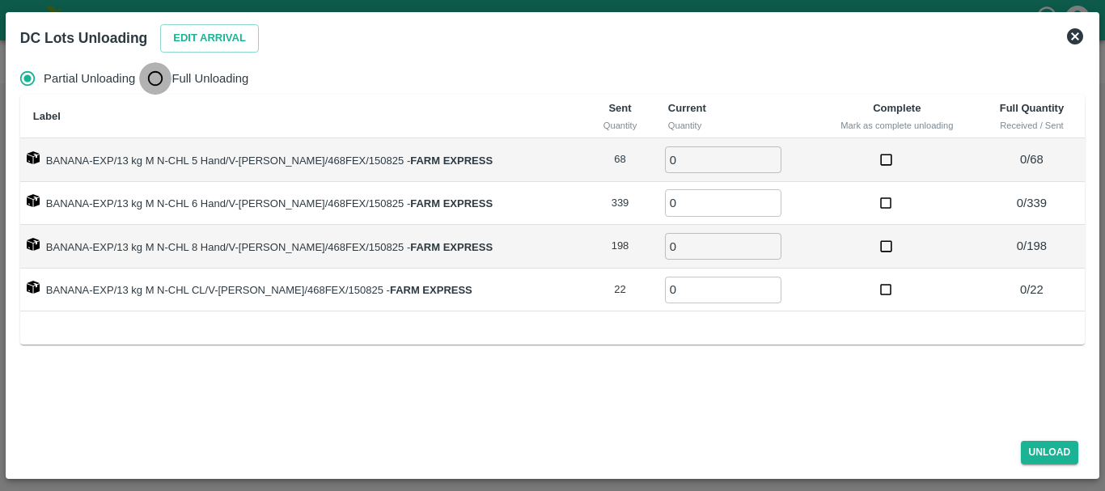
click at [152, 74] on input "Full Unloading" at bounding box center [155, 78] width 32 height 32
radio input "true"
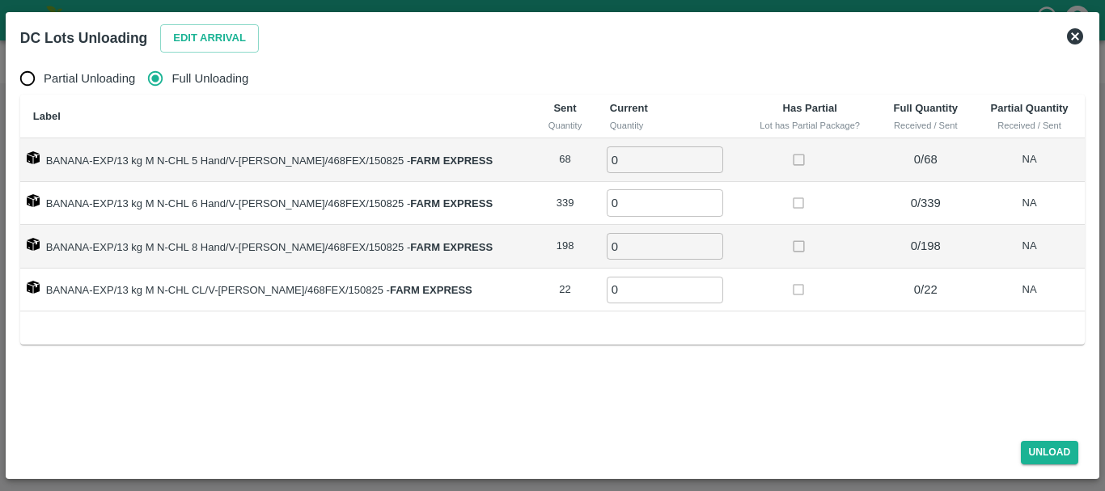
click at [548, 202] on td "339" at bounding box center [565, 204] width 64 height 44
click at [547, 248] on td "198" at bounding box center [565, 247] width 64 height 44
click at [549, 287] on td "22" at bounding box center [565, 291] width 64 height 44
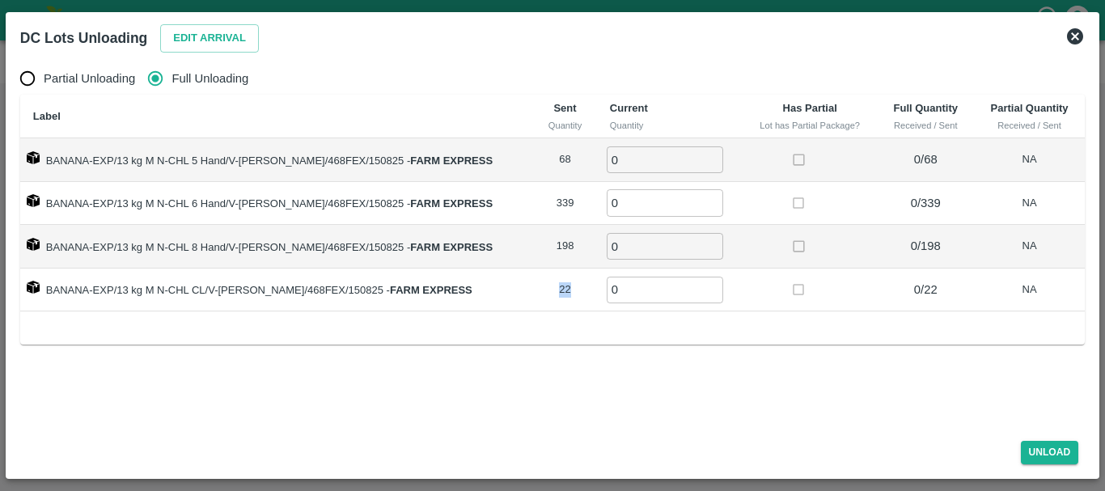
click at [549, 287] on td "22" at bounding box center [565, 291] width 64 height 44
click at [617, 149] on input "0" at bounding box center [665, 159] width 116 height 27
type input "068"
type input "339"
type input "198"
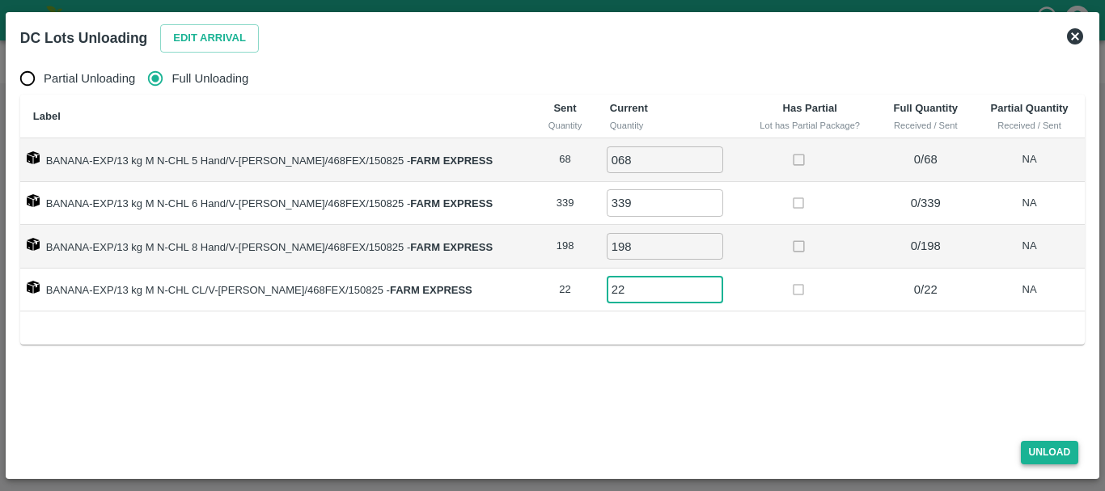
type input "22"
click at [1033, 446] on button "Unload" at bounding box center [1050, 452] width 58 height 23
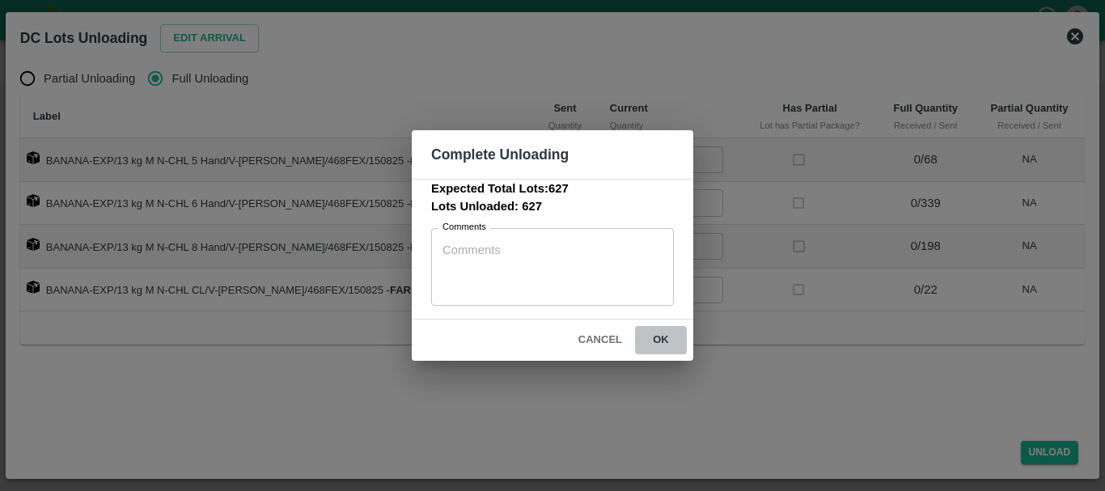
click at [669, 334] on button "ok" at bounding box center [661, 340] width 52 height 28
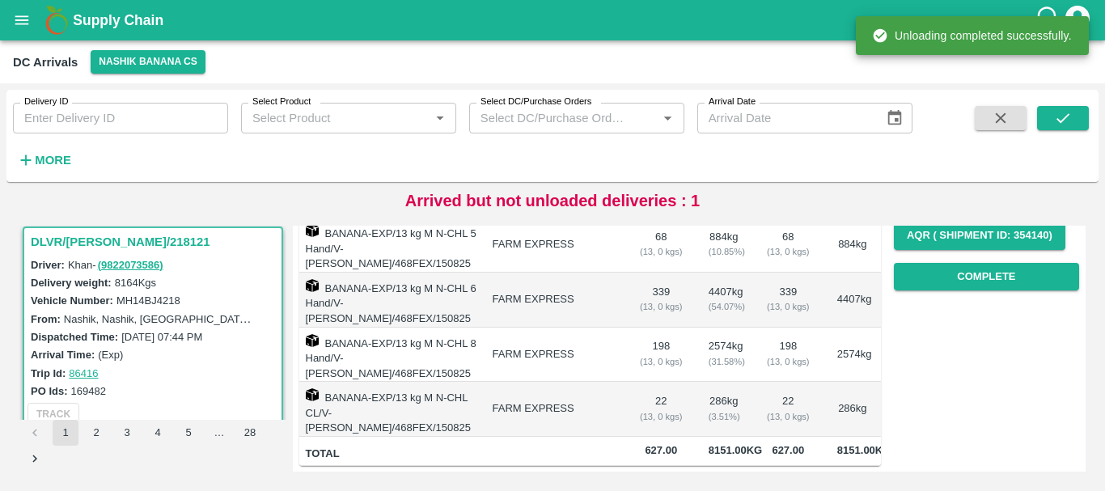
scroll to position [0, 0]
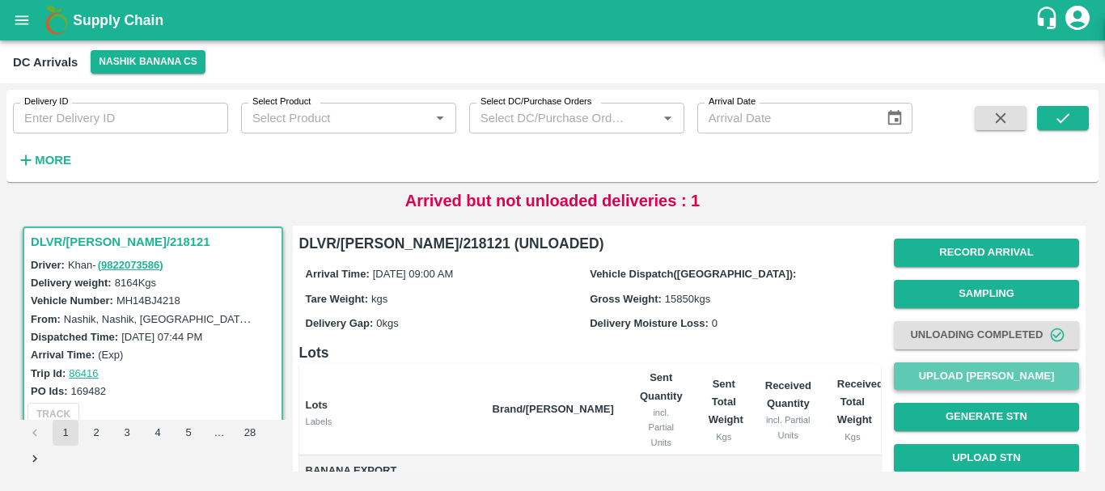
click at [984, 373] on button "Upload [PERSON_NAME]" at bounding box center [986, 376] width 185 height 28
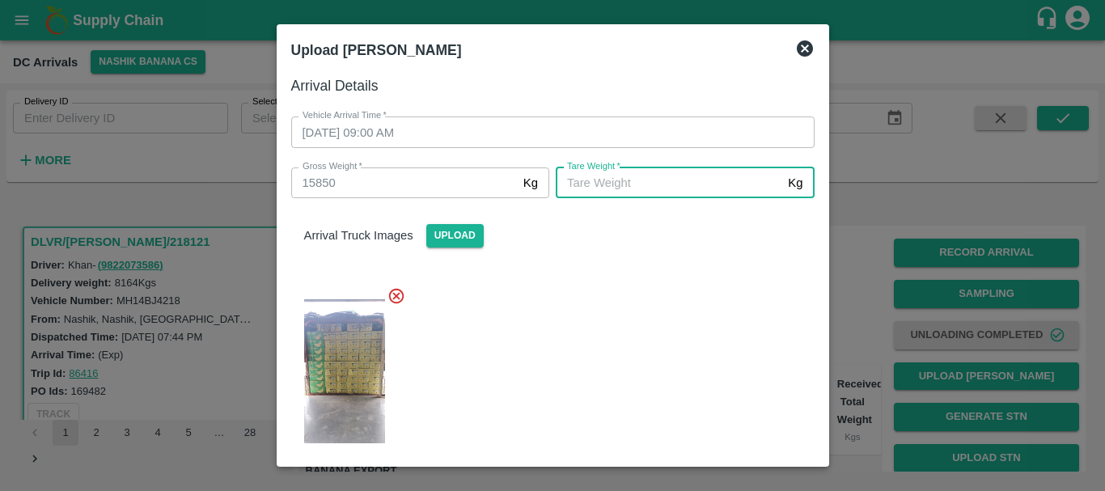
click at [668, 194] on input "[PERSON_NAME]   *" at bounding box center [669, 182] width 226 height 31
click at [668, 194] on input "6" at bounding box center [669, 182] width 226 height 31
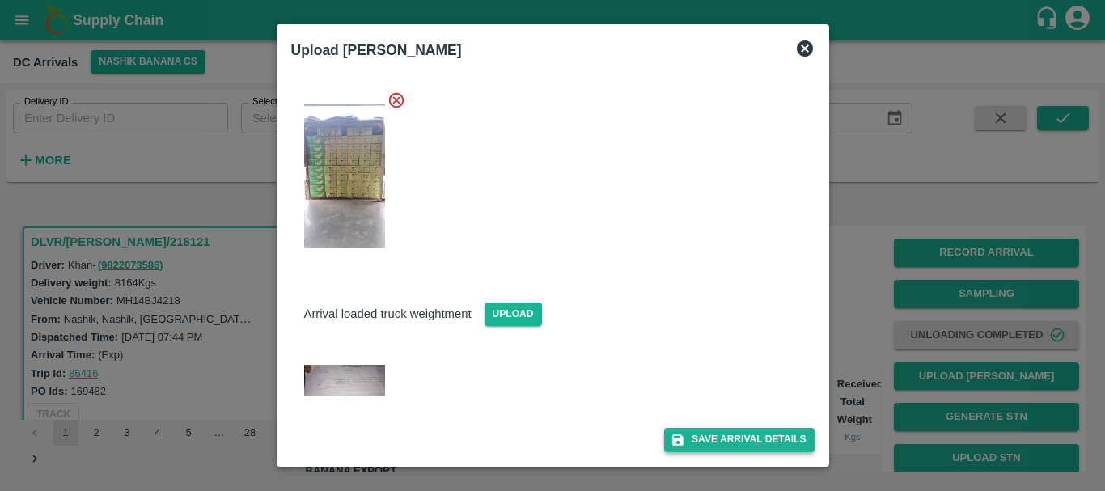
type input "6960"
click at [715, 442] on button "Save Arrival Details" at bounding box center [739, 439] width 150 height 23
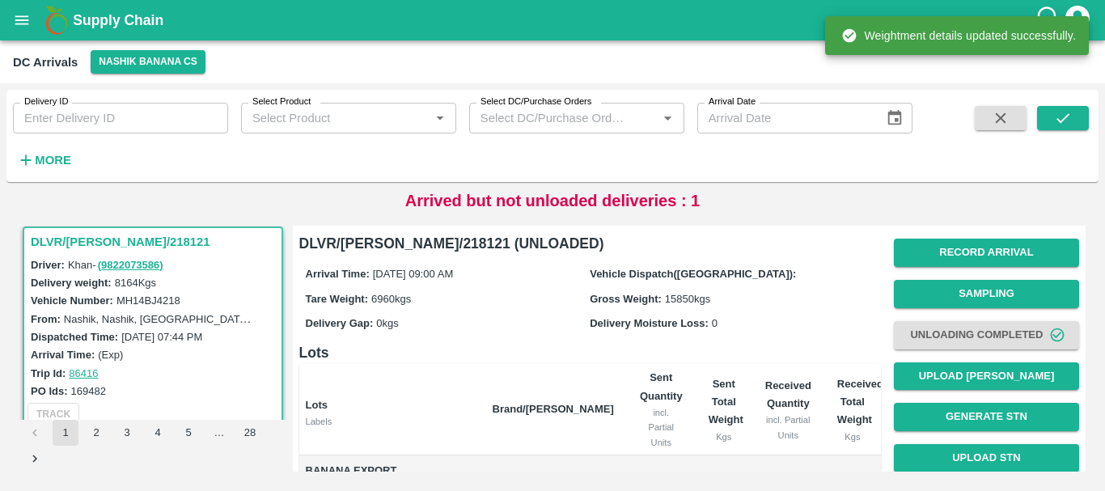
scroll to position [280, 0]
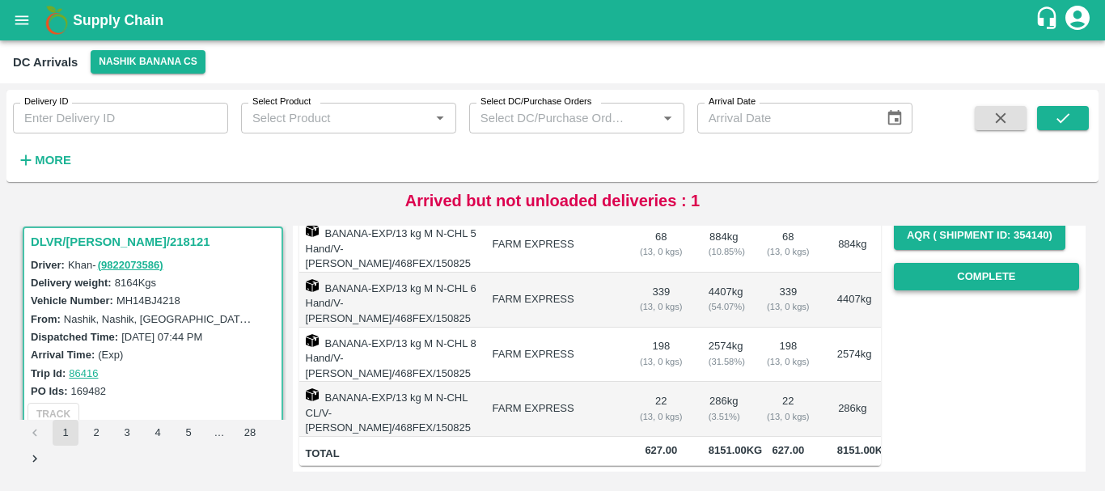
click at [928, 264] on button "Complete" at bounding box center [986, 277] width 185 height 28
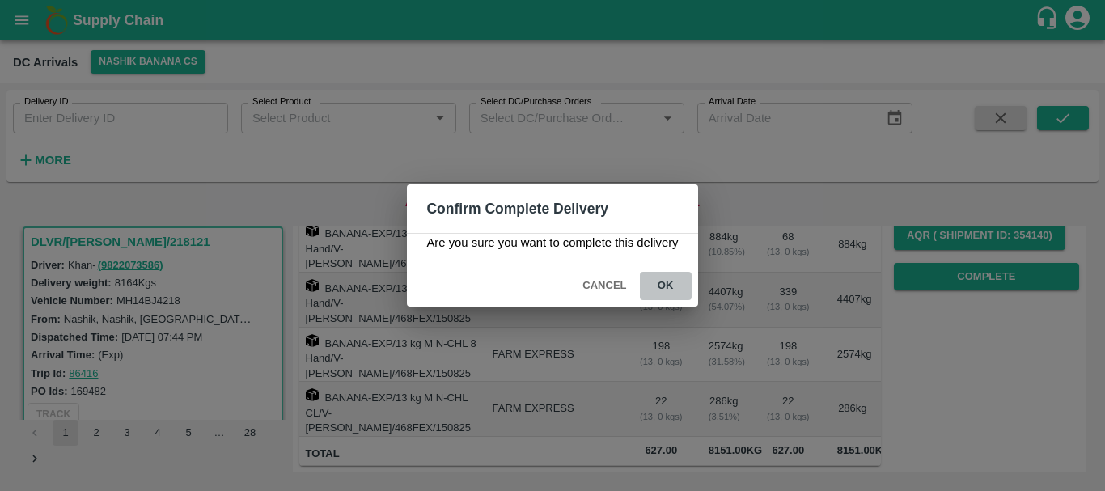
click at [665, 277] on button "ok" at bounding box center [666, 286] width 52 height 28
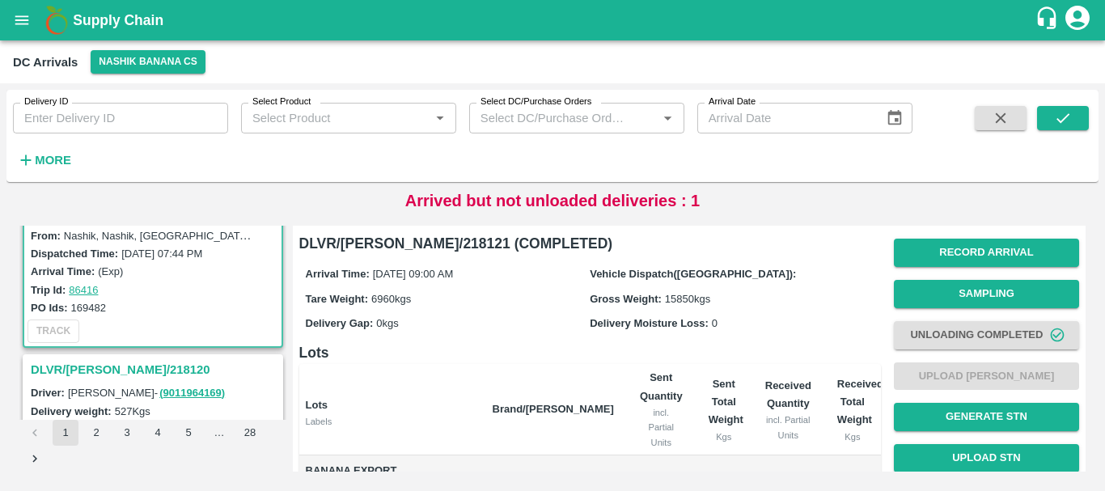
scroll to position [0, 0]
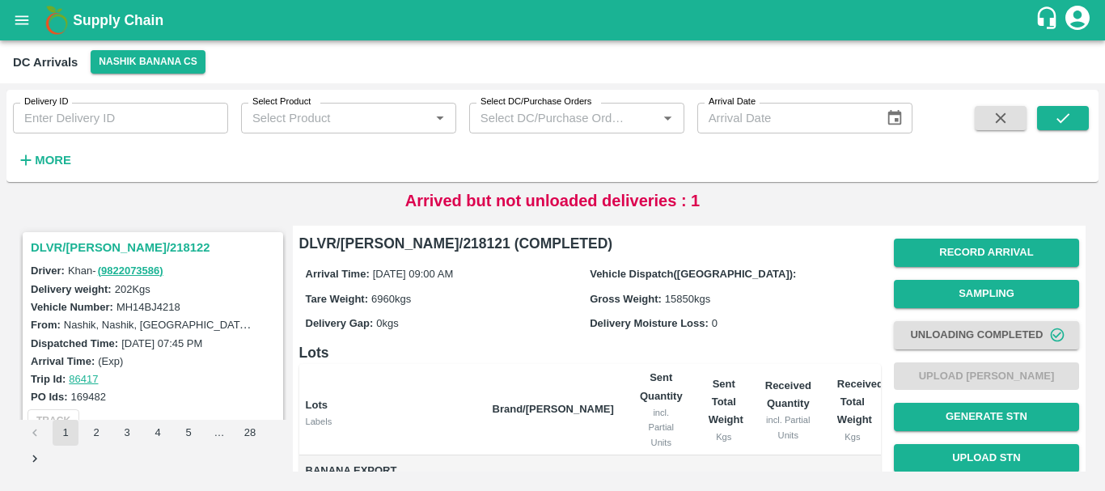
click at [107, 235] on div "DLVR/[PERSON_NAME]/218122" at bounding box center [152, 248] width 257 height 28
click at [108, 242] on h3 "DLVR/[PERSON_NAME]/218122" at bounding box center [155, 247] width 249 height 21
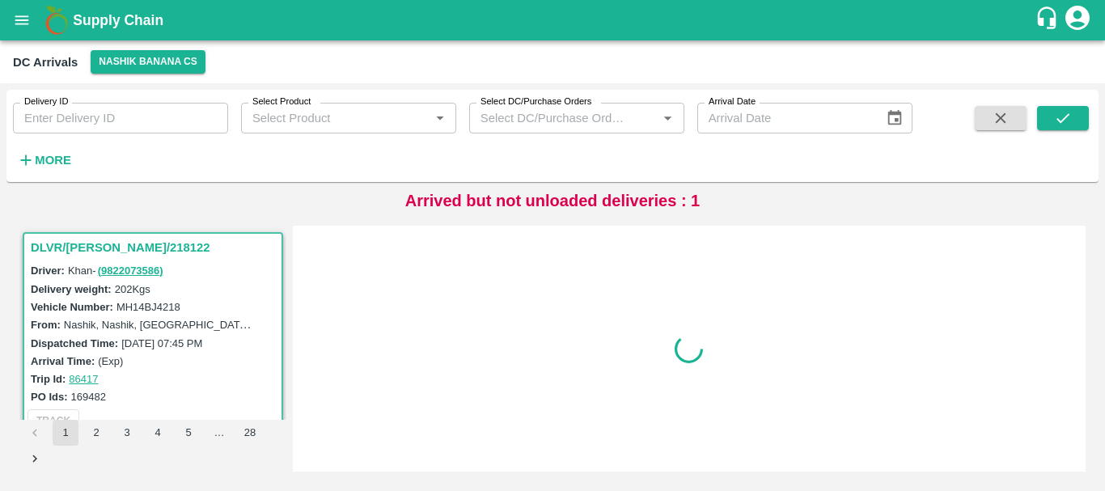
scroll to position [6, 0]
